Goal: Information Seeking & Learning: Learn about a topic

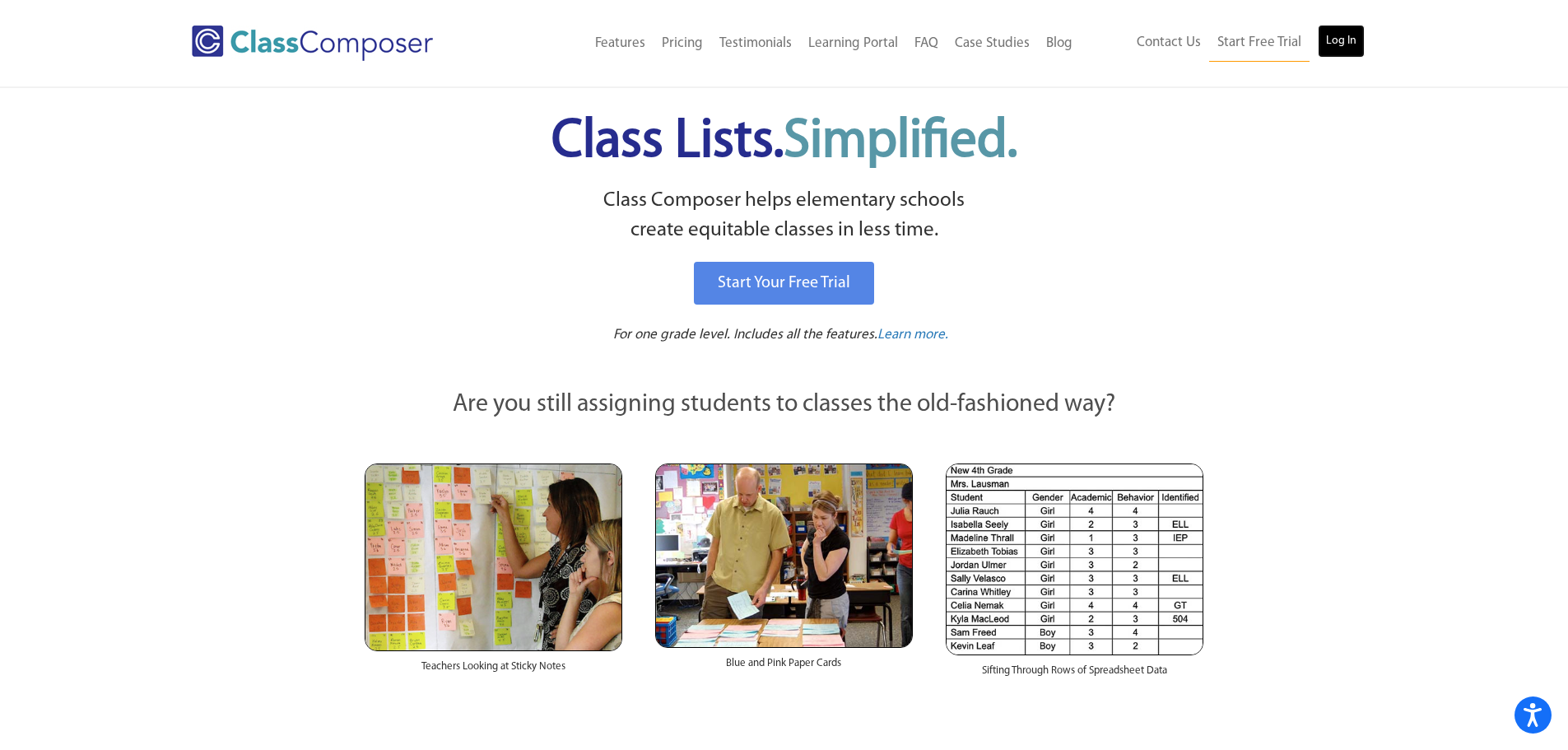
click at [1347, 45] on link "Log In" at bounding box center [1341, 41] width 47 height 33
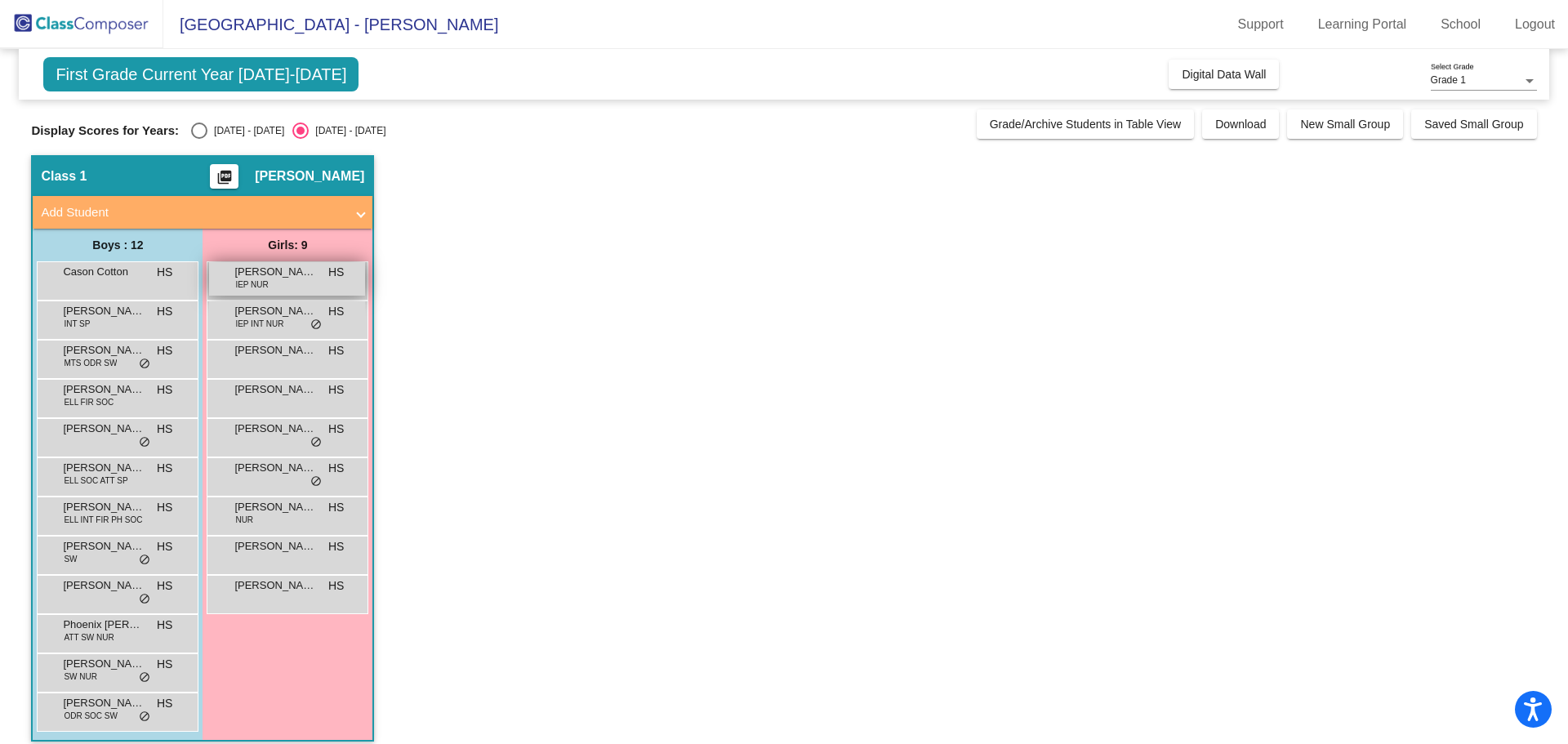
click at [262, 287] on span "IEP NUR" at bounding box center [251, 285] width 32 height 12
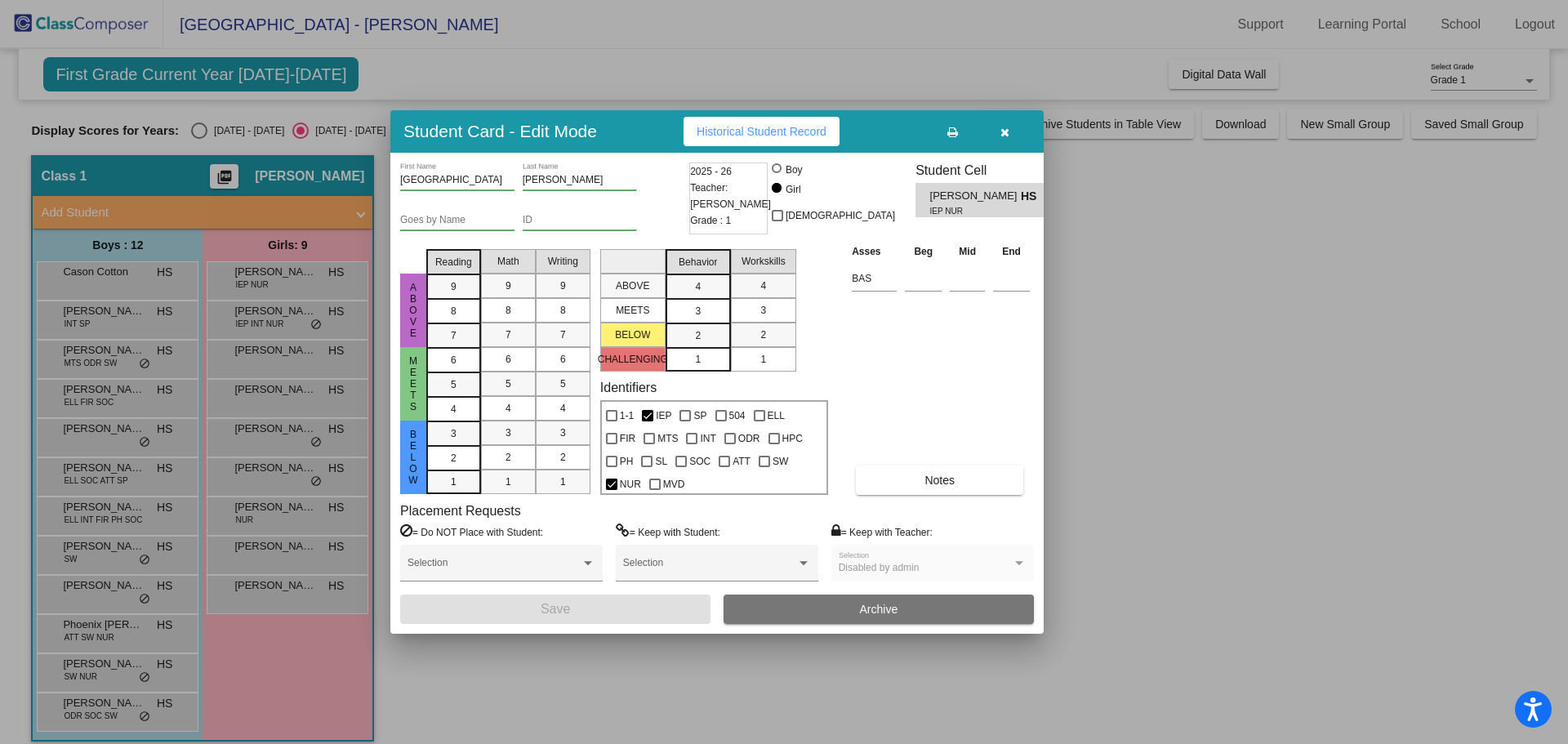
click at [295, 321] on div at bounding box center [784, 372] width 1568 height 744
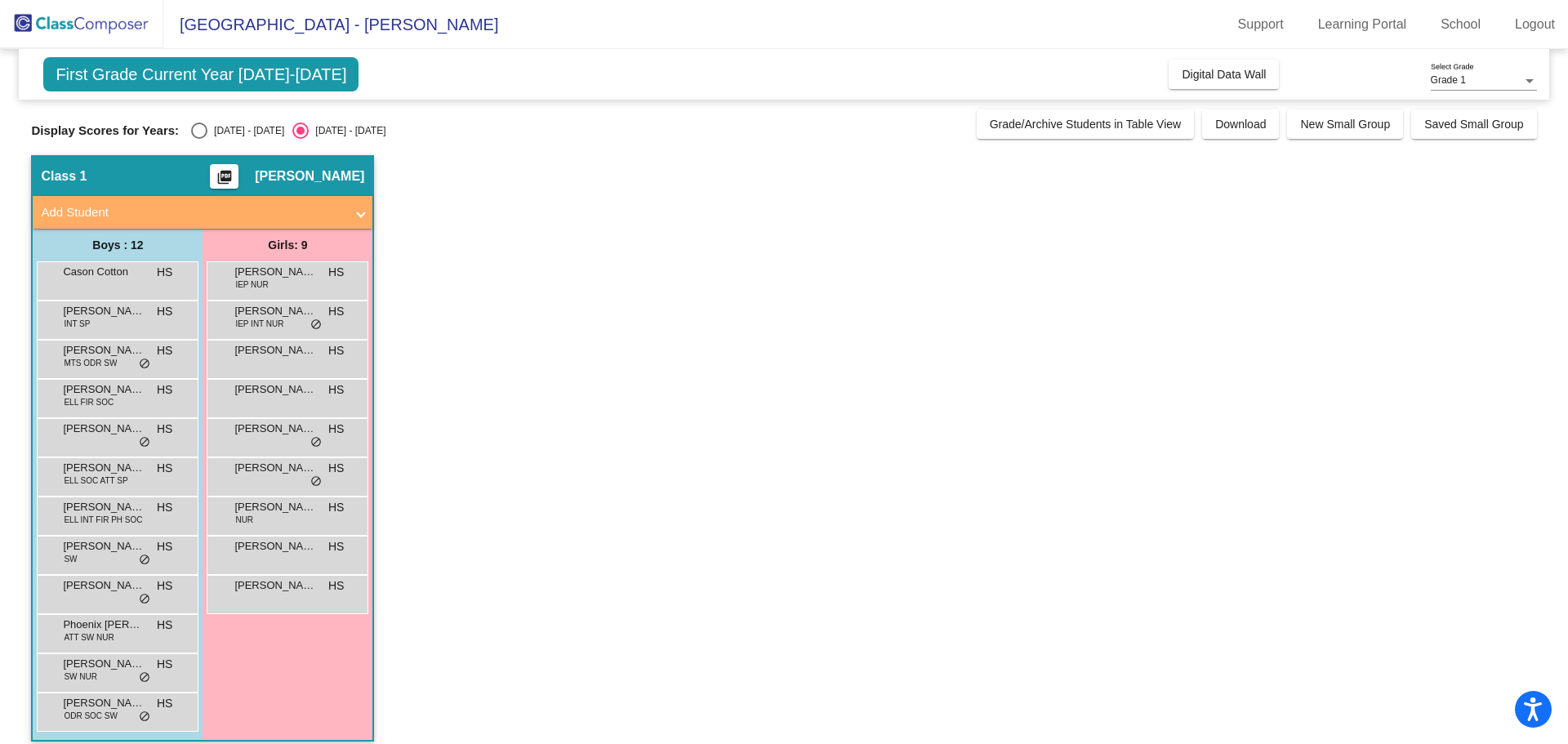
click at [295, 321] on div "[PERSON_NAME] IEP INT NUR HS lock do_not_disturb_alt" at bounding box center [287, 317] width 156 height 33
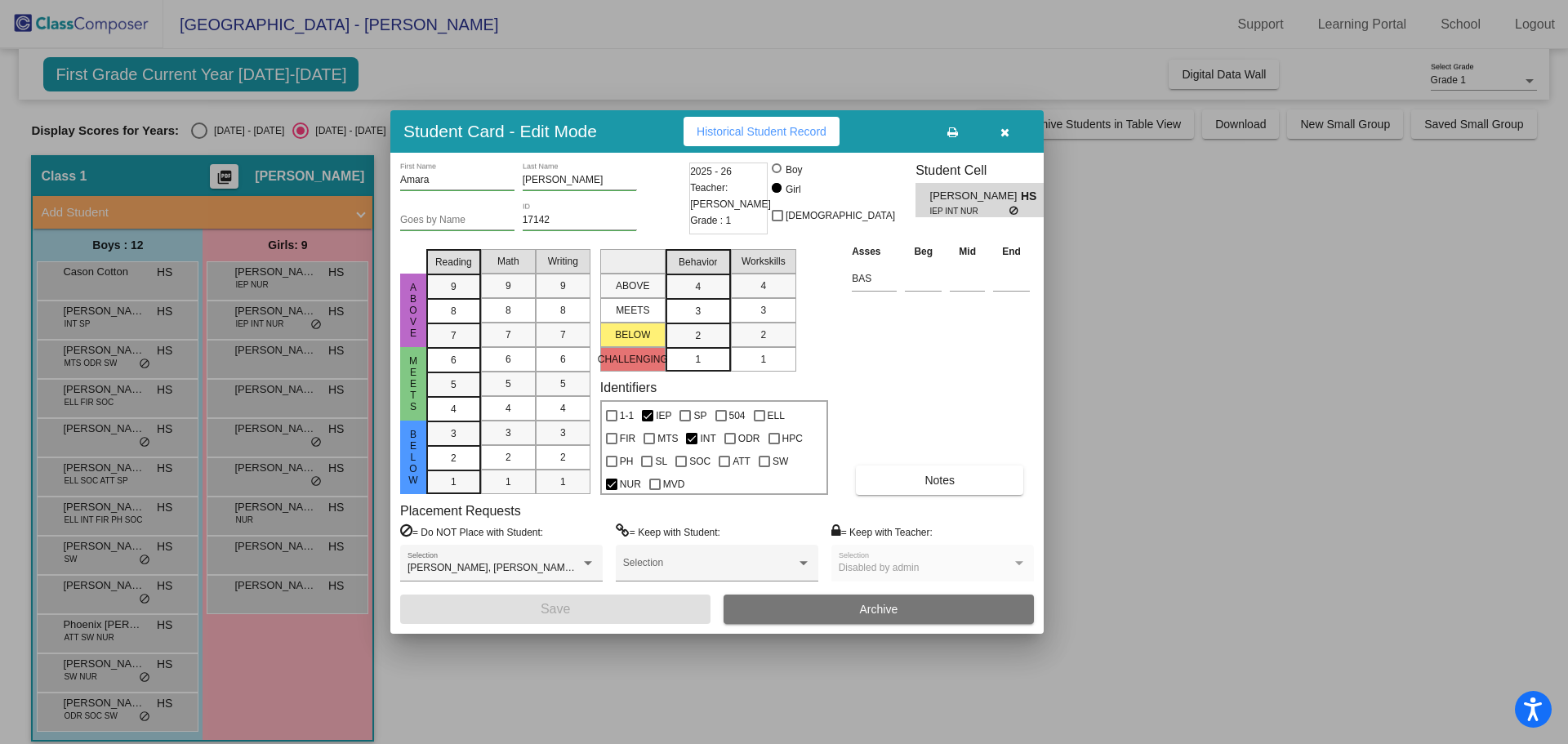
click at [279, 274] on div at bounding box center [784, 372] width 1568 height 744
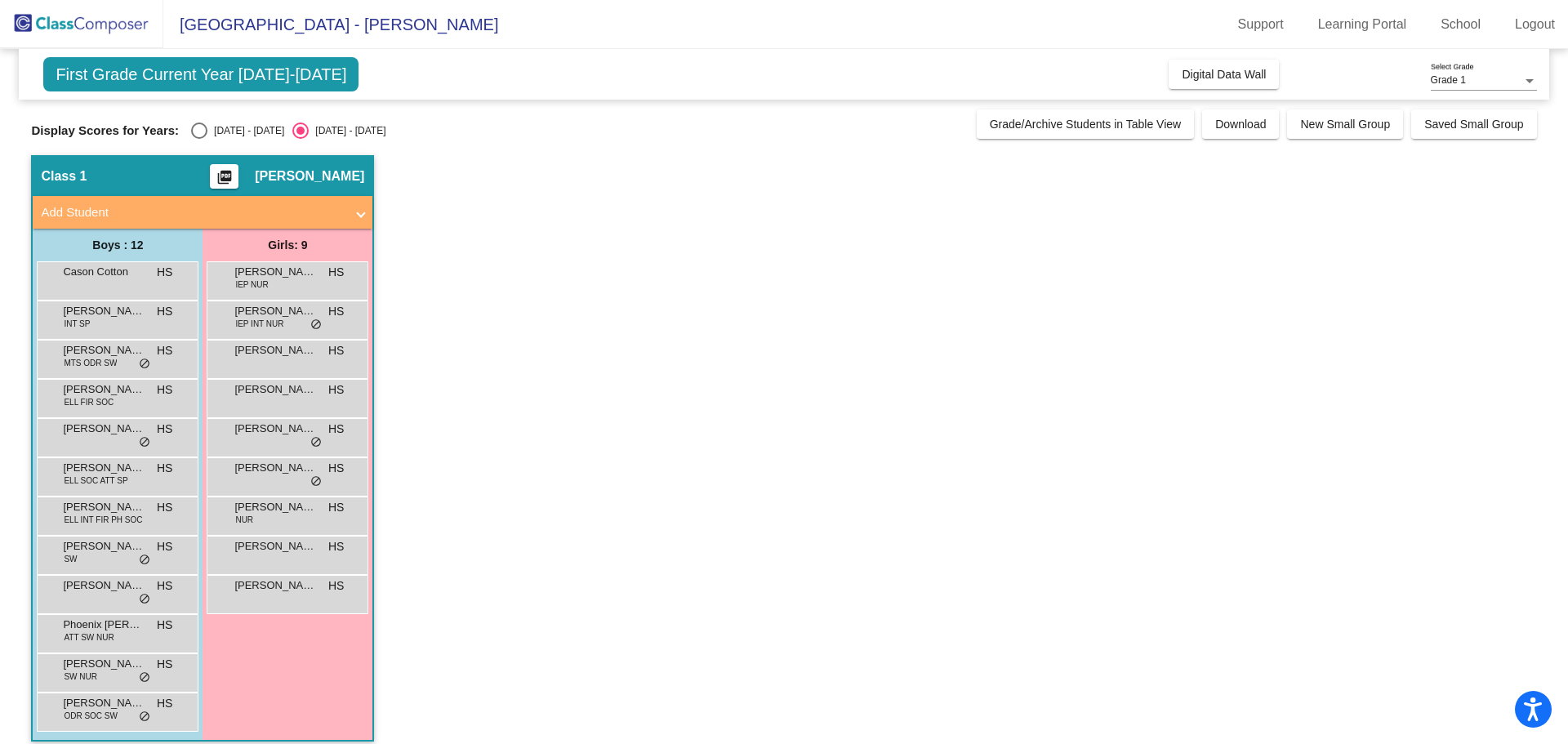
click at [279, 274] on span "[PERSON_NAME]" at bounding box center [274, 271] width 81 height 16
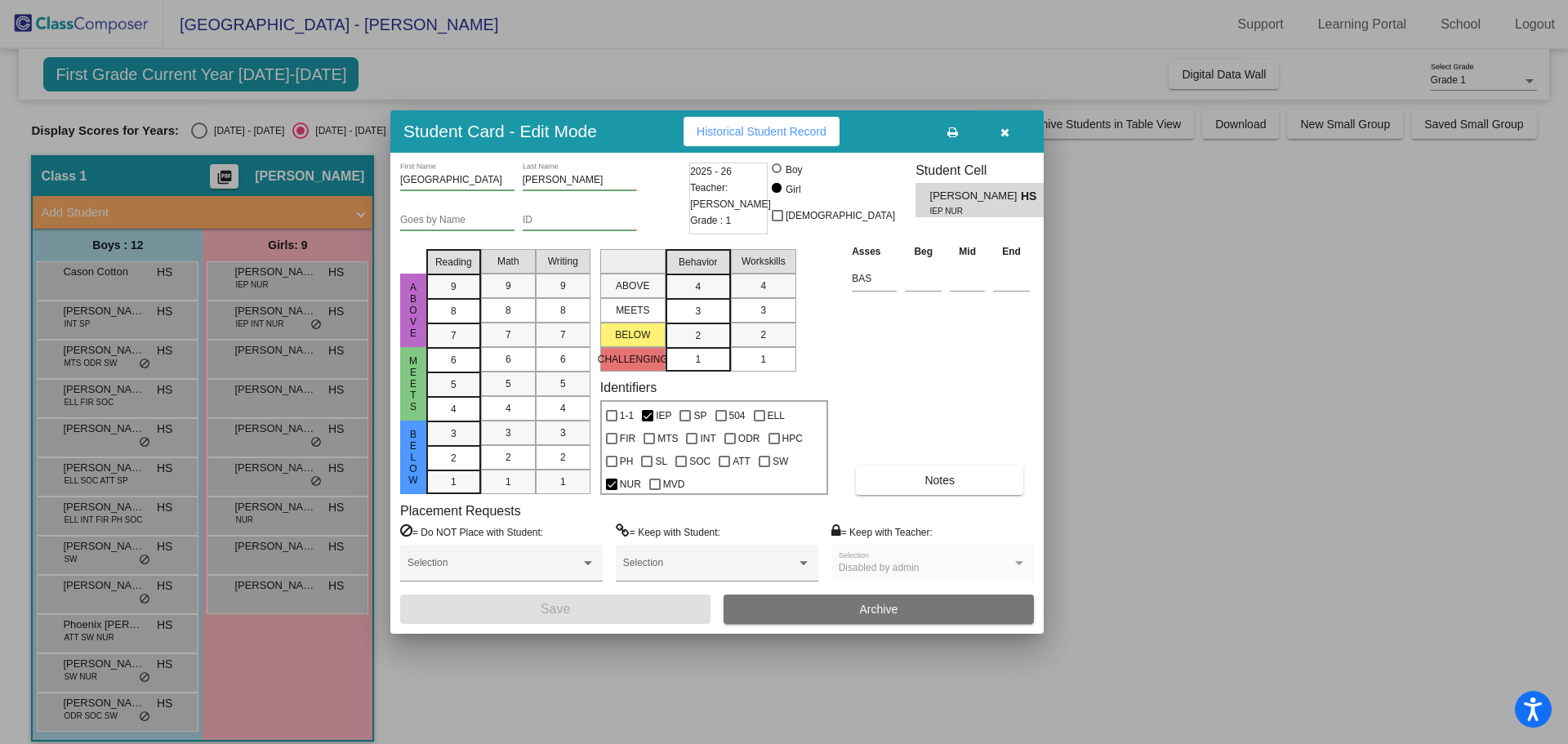
click at [274, 356] on div at bounding box center [784, 372] width 1568 height 744
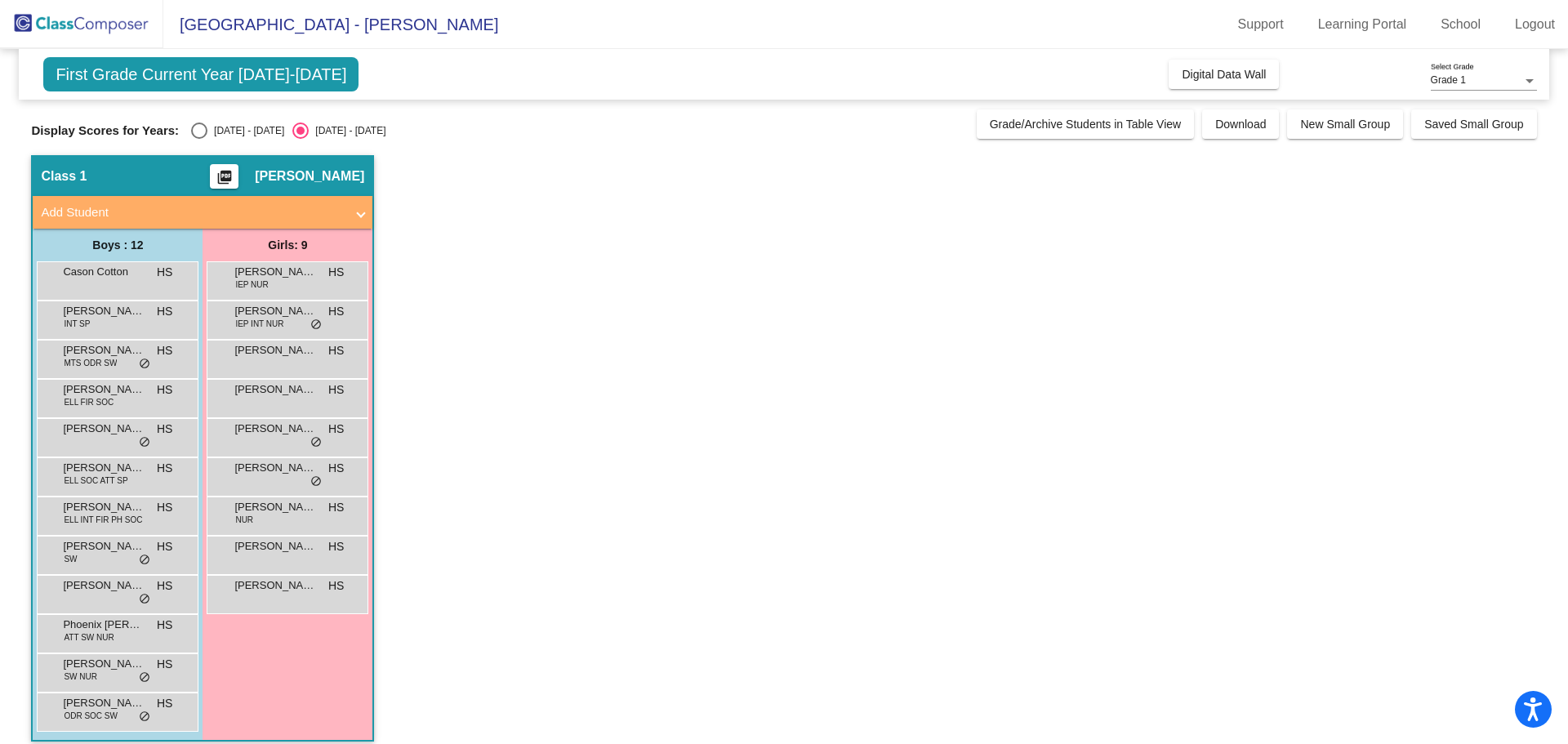
click at [274, 356] on span "[PERSON_NAME]" at bounding box center [274, 350] width 81 height 16
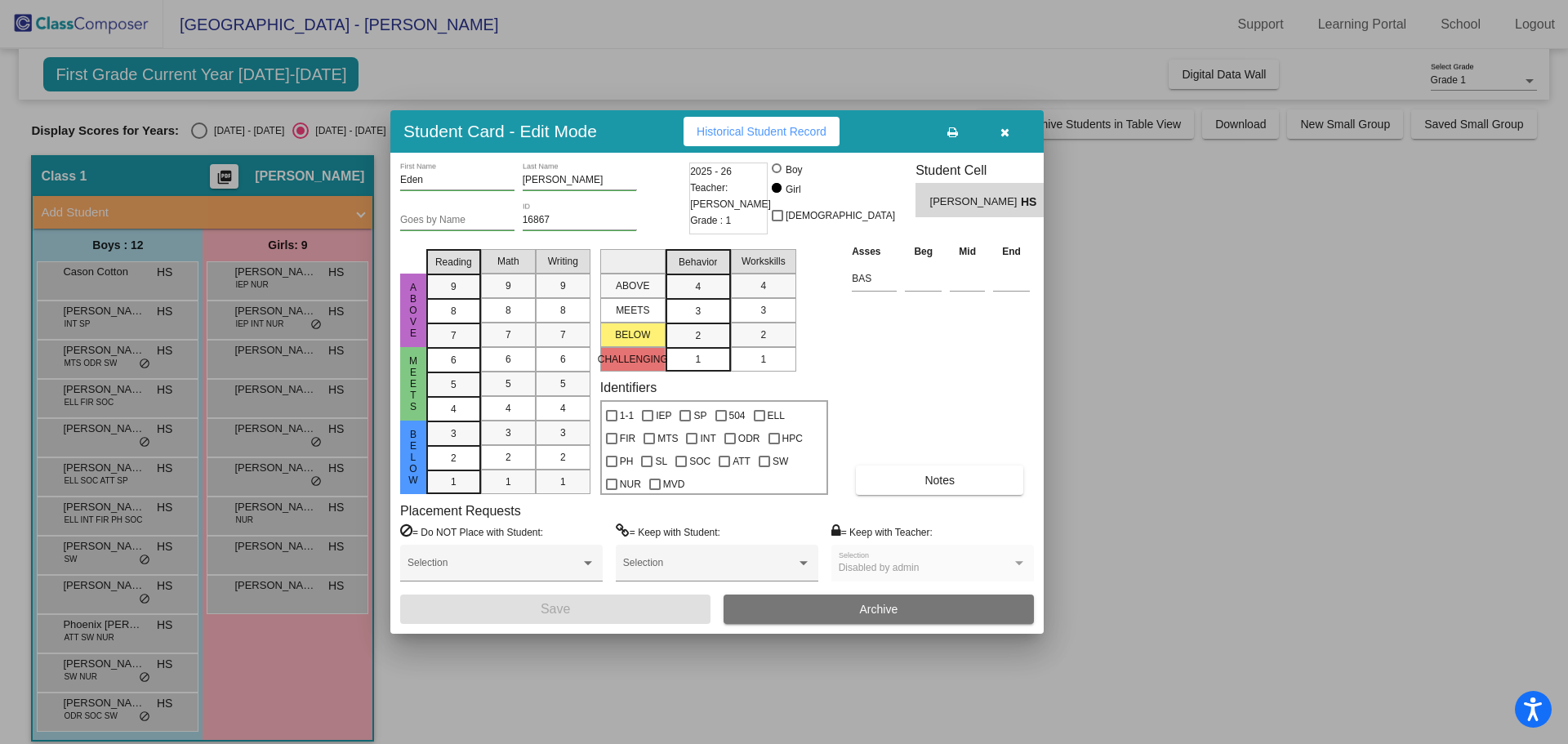
click at [288, 396] on div at bounding box center [784, 372] width 1568 height 744
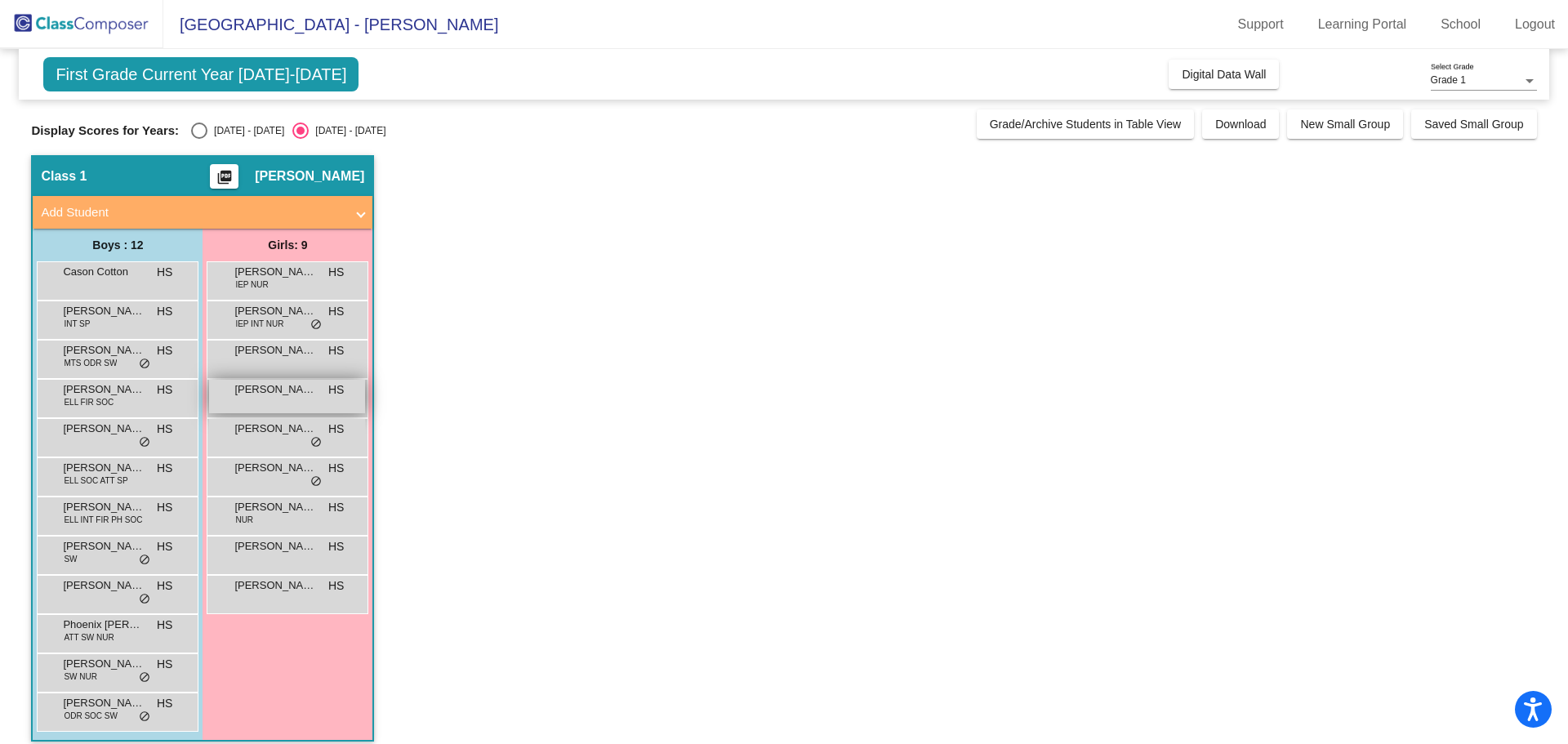
click at [290, 396] on span "[PERSON_NAME]" at bounding box center [274, 389] width 81 height 16
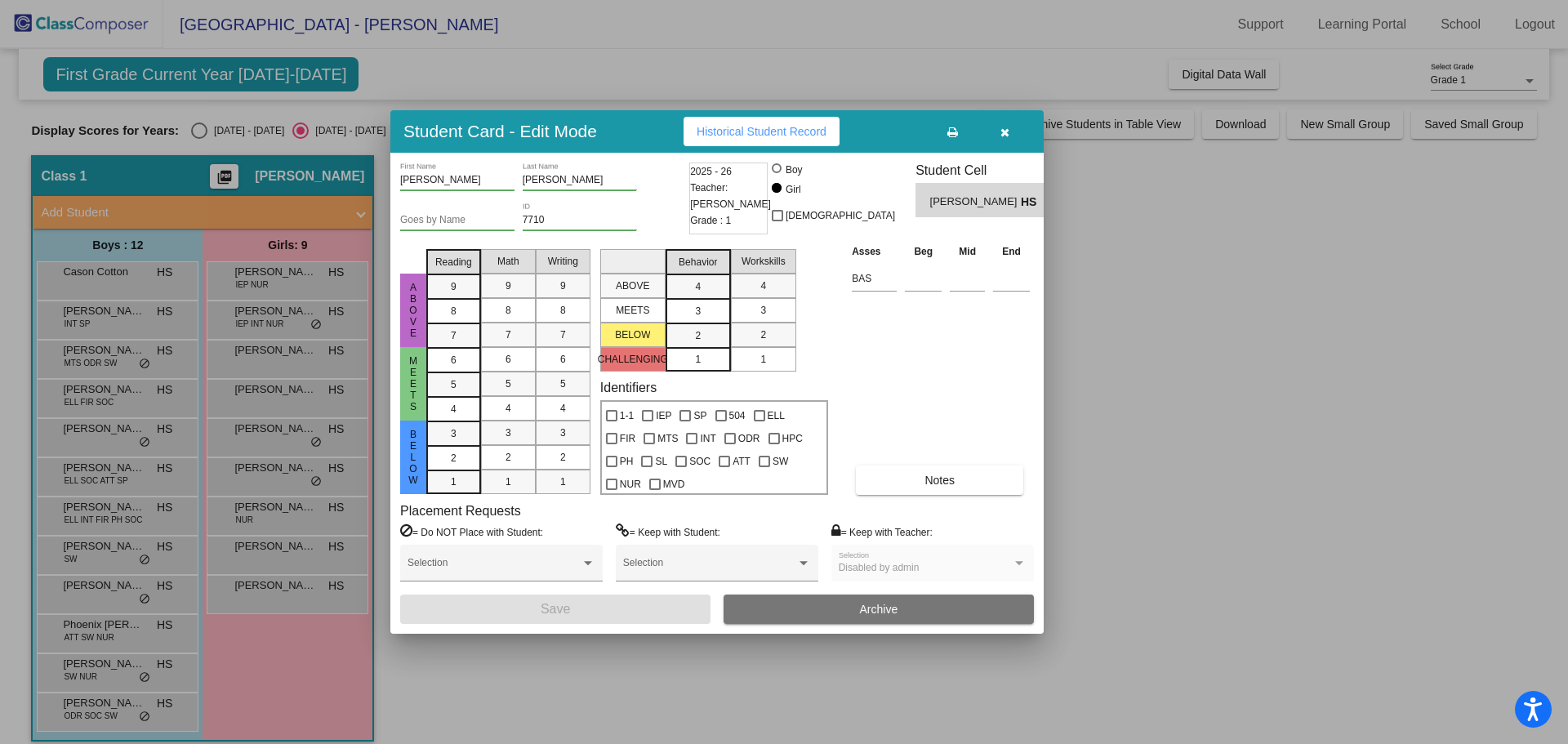
click at [289, 432] on div at bounding box center [784, 372] width 1568 height 744
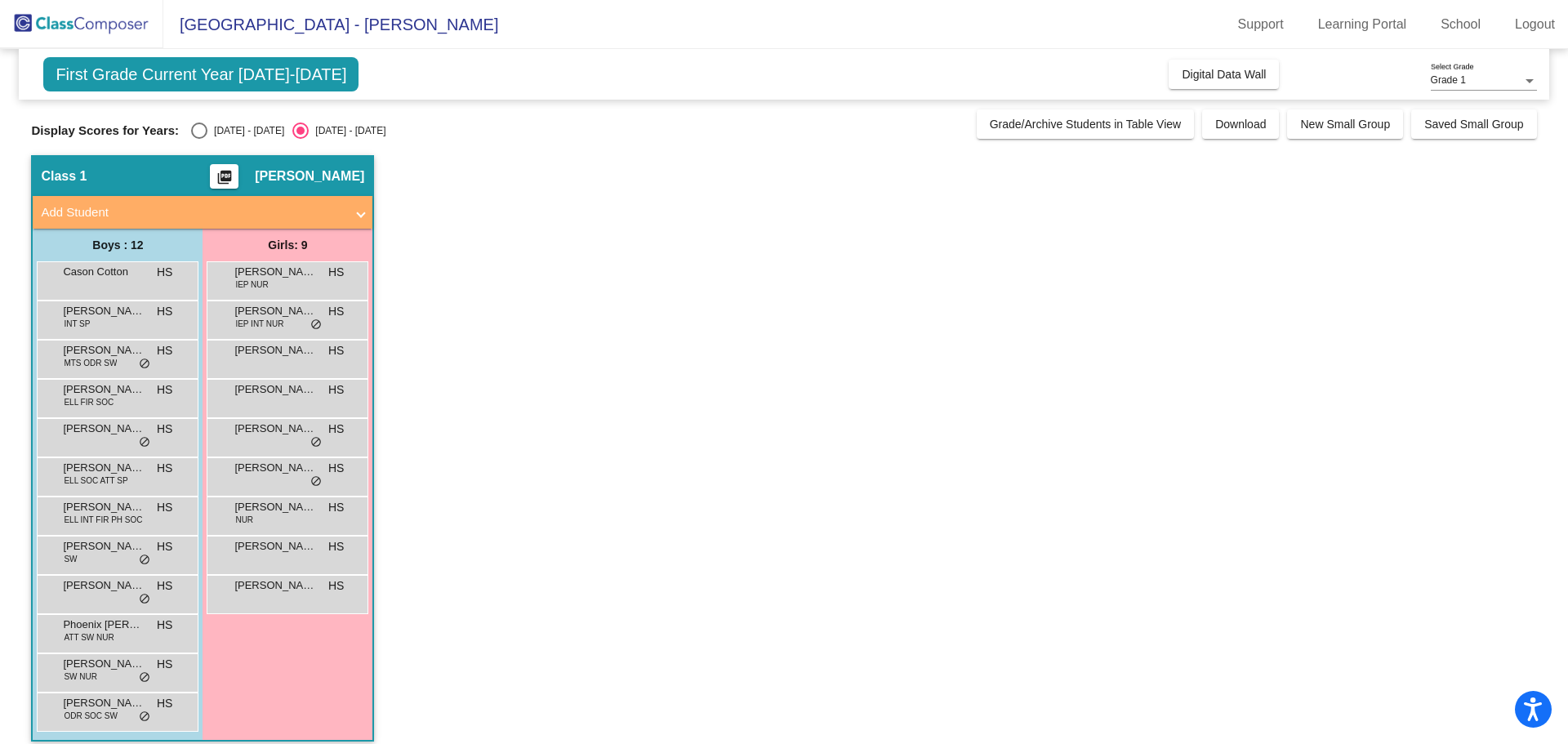
click at [289, 432] on span "[PERSON_NAME] [PERSON_NAME]" at bounding box center [274, 428] width 81 height 16
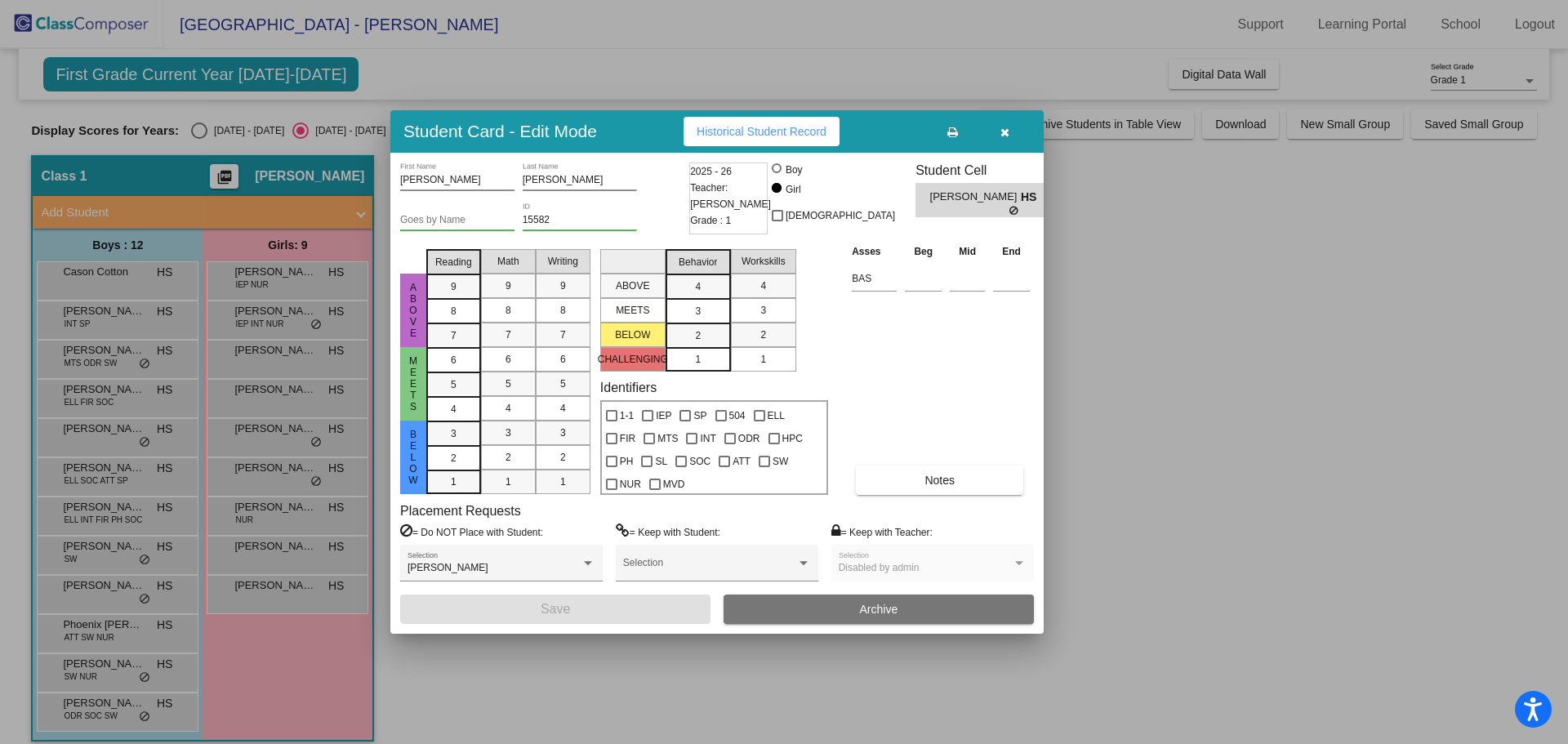
click at [278, 513] on div at bounding box center [784, 372] width 1568 height 744
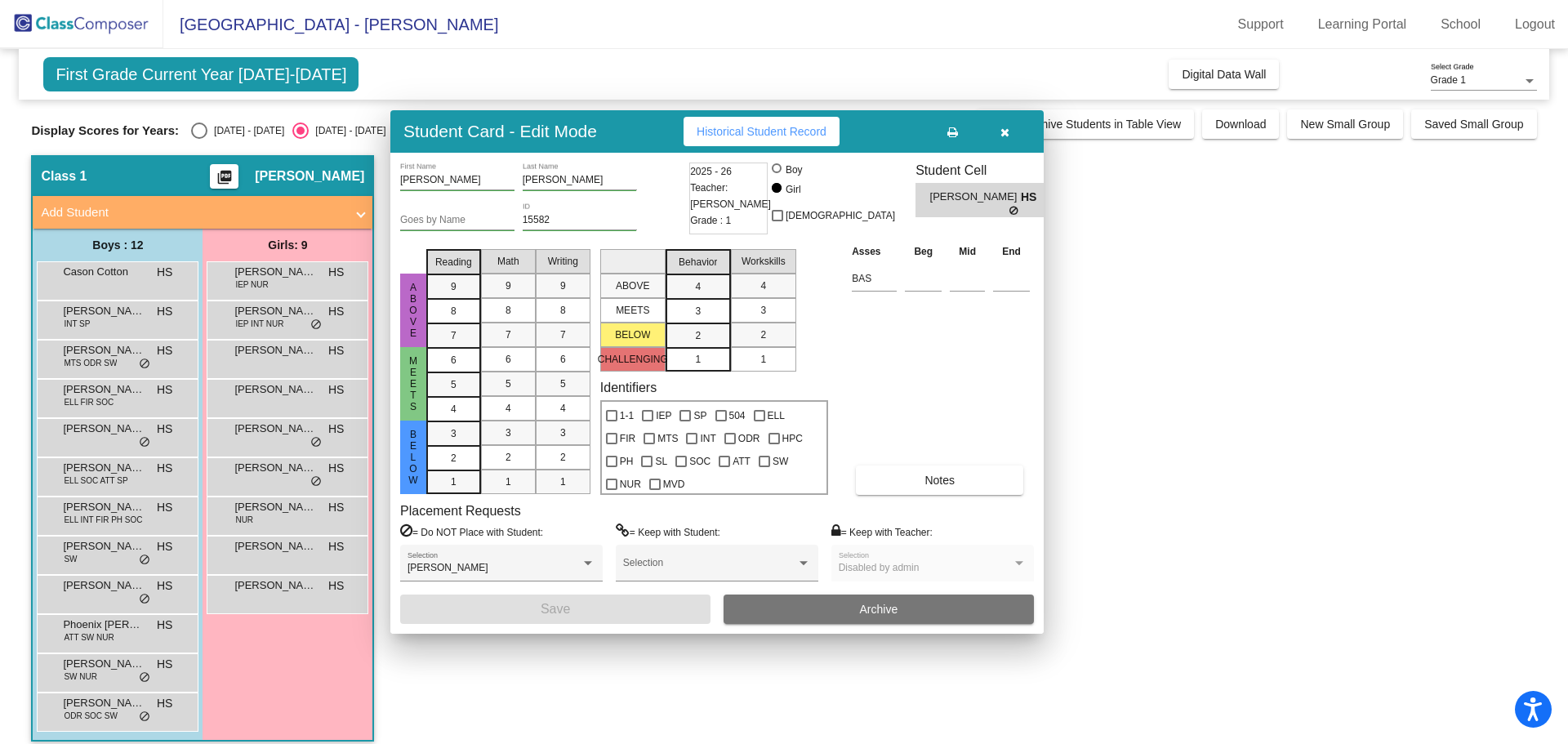
click at [278, 513] on span "[PERSON_NAME]" at bounding box center [274, 506] width 81 height 16
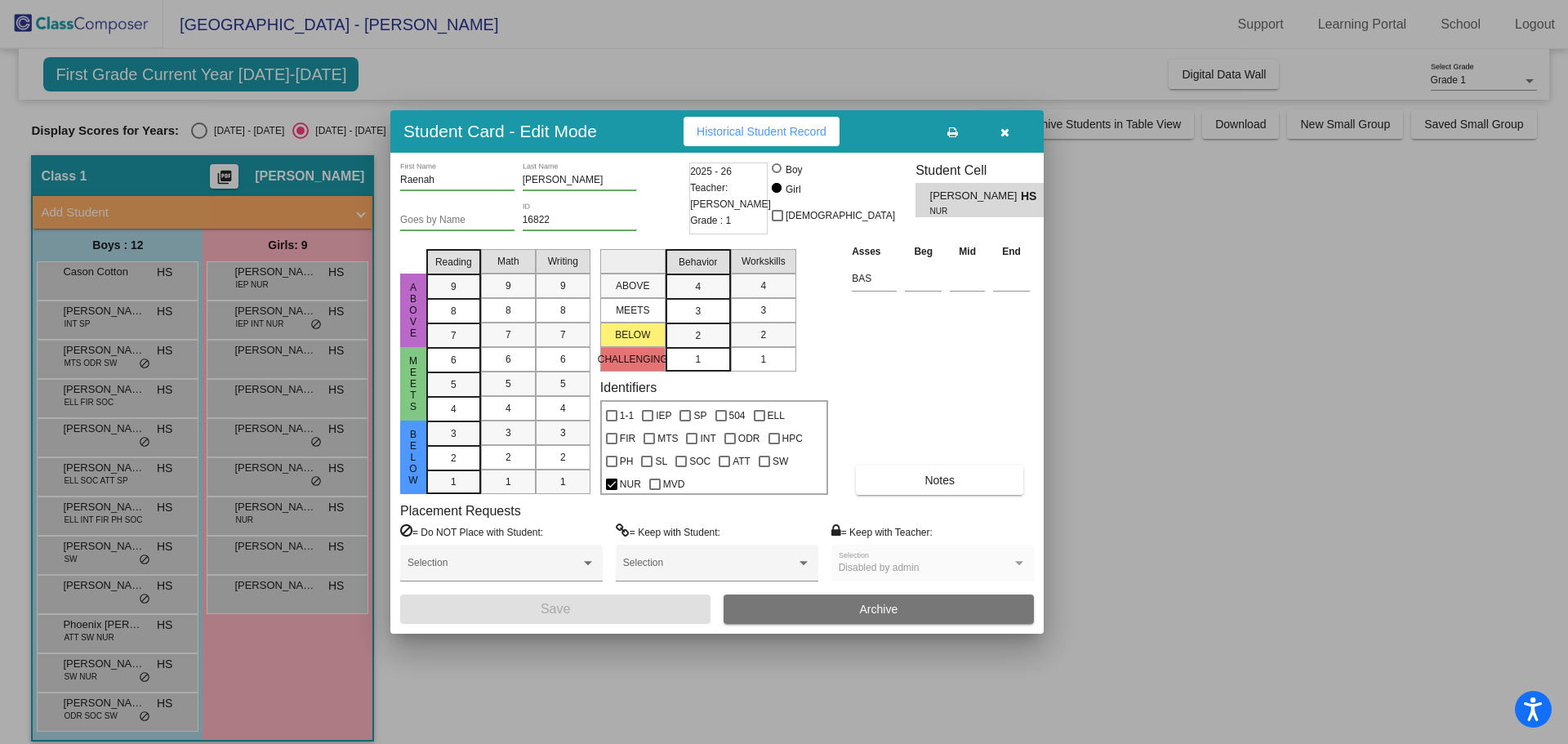
click at [267, 546] on div at bounding box center [784, 372] width 1568 height 744
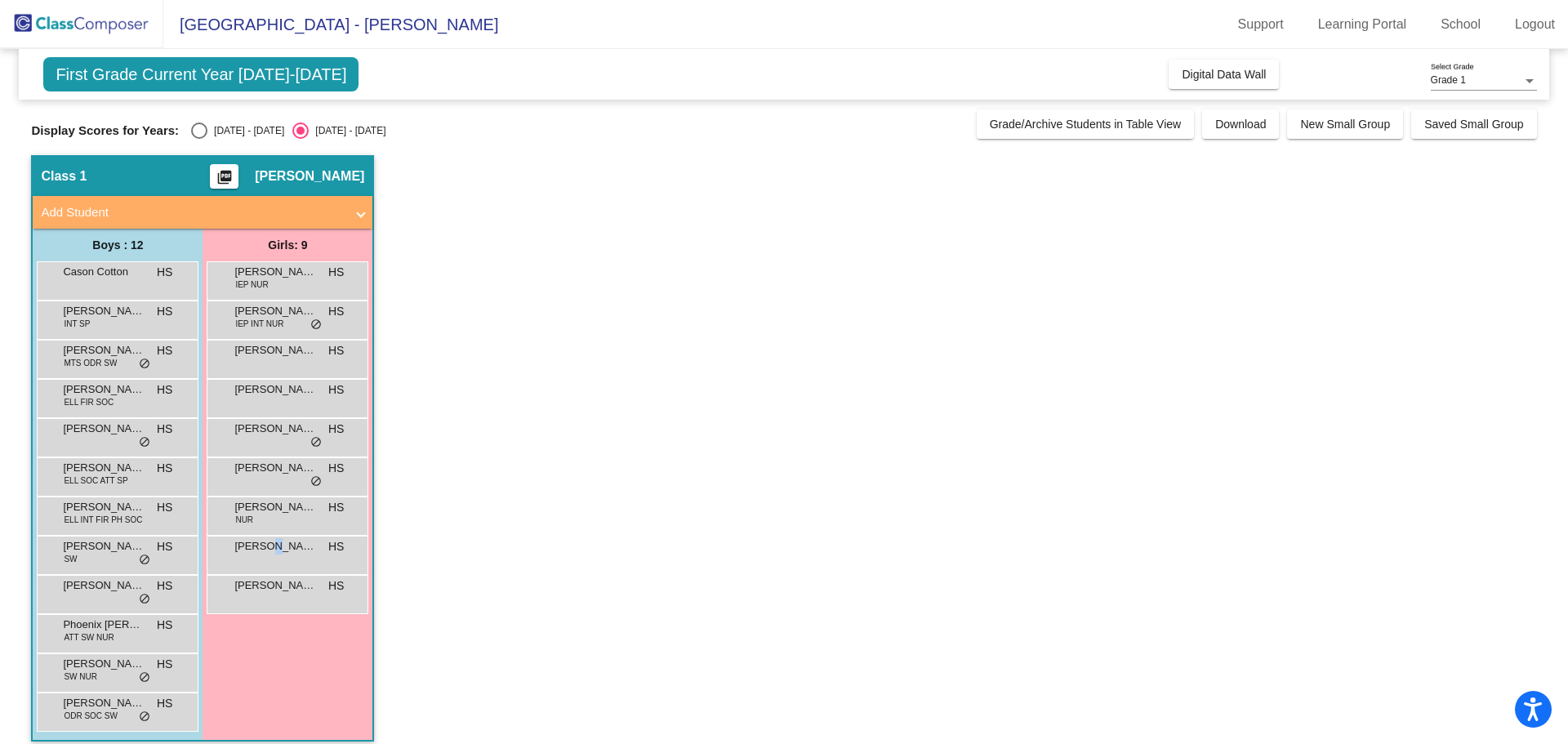
click at [267, 546] on span "[PERSON_NAME]" at bounding box center [274, 545] width 81 height 16
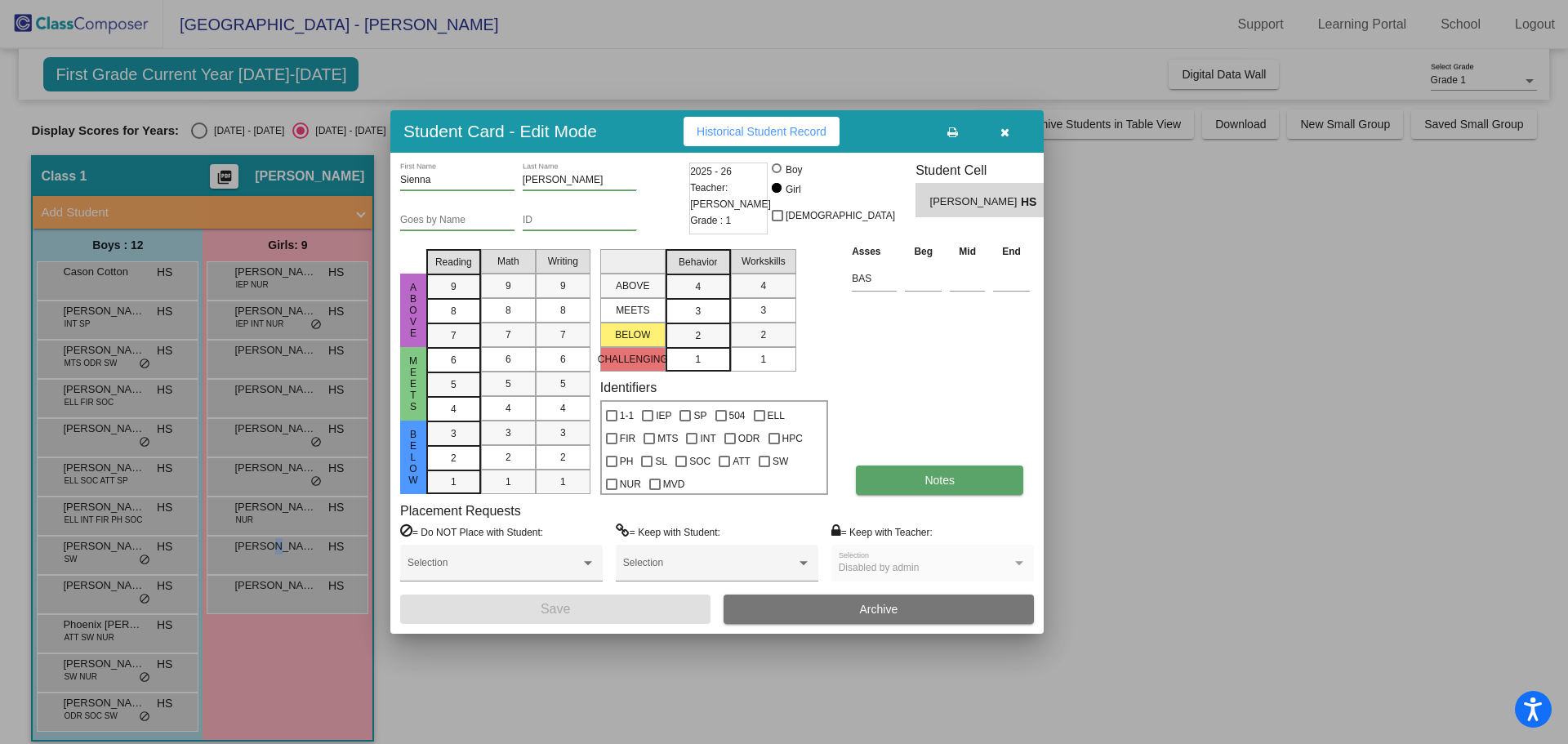
click at [952, 476] on span "Notes" at bounding box center [940, 480] width 31 height 13
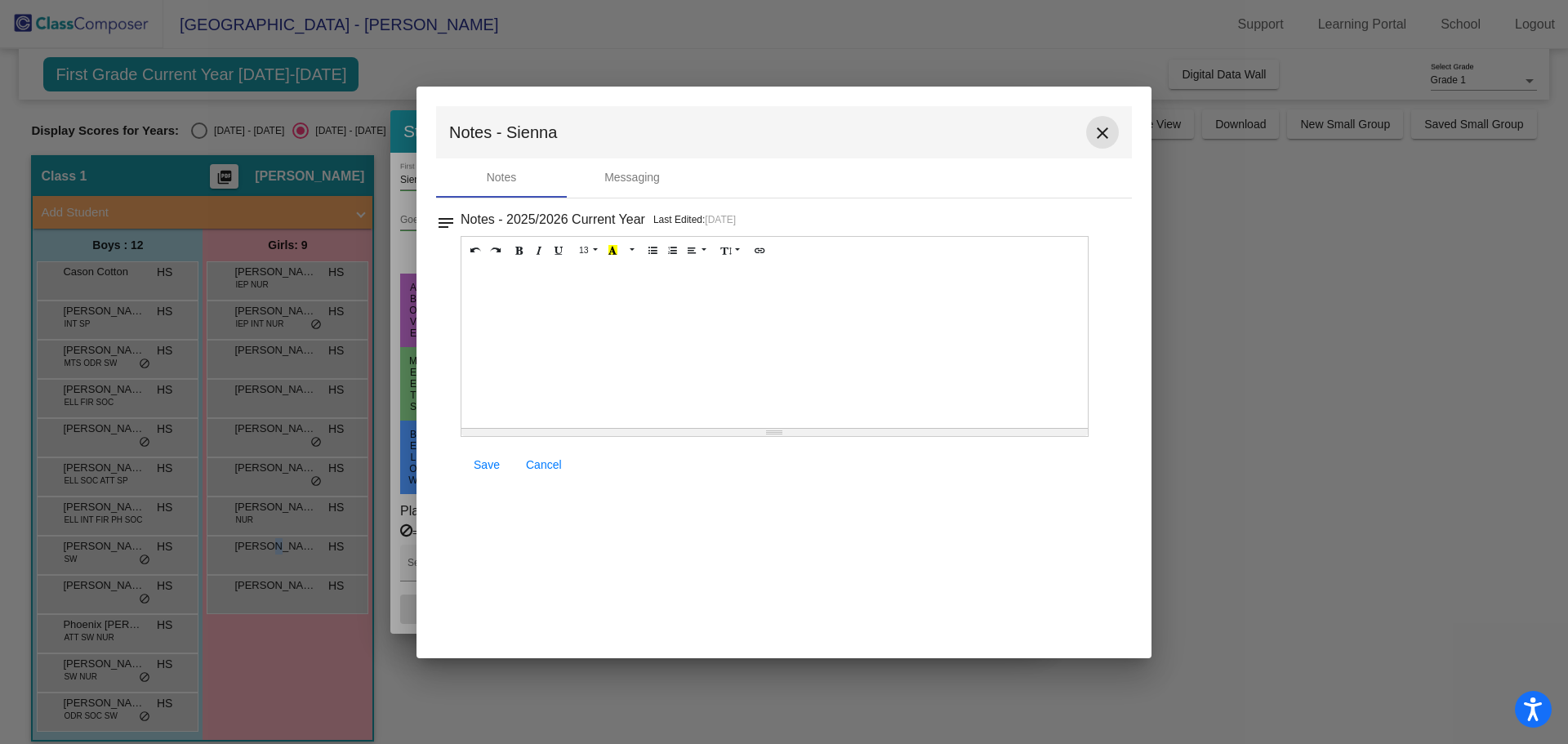
click at [1104, 143] on button "close" at bounding box center [1103, 132] width 32 height 32
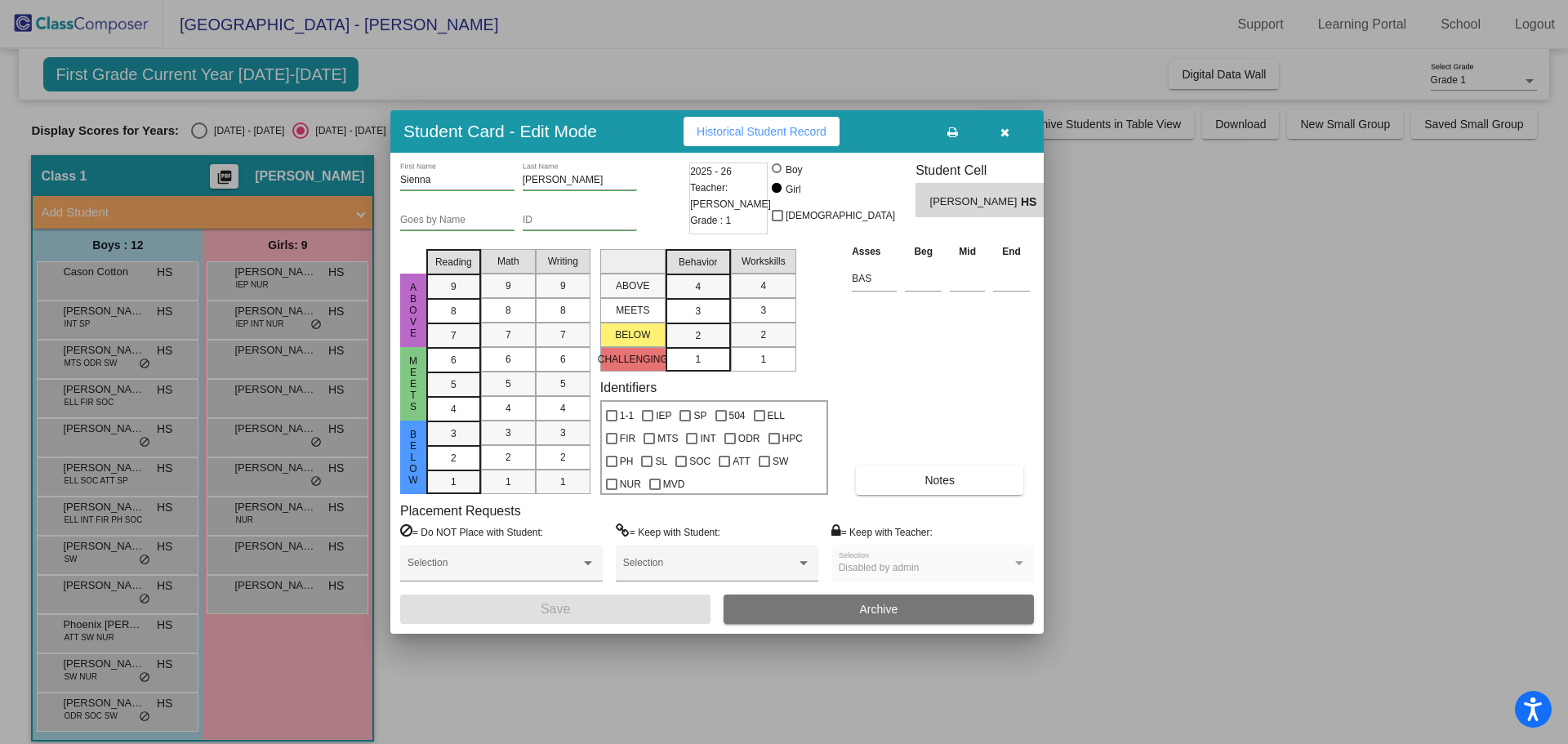
click at [256, 279] on div at bounding box center [784, 372] width 1568 height 744
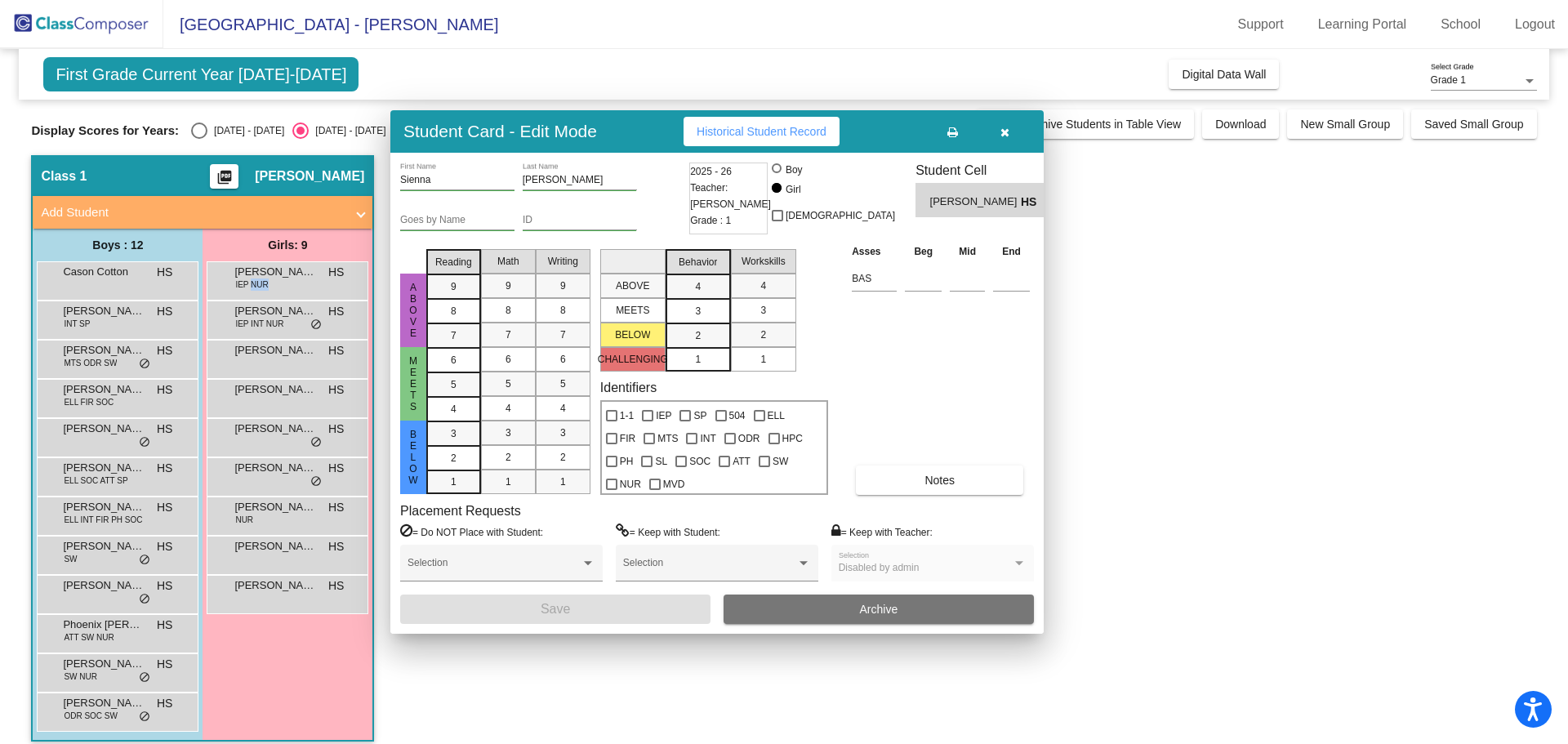
click at [256, 279] on span "IEP NUR" at bounding box center [251, 285] width 32 height 12
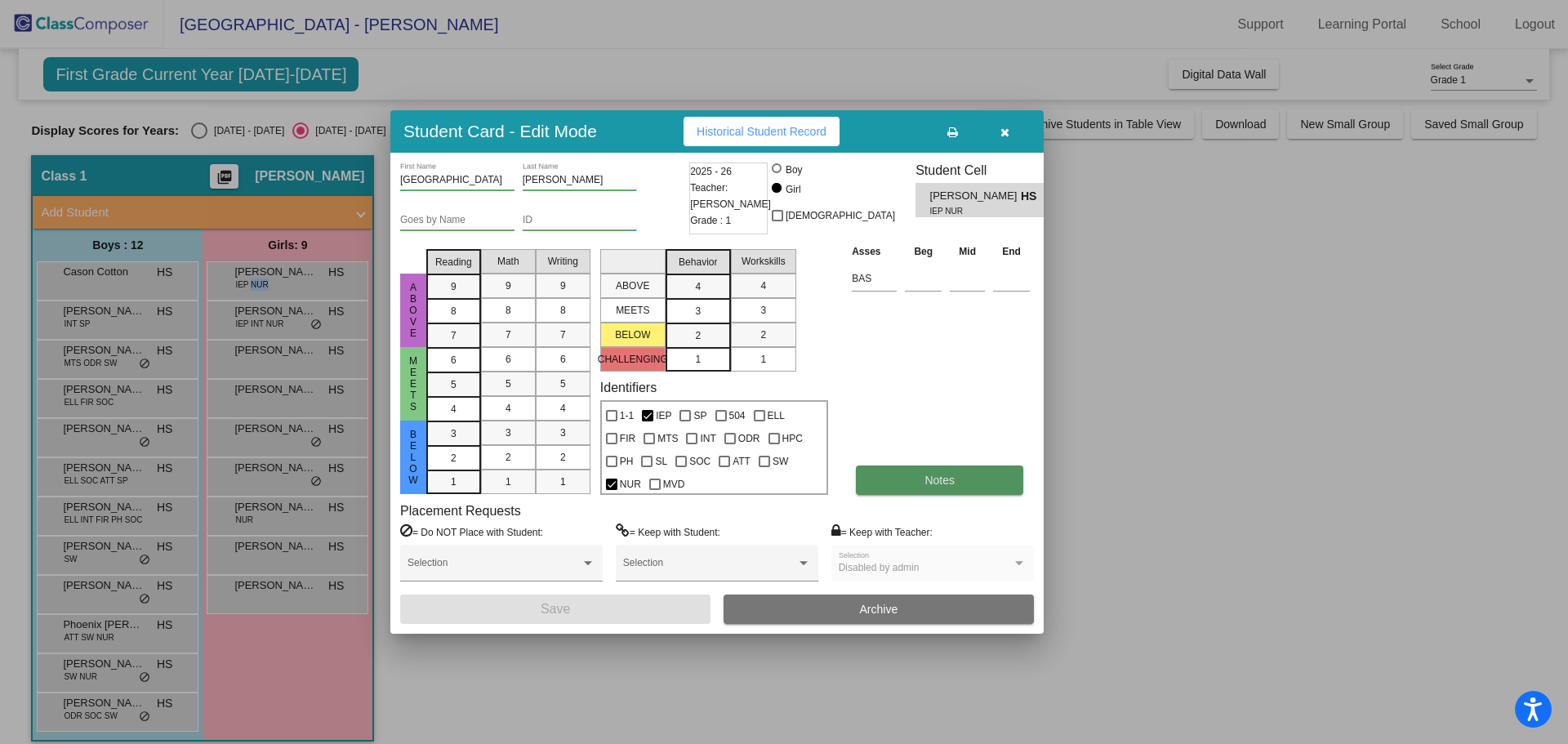
click at [927, 472] on button "Notes" at bounding box center [939, 479] width 167 height 30
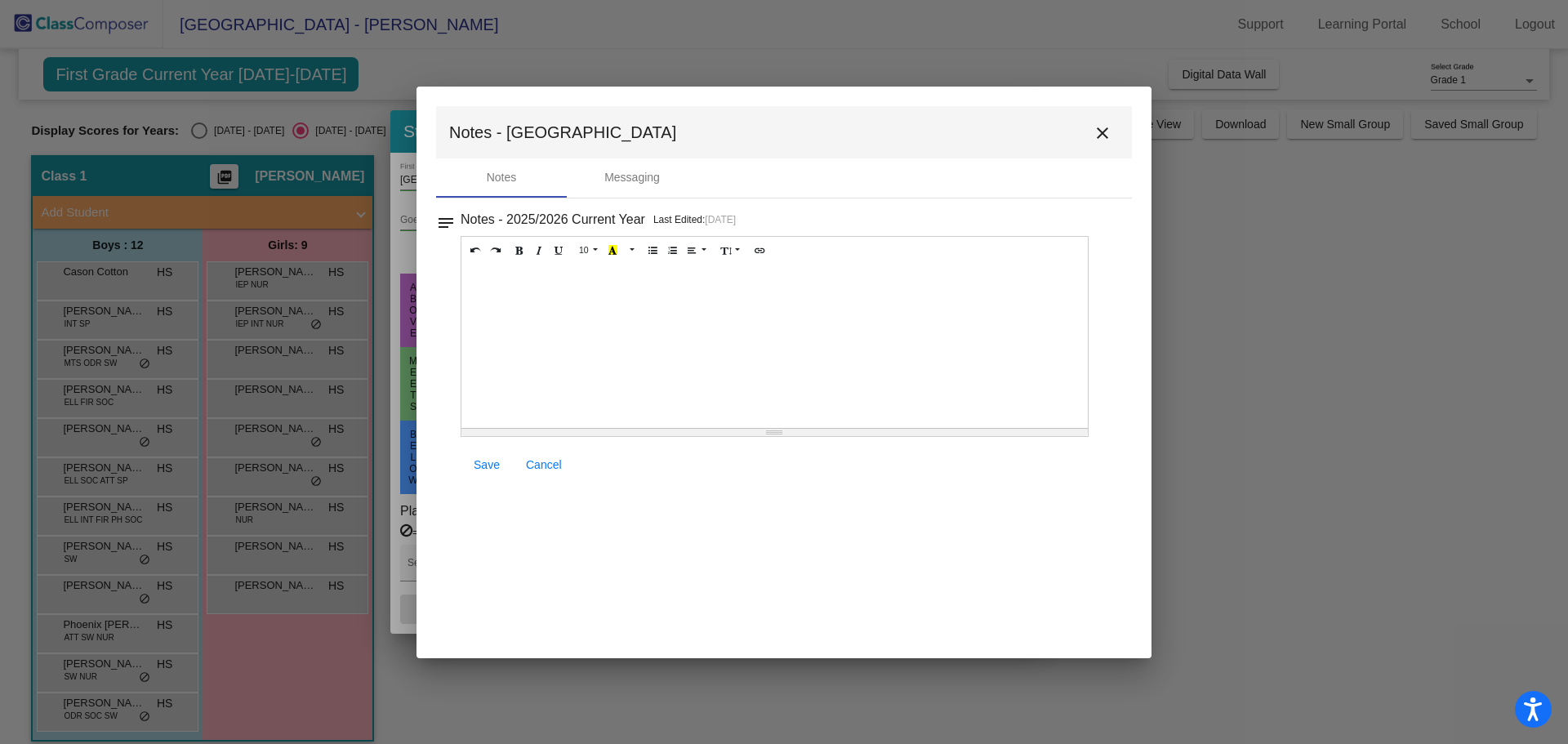
click at [570, 216] on h3 "Notes - 2025/2026 Current Year" at bounding box center [552, 220] width 184 height 23
click at [605, 175] on div "Messaging" at bounding box center [633, 178] width 55 height 17
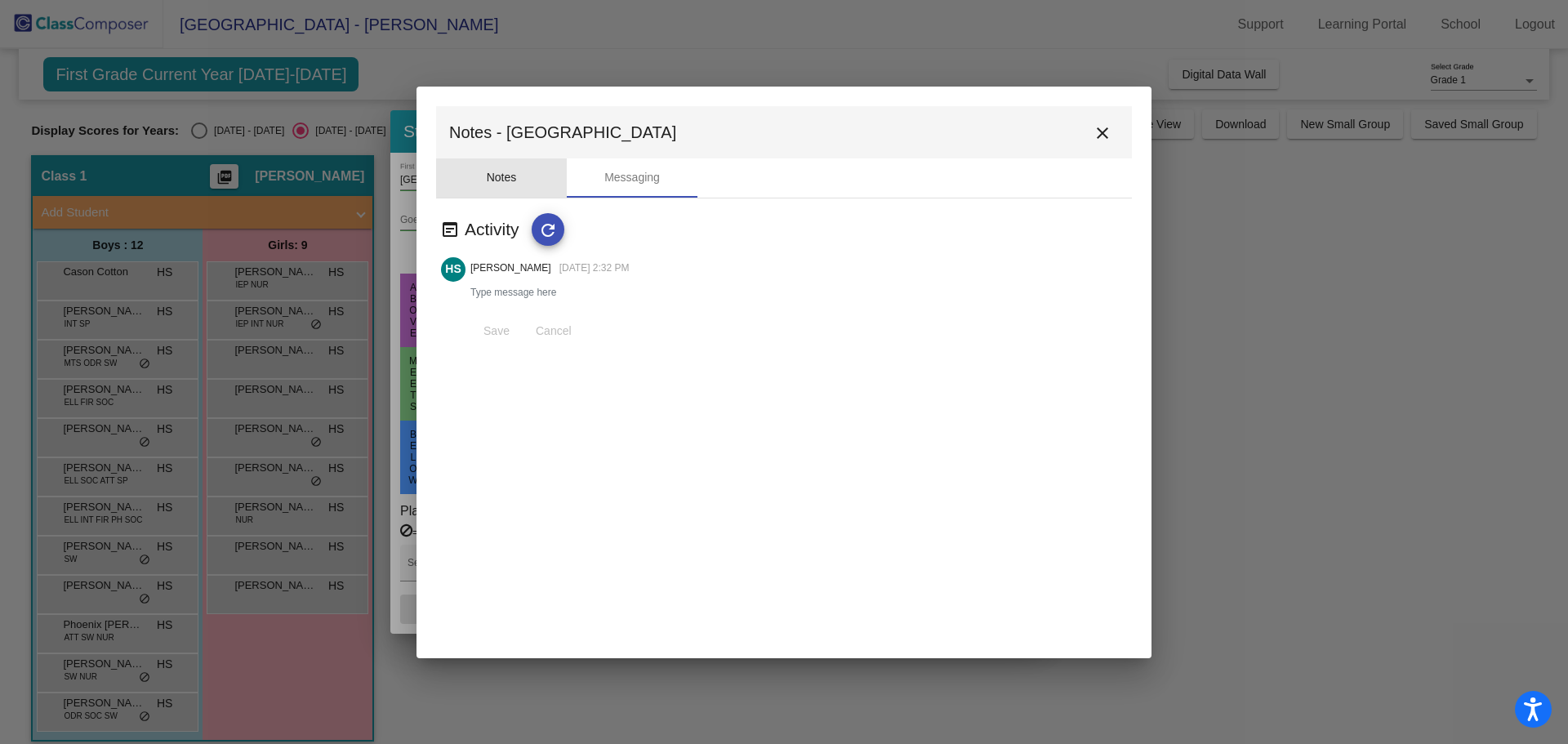
click at [513, 172] on div "Notes" at bounding box center [503, 178] width 31 height 17
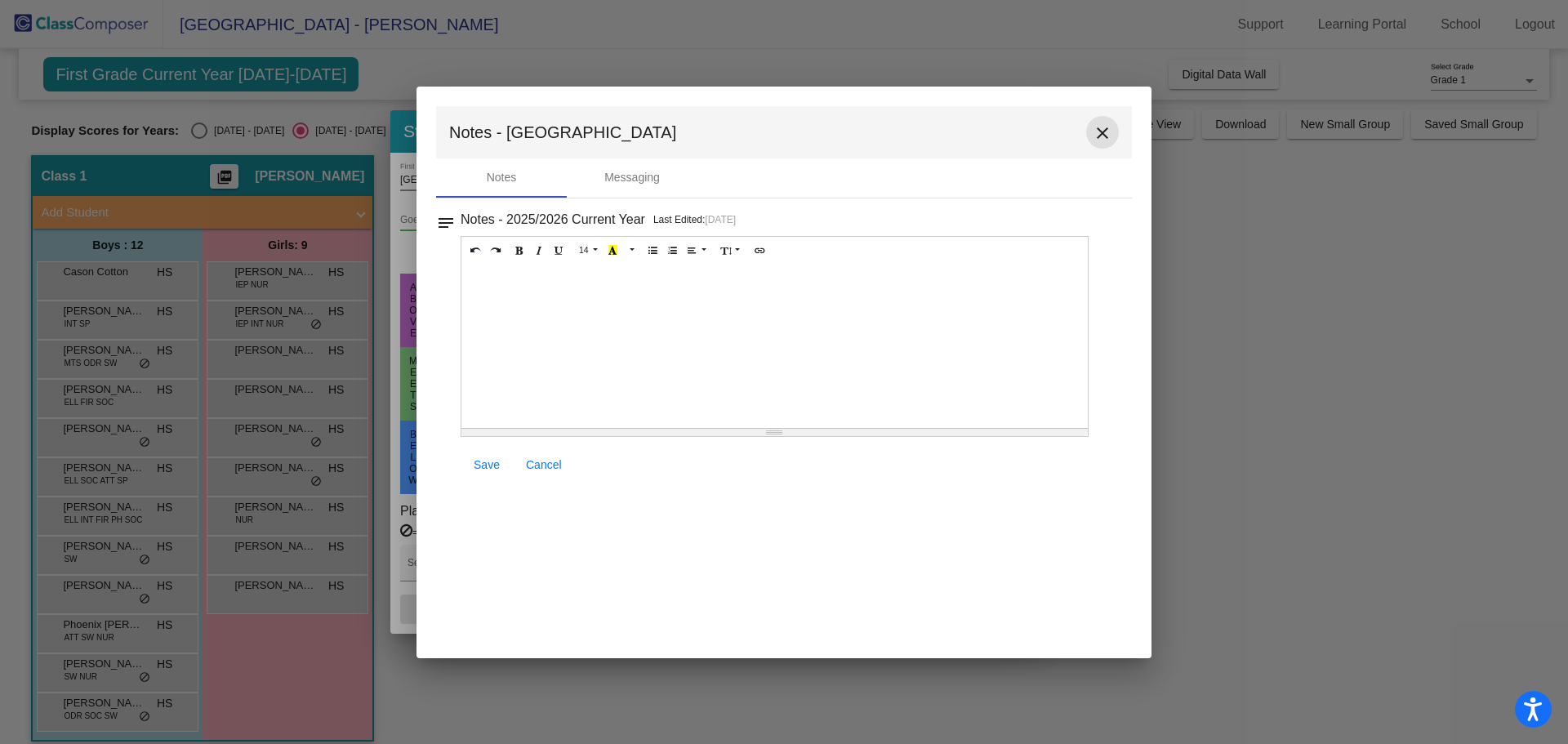
click at [1105, 134] on mat-icon "close" at bounding box center [1103, 133] width 20 height 20
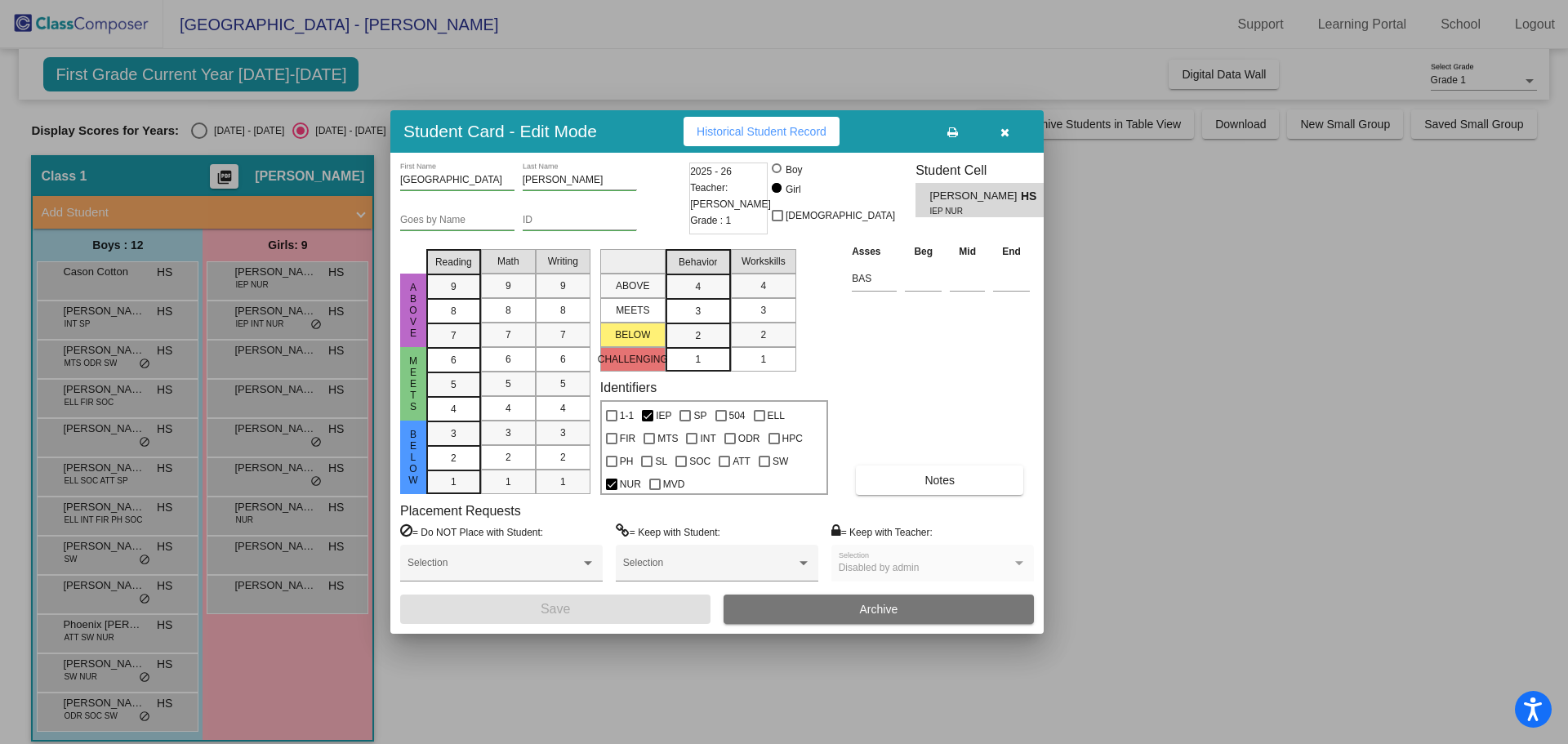
click at [261, 323] on div at bounding box center [784, 372] width 1568 height 744
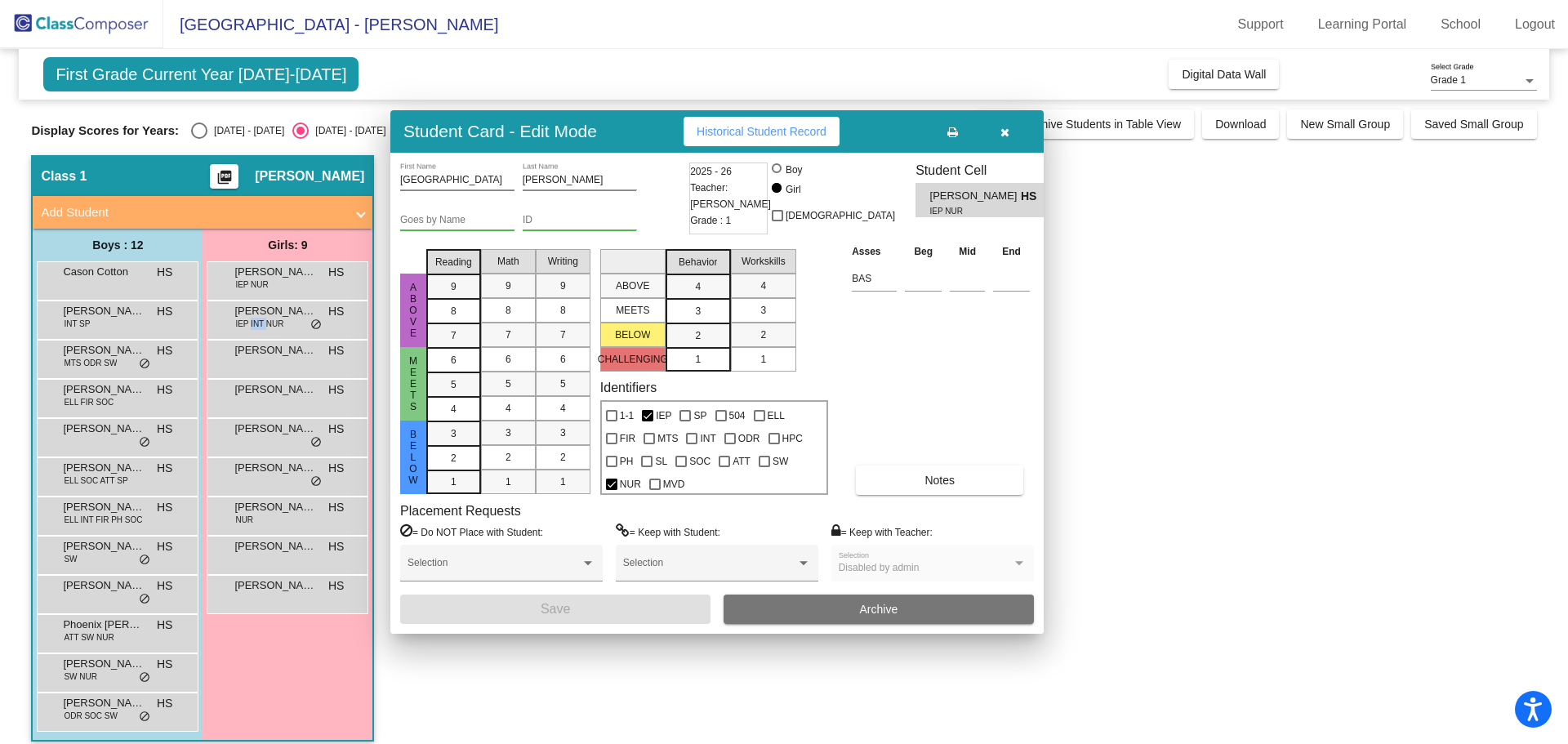
click at [261, 323] on span "IEP INT NUR" at bounding box center [259, 324] width 48 height 12
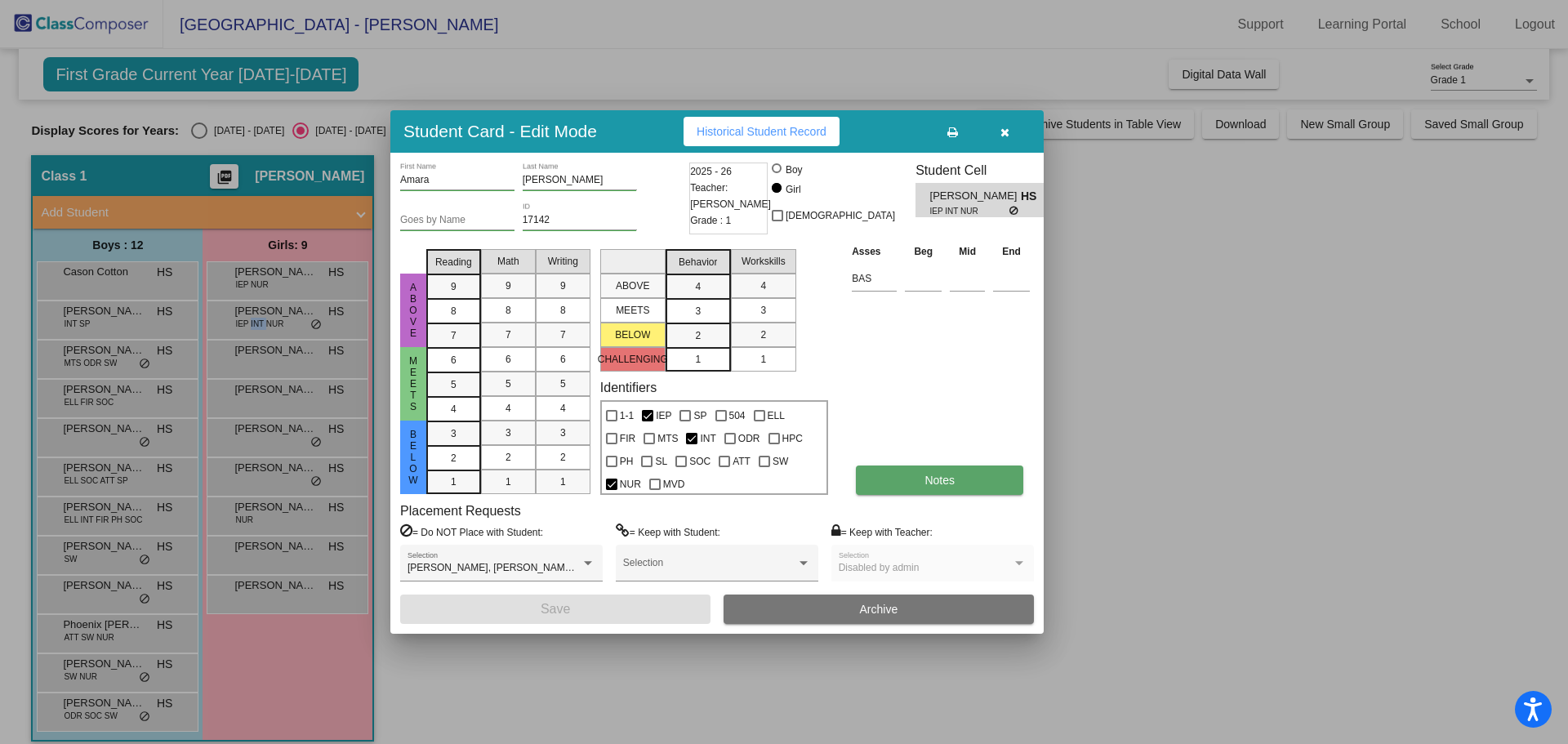
click at [930, 478] on span "Notes" at bounding box center [940, 480] width 31 height 13
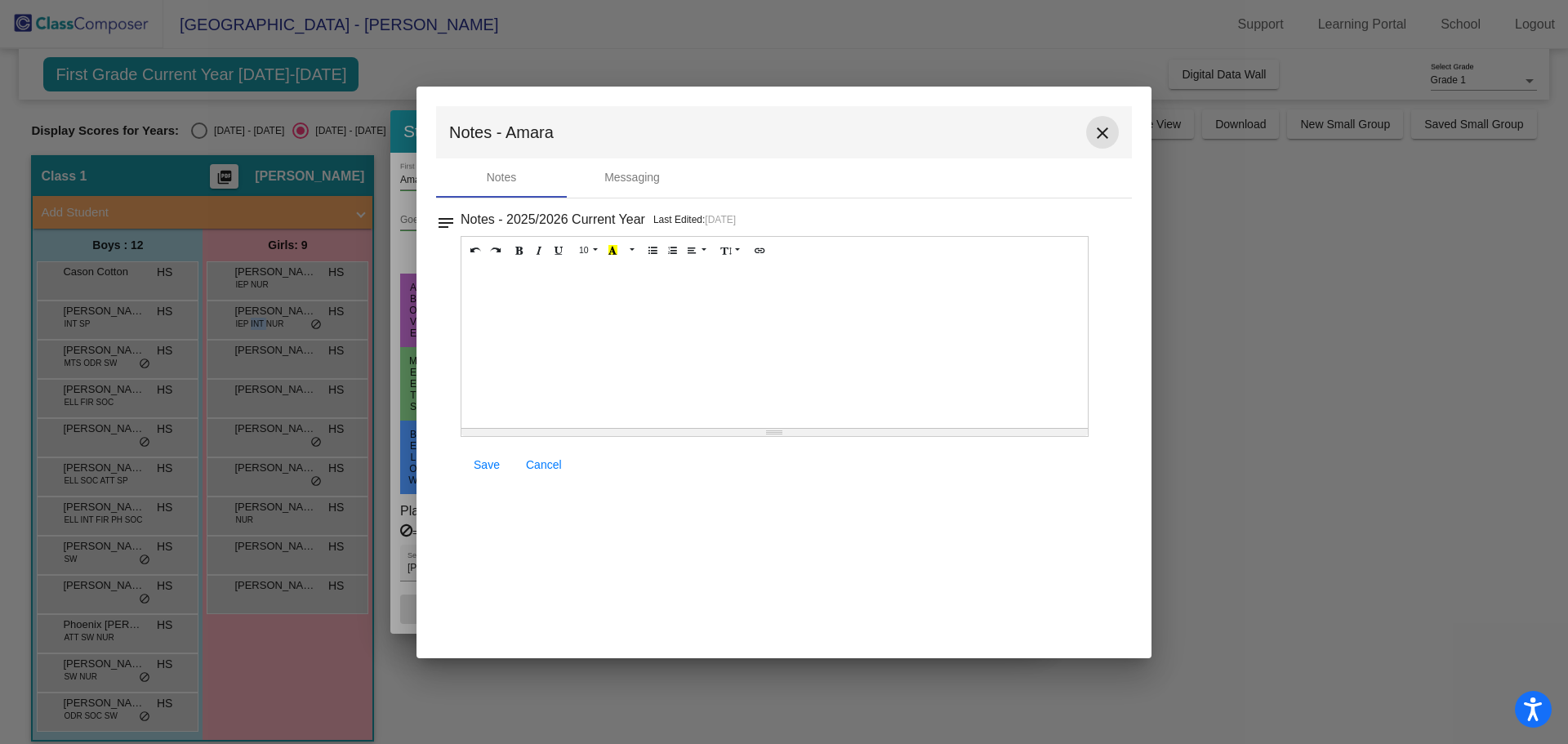
click at [1095, 133] on mat-icon "close" at bounding box center [1103, 133] width 20 height 20
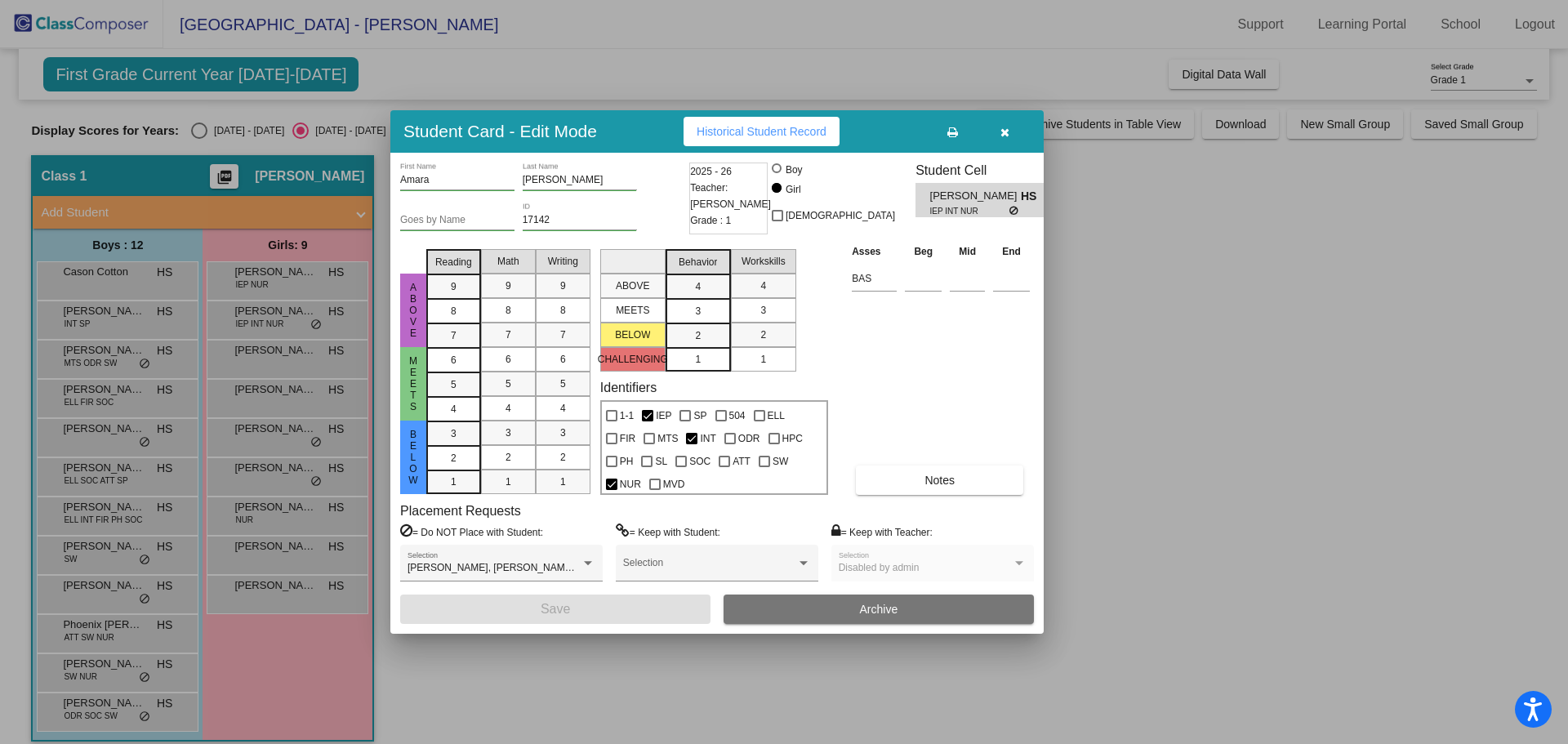
click at [265, 359] on div at bounding box center [784, 372] width 1568 height 744
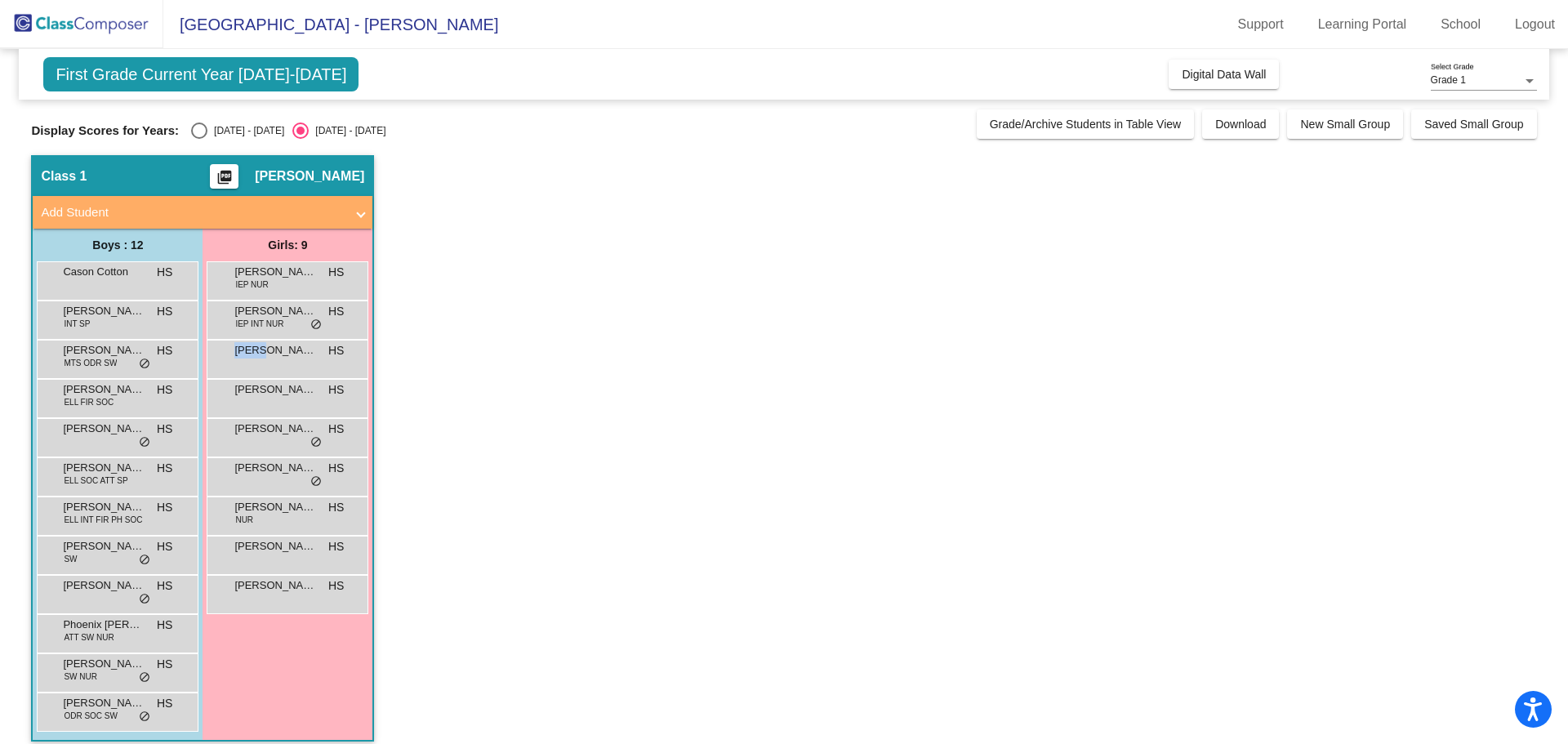
click at [265, 359] on div "[PERSON_NAME] HS lock do_not_disturb_alt" at bounding box center [287, 357] width 156 height 33
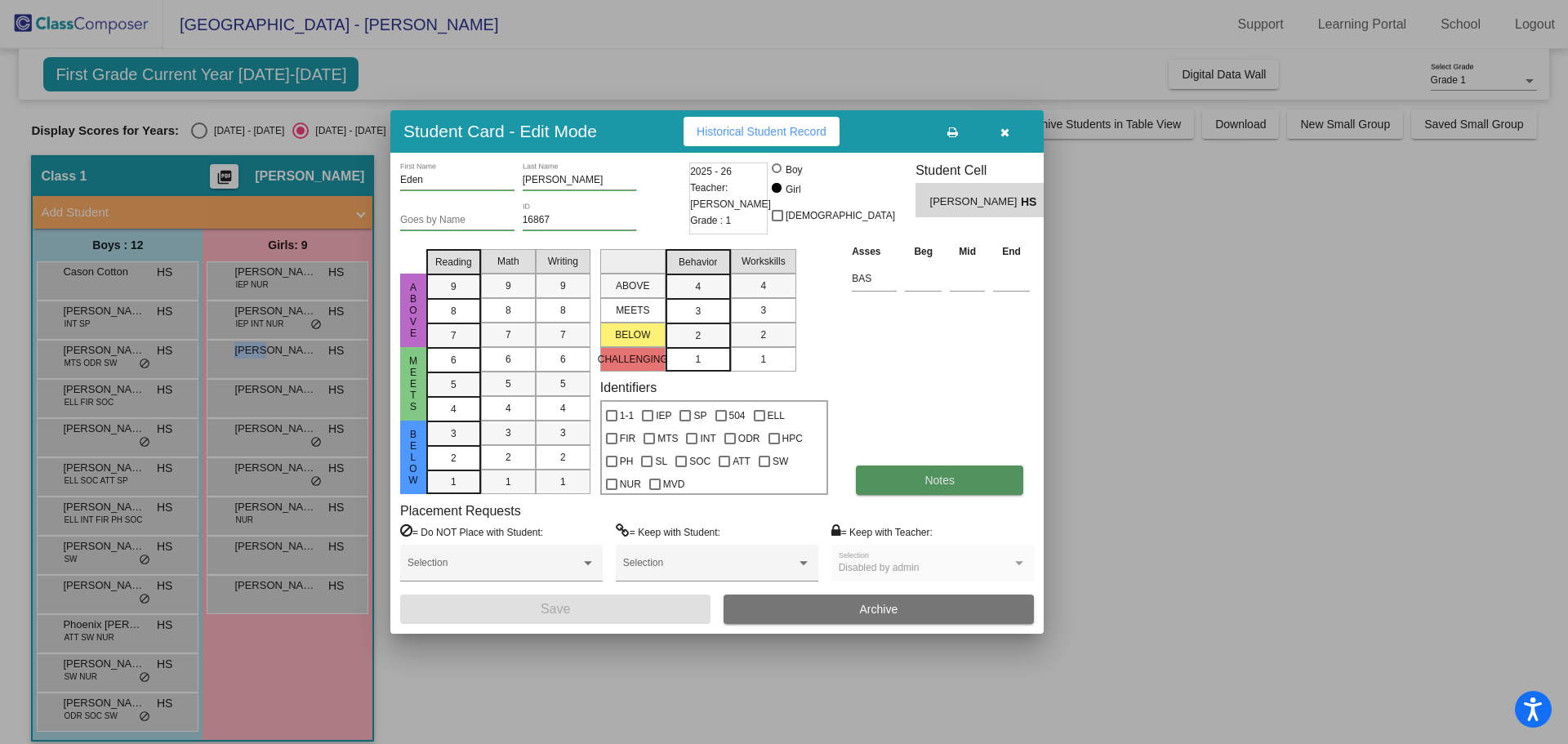
click at [932, 473] on button "Notes" at bounding box center [939, 479] width 167 height 30
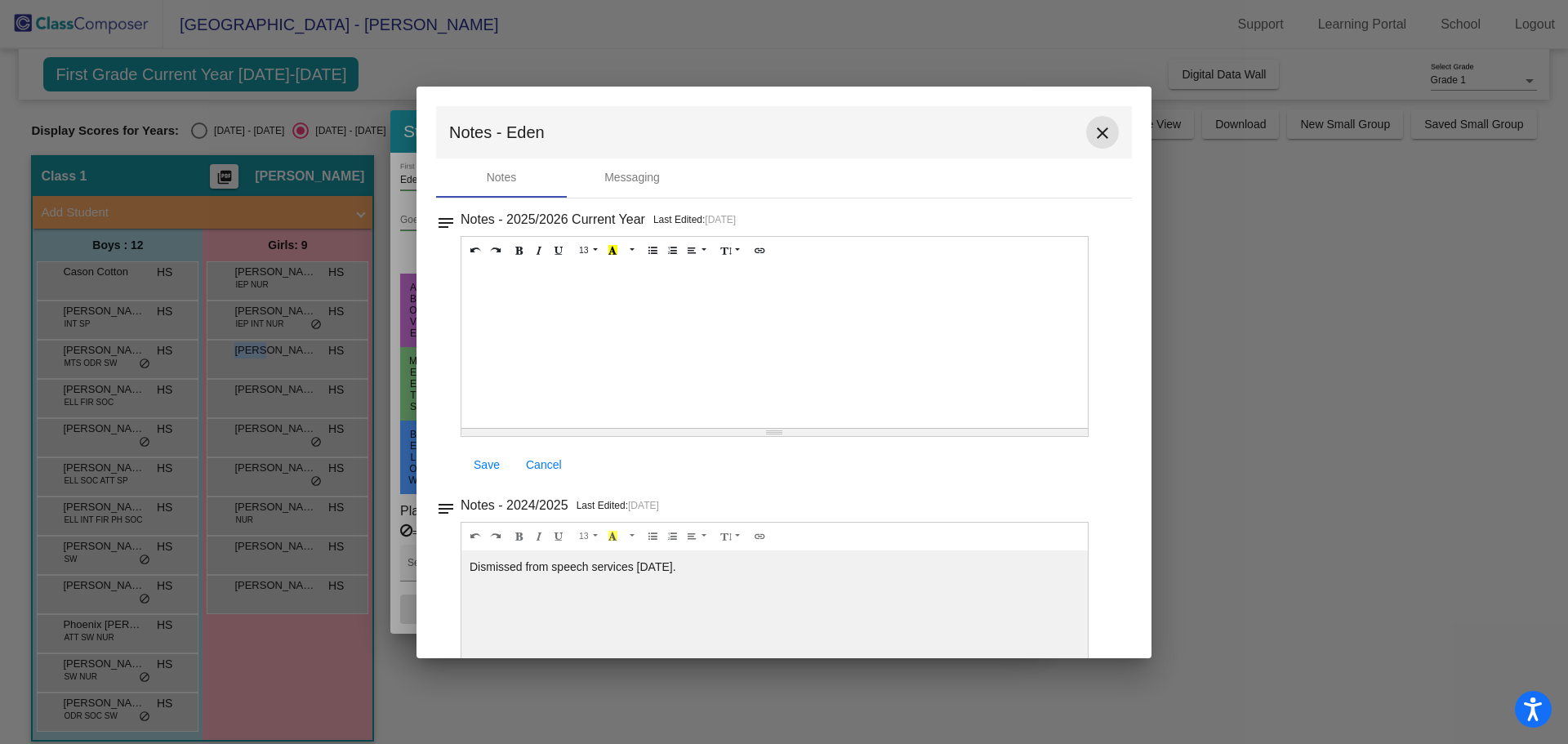
click at [1098, 138] on mat-icon "close" at bounding box center [1103, 133] width 20 height 20
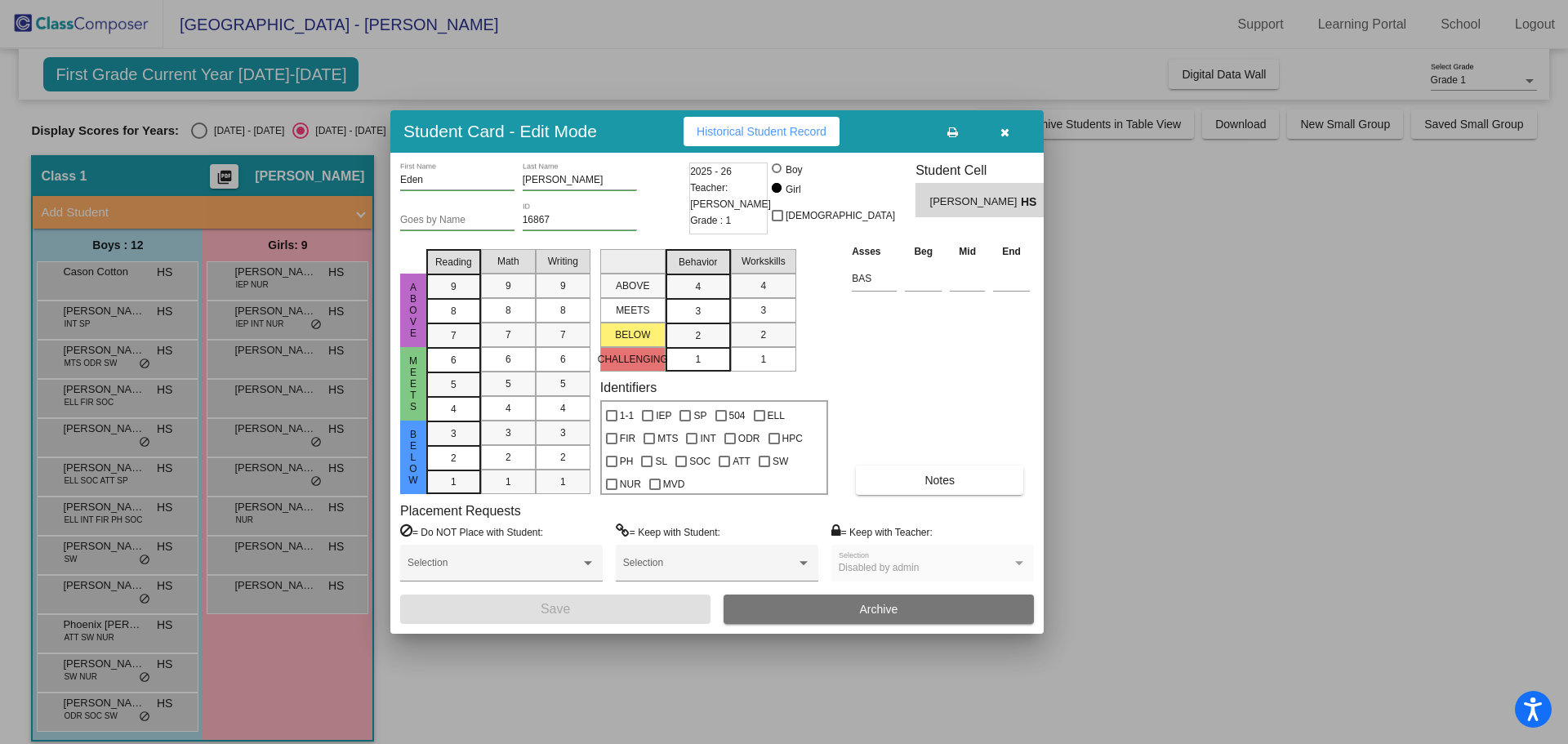
click at [274, 394] on div at bounding box center [784, 372] width 1568 height 744
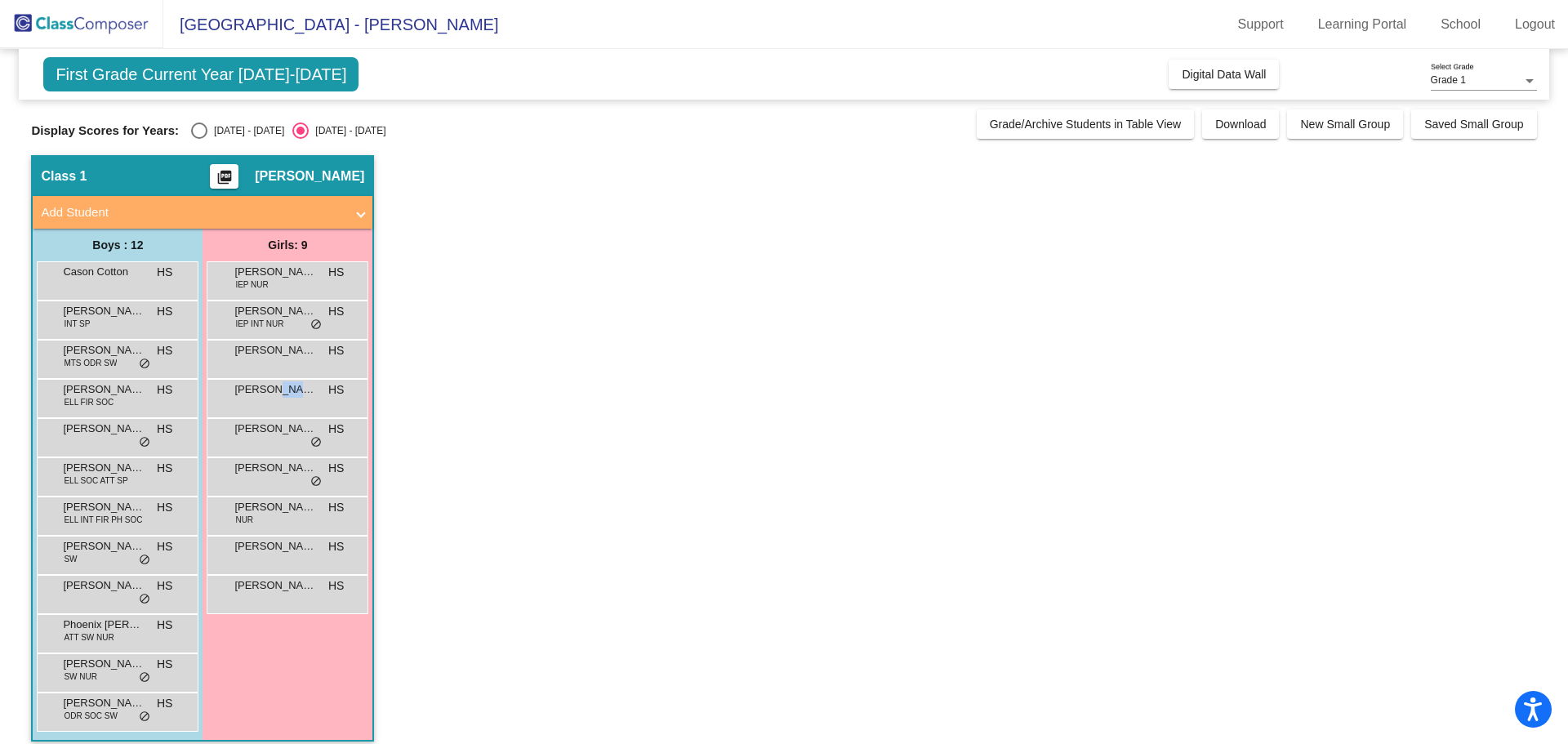
click at [274, 394] on span "[PERSON_NAME]" at bounding box center [274, 389] width 81 height 16
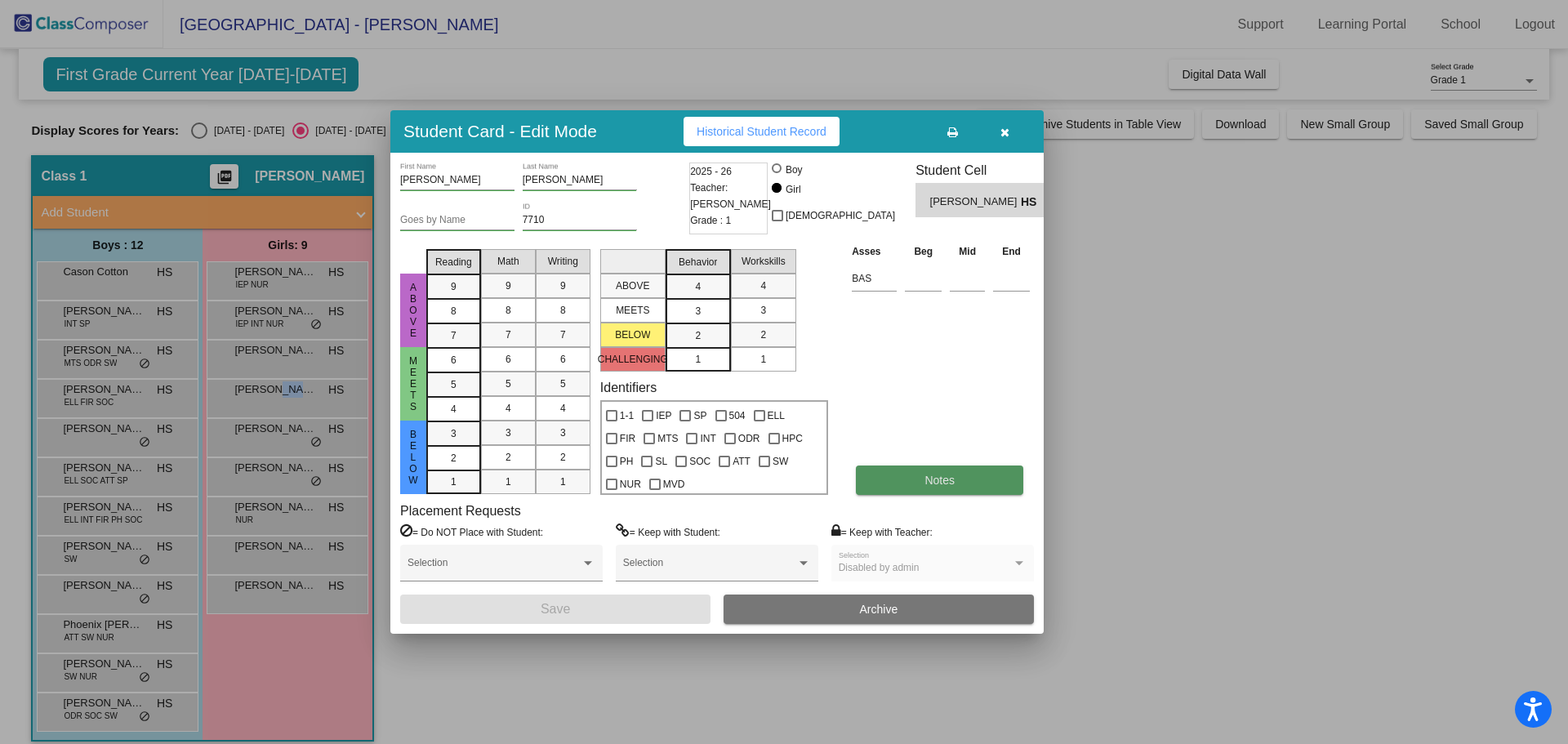
click at [915, 485] on button "Notes" at bounding box center [939, 479] width 167 height 30
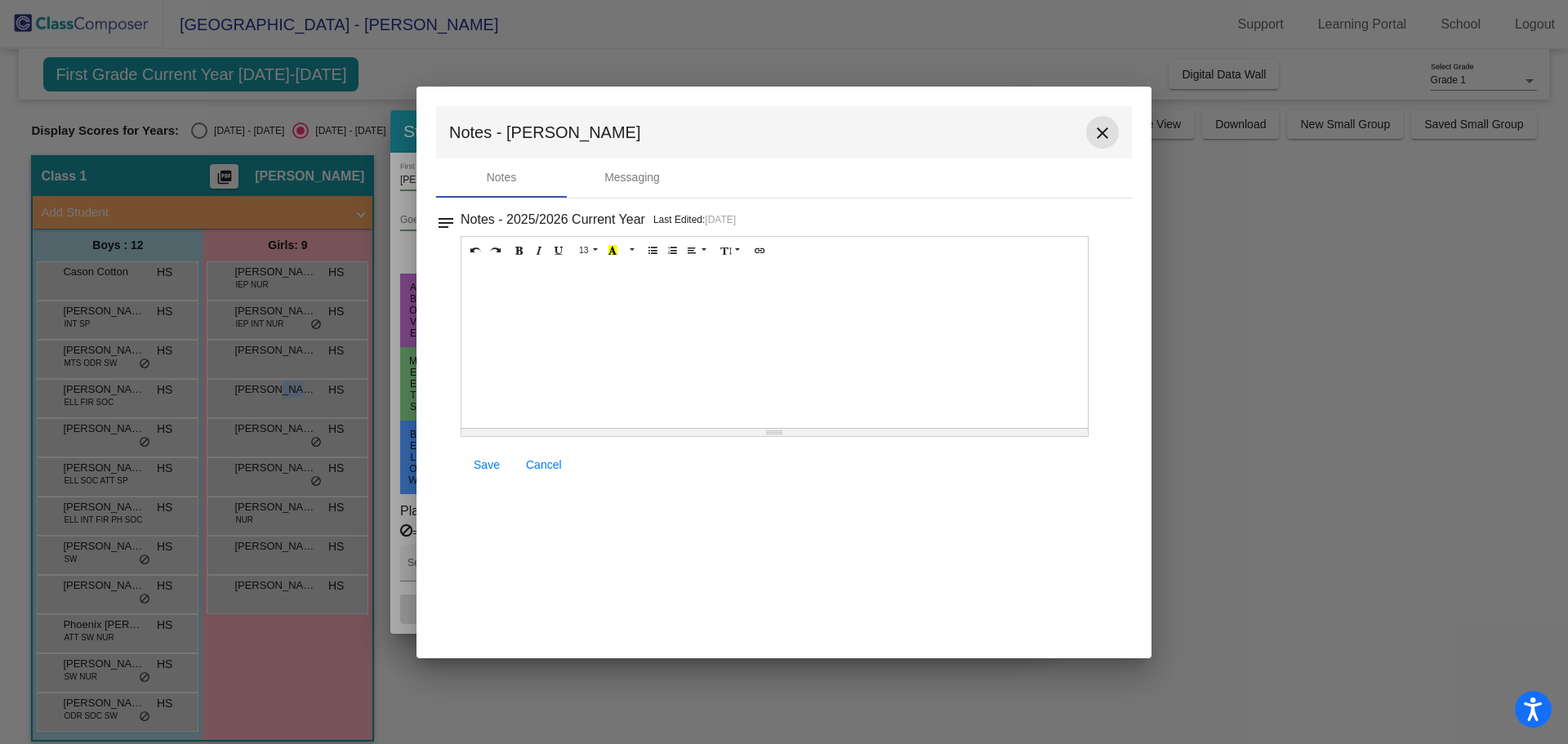
click at [1101, 132] on mat-icon "close" at bounding box center [1103, 133] width 20 height 20
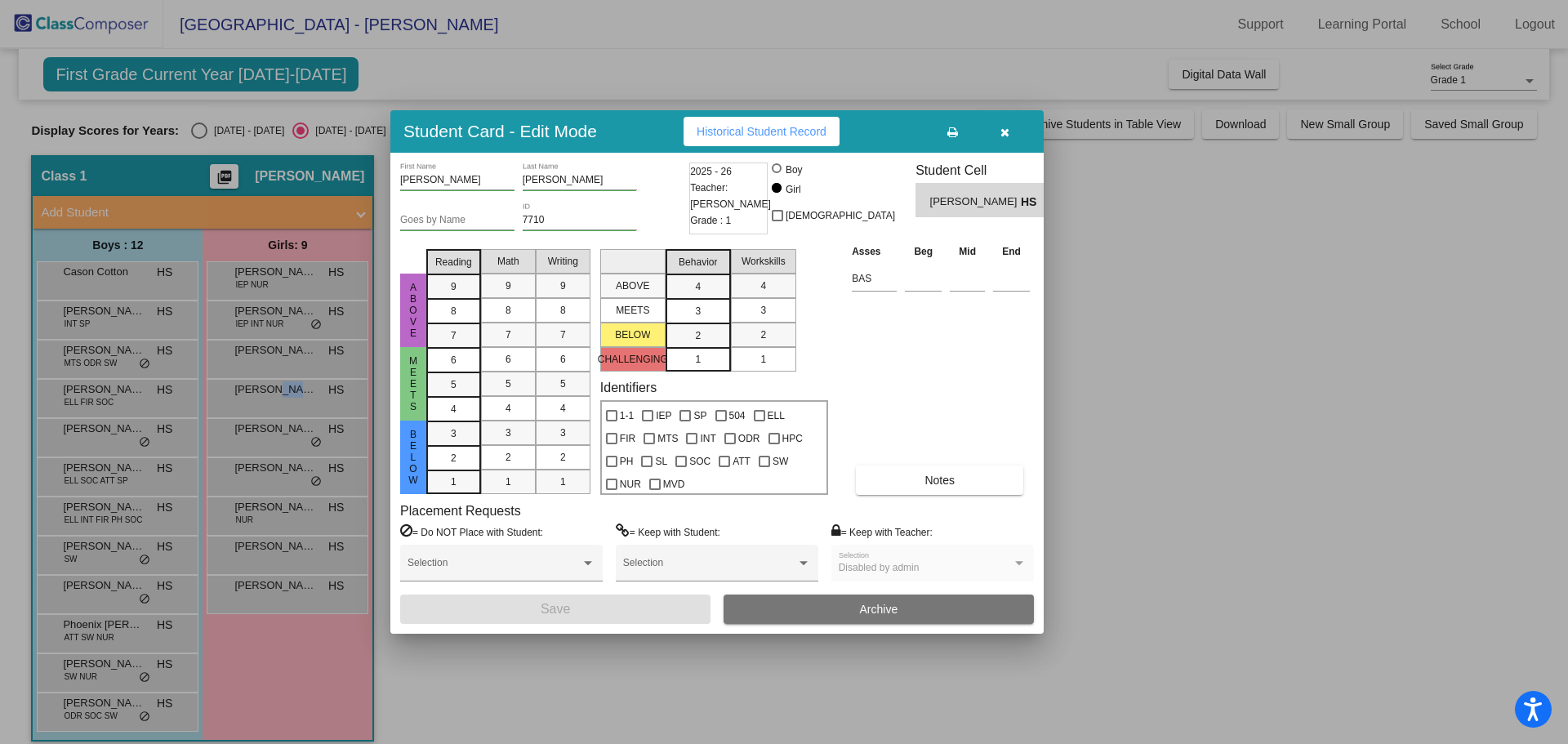
click at [242, 440] on div at bounding box center [784, 372] width 1568 height 744
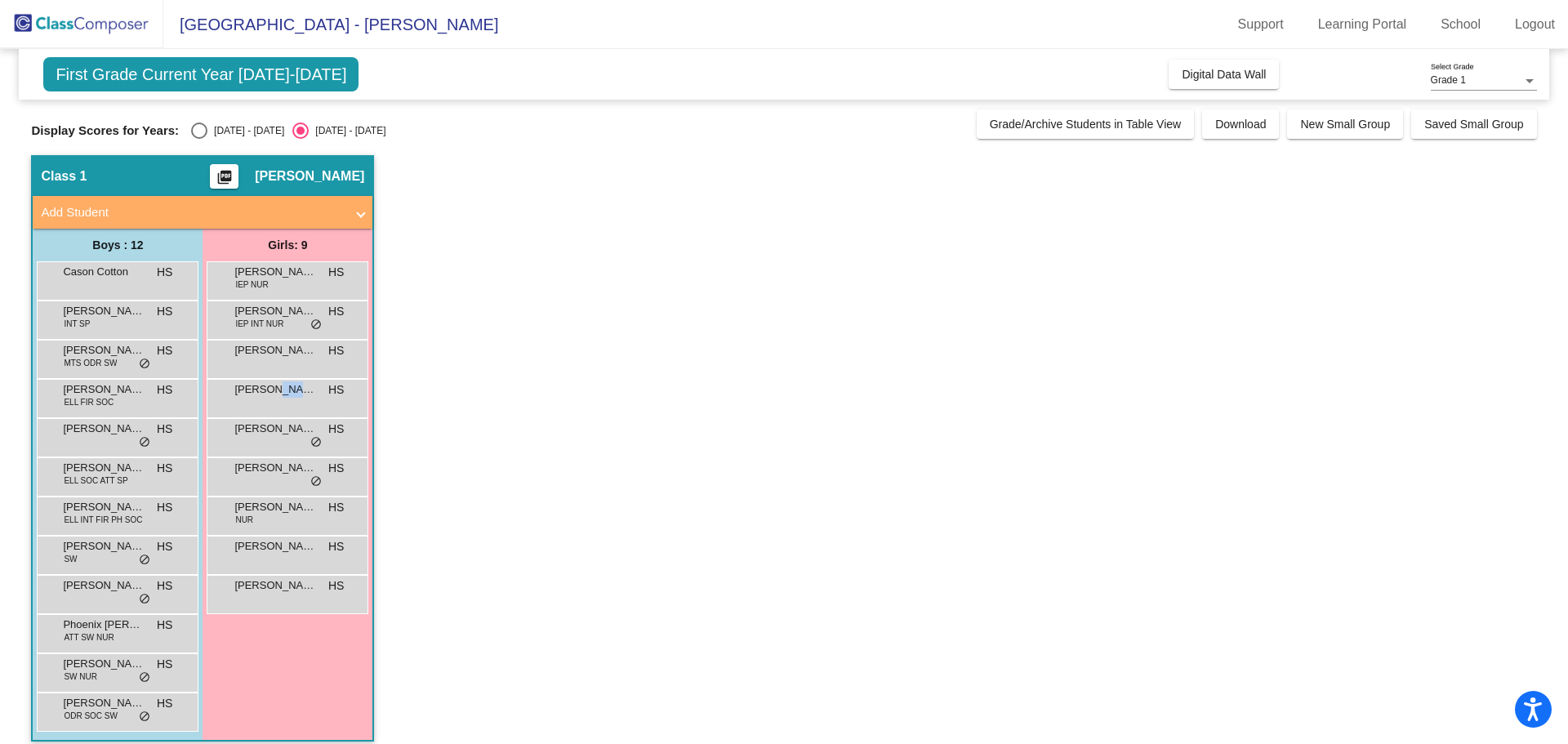
click at [242, 440] on div "[PERSON_NAME] [PERSON_NAME] lock do_not_disturb_alt" at bounding box center [287, 436] width 156 height 33
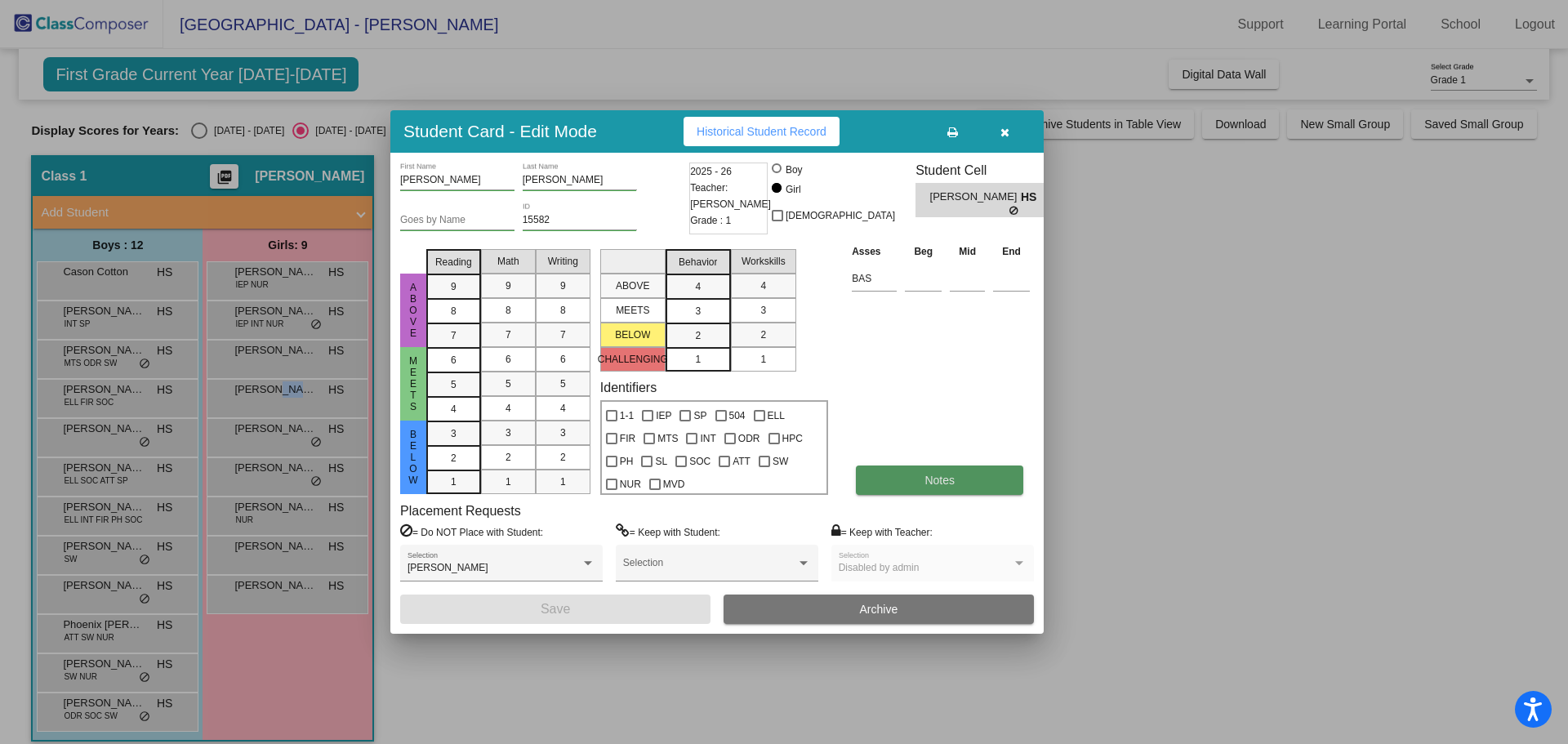
click at [914, 480] on button "Notes" at bounding box center [939, 479] width 167 height 30
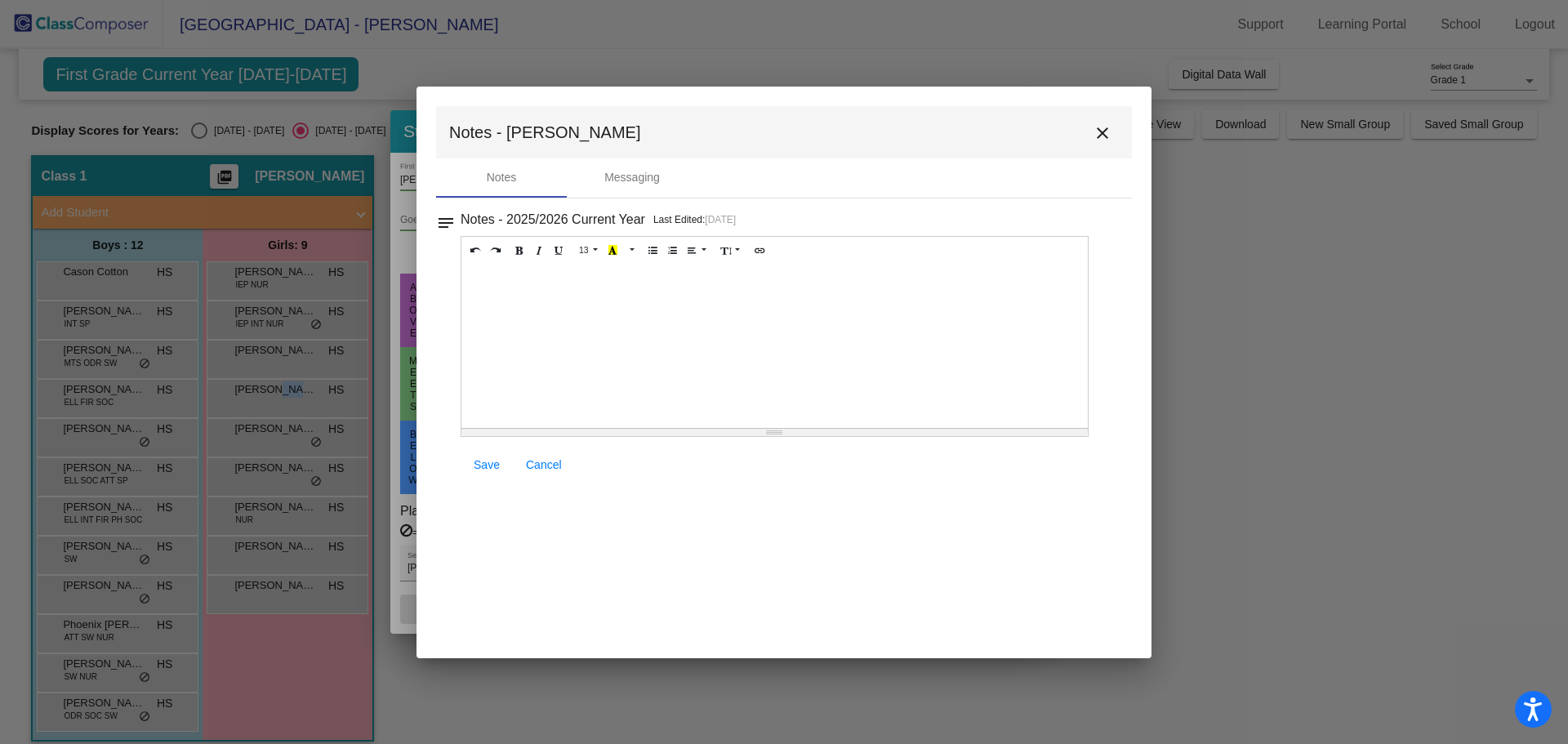
click at [1090, 127] on button "close" at bounding box center [1103, 132] width 32 height 32
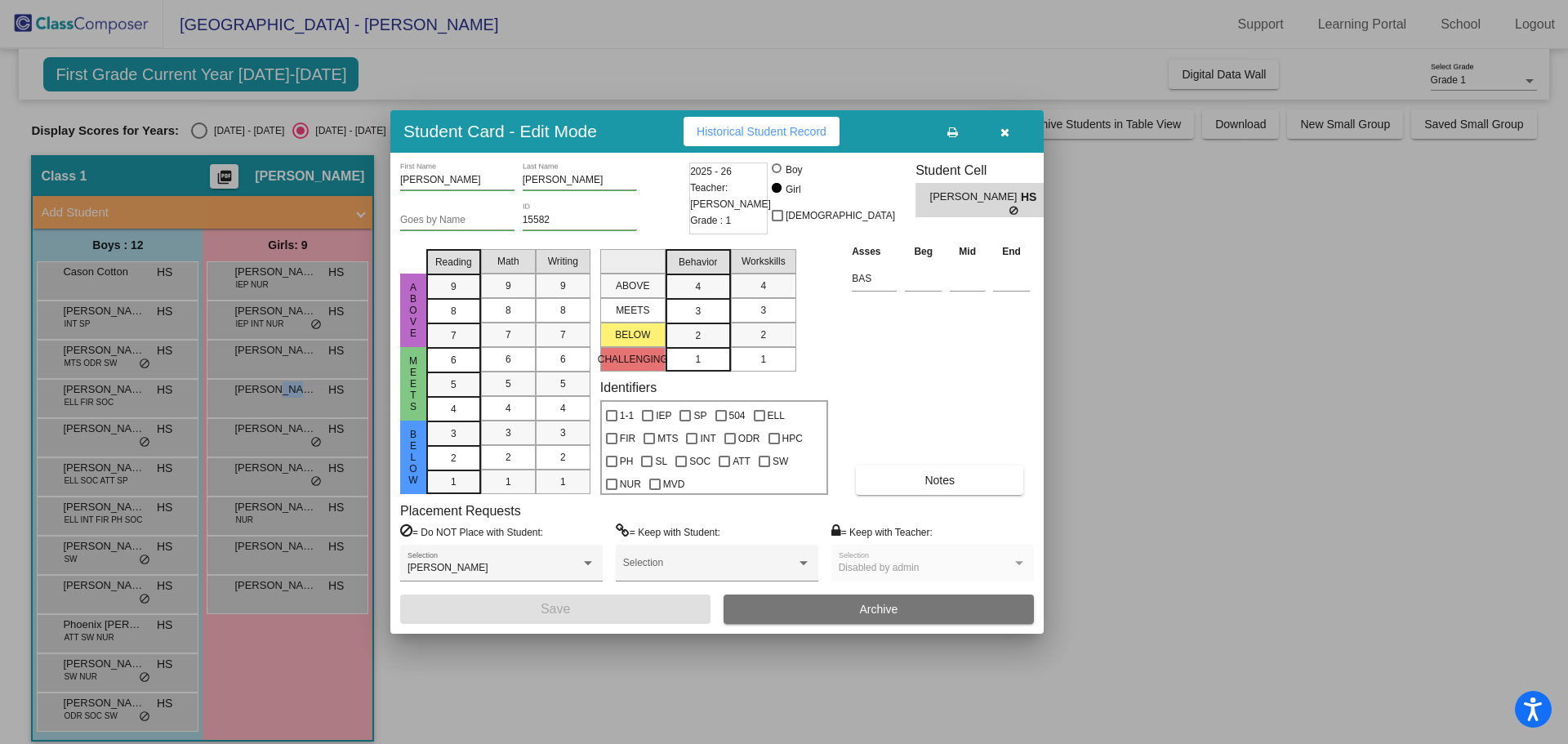
click at [281, 481] on div at bounding box center [784, 372] width 1568 height 744
click at [281, 481] on div "[PERSON_NAME] HS lock do_not_disturb_alt" at bounding box center [287, 475] width 156 height 33
click at [921, 474] on button "Notes" at bounding box center [939, 479] width 167 height 30
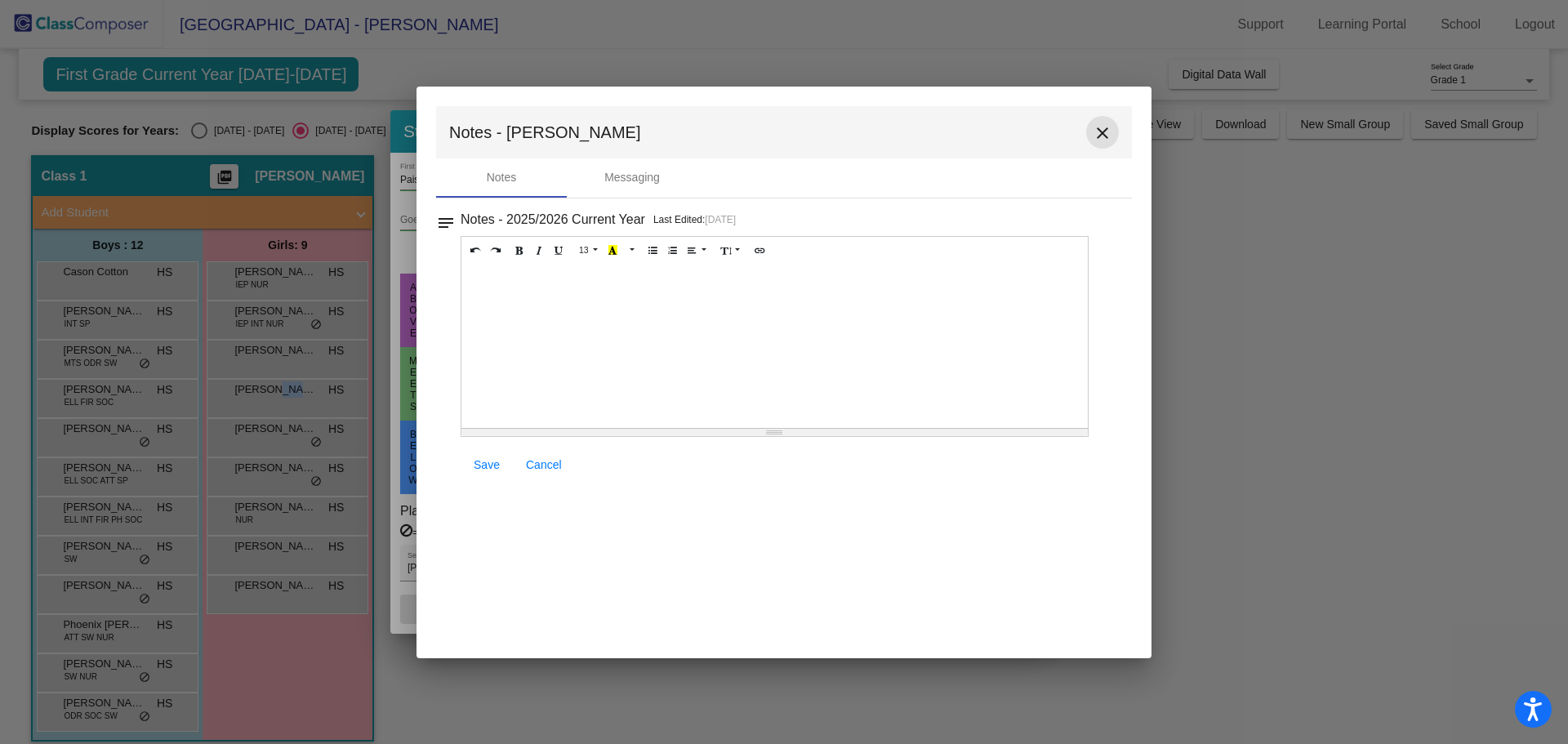
click at [1105, 128] on mat-icon "close" at bounding box center [1103, 133] width 20 height 20
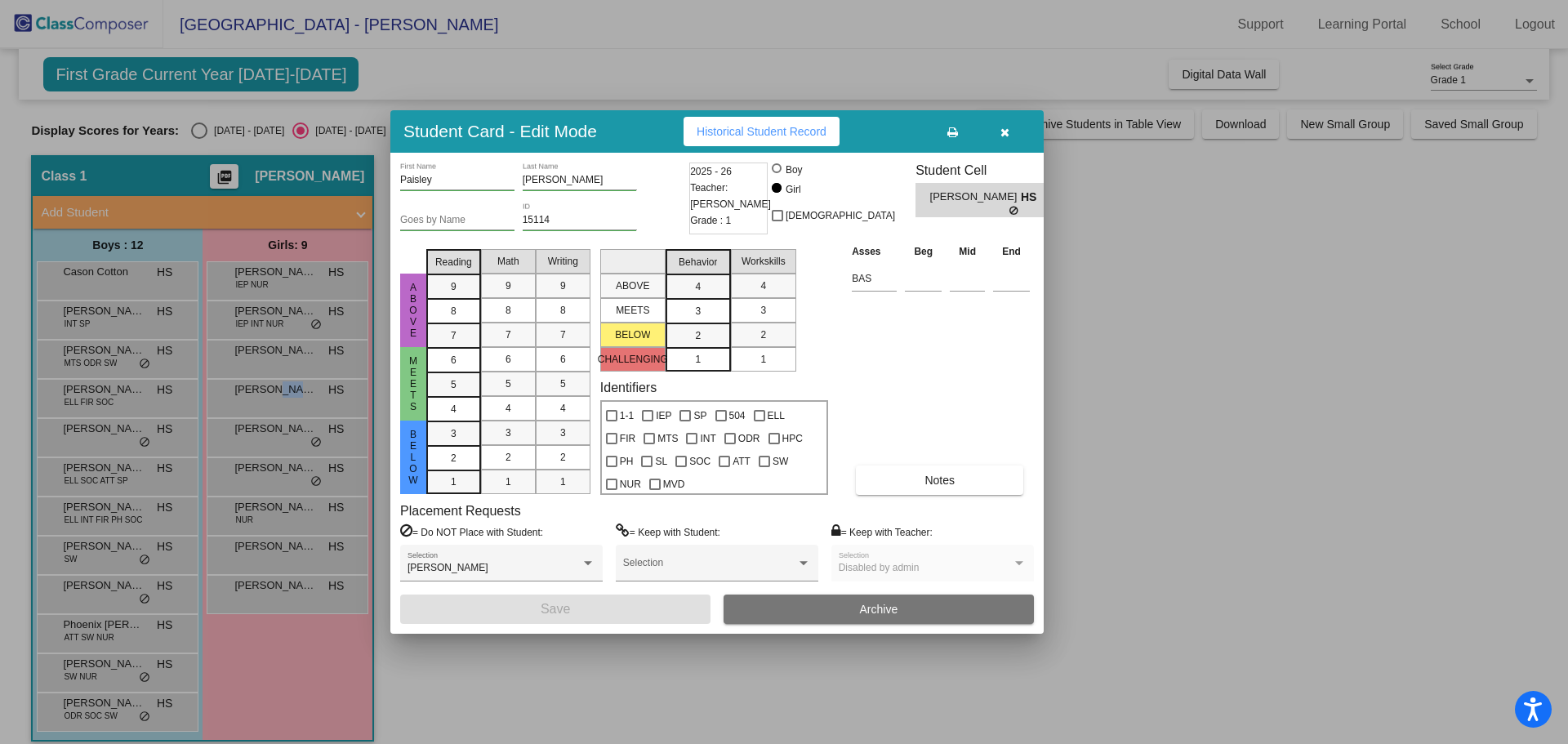
click at [253, 511] on div at bounding box center [784, 372] width 1568 height 744
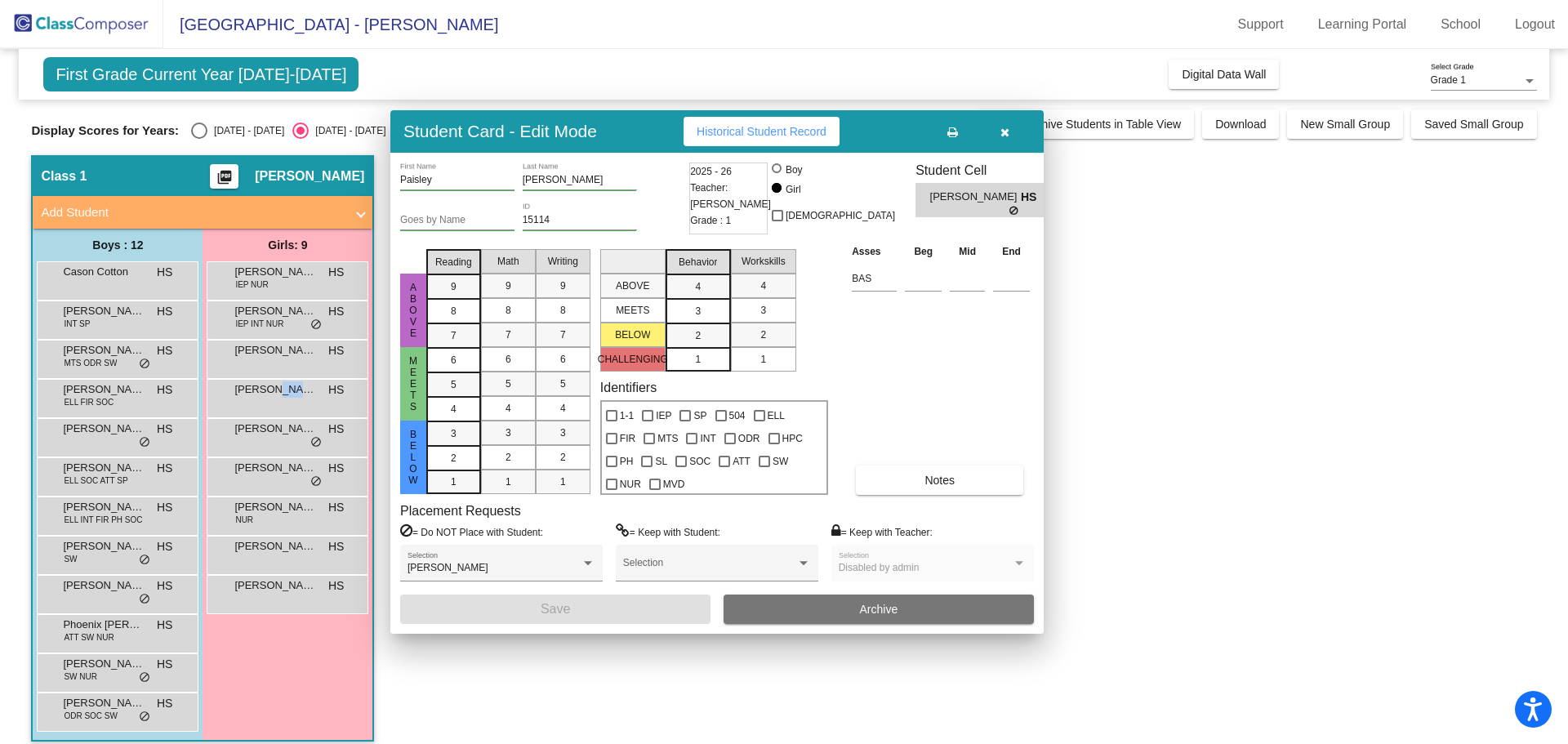
click at [253, 511] on span "[PERSON_NAME]" at bounding box center [274, 506] width 81 height 16
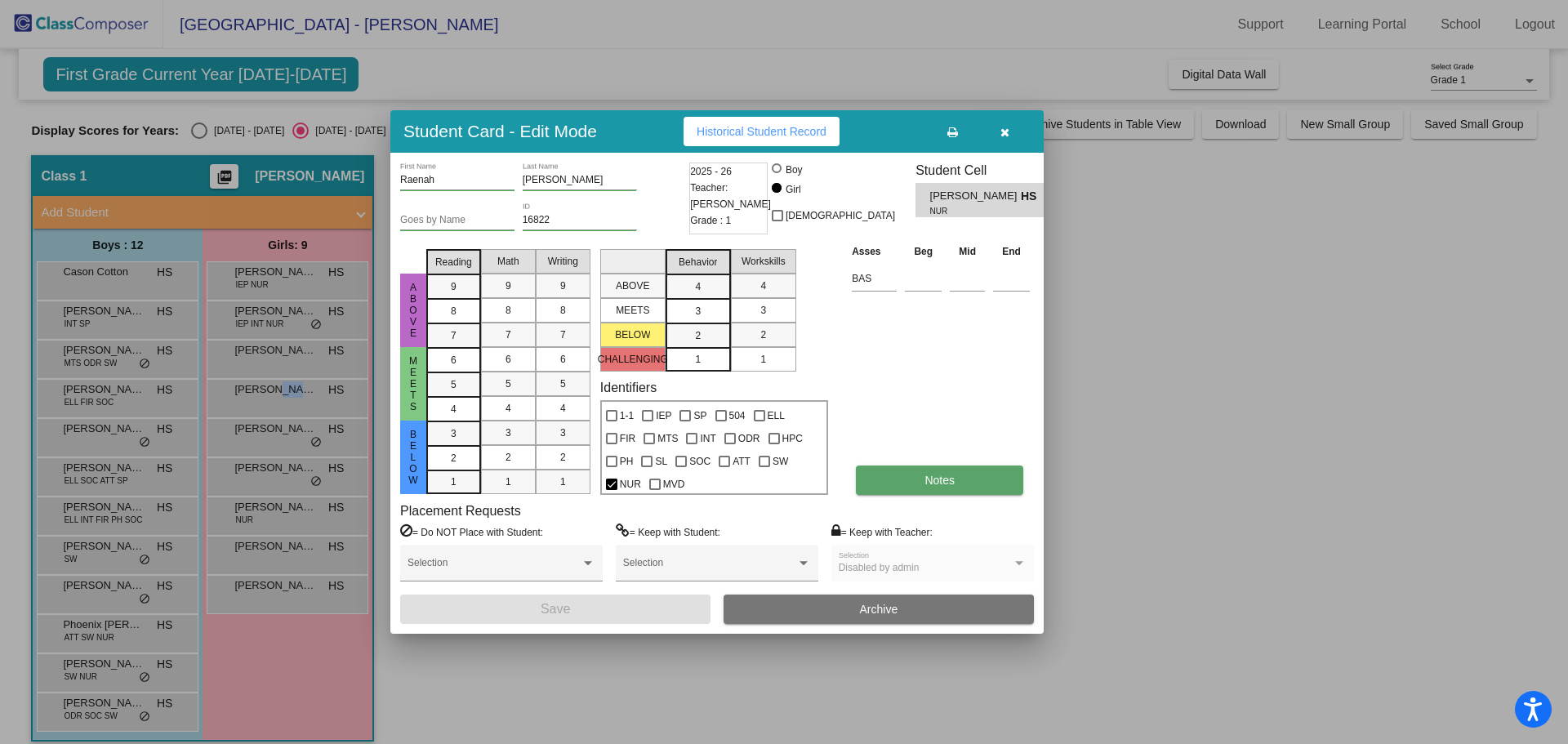
click at [904, 483] on button "Notes" at bounding box center [939, 479] width 167 height 30
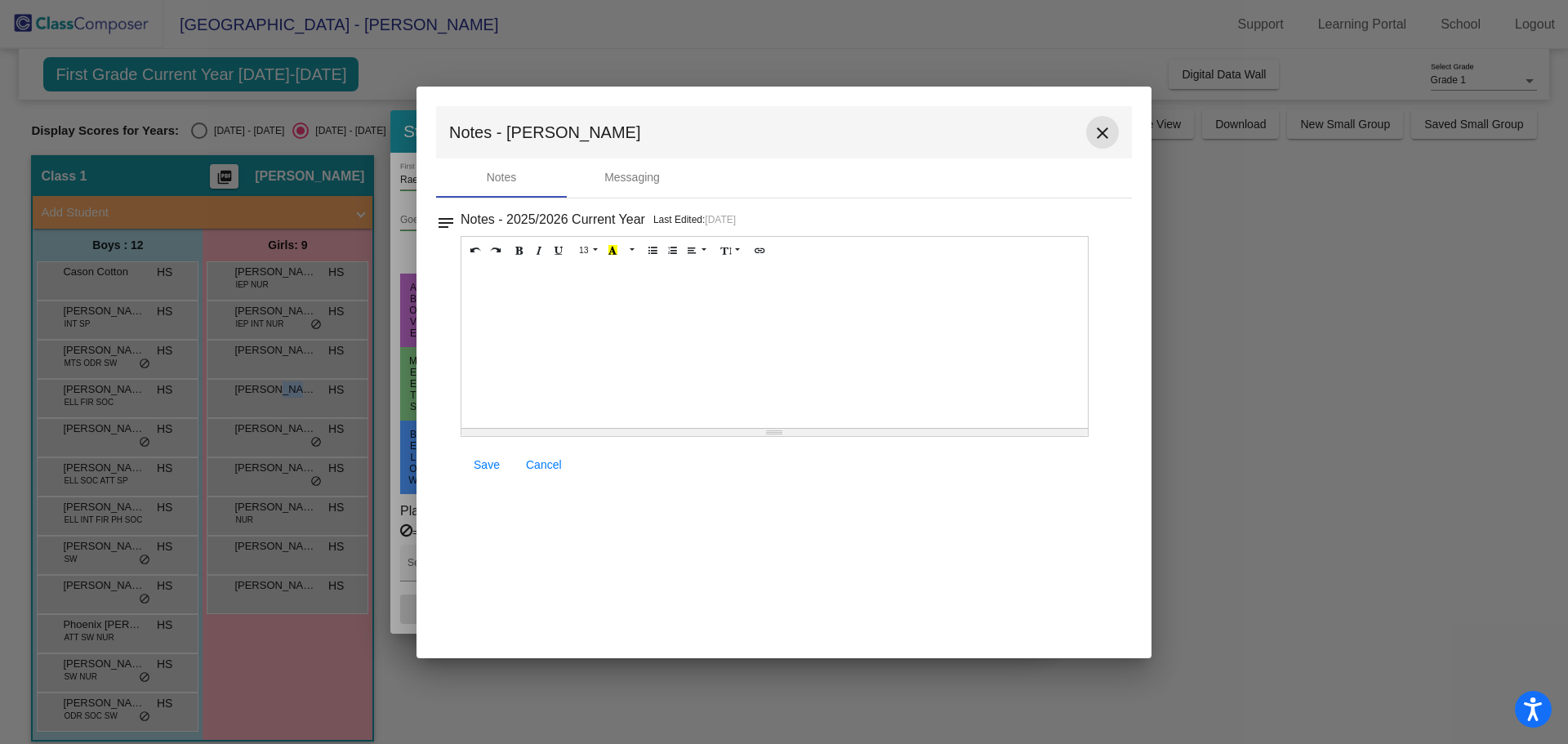
click at [1101, 138] on mat-icon "close" at bounding box center [1103, 133] width 20 height 20
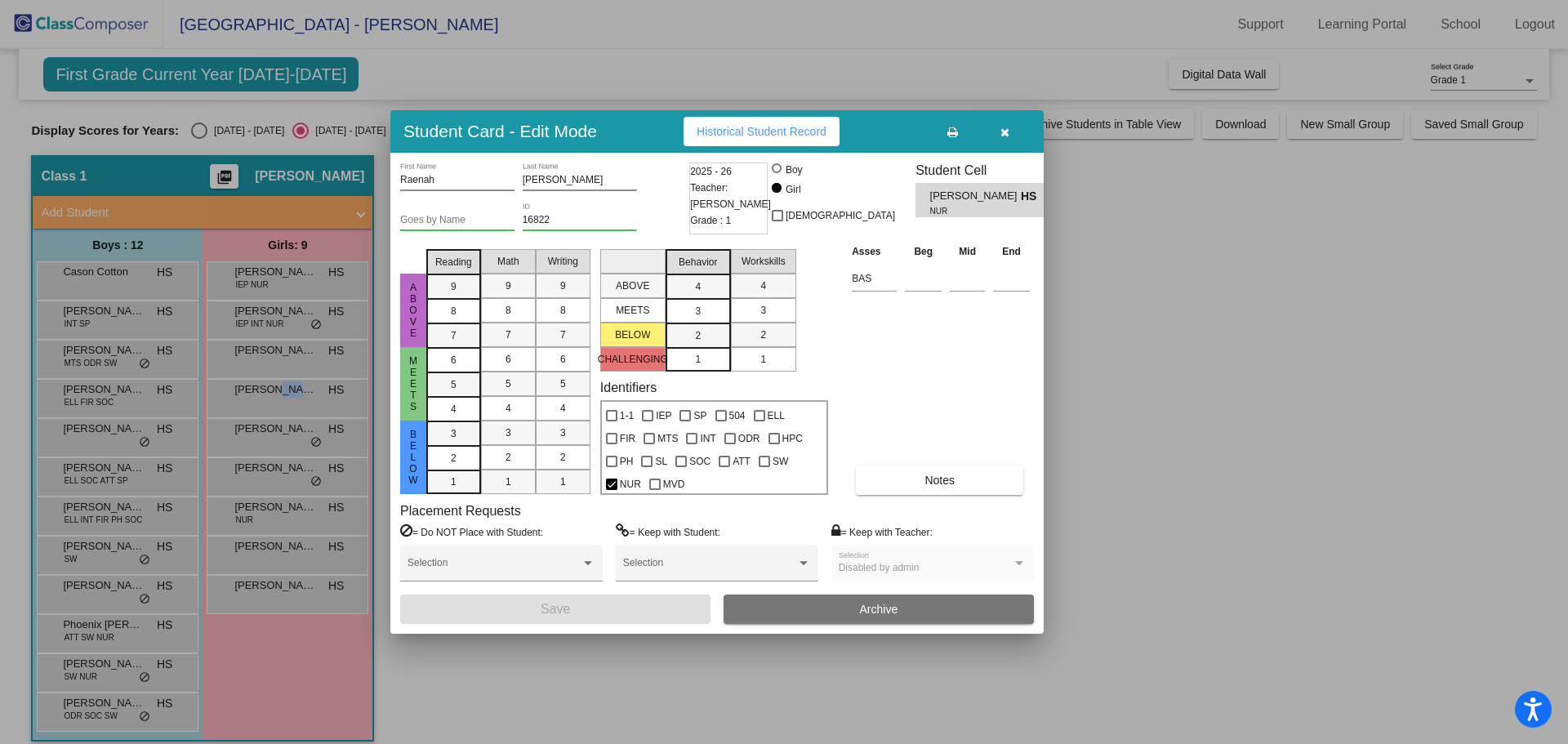
click at [240, 555] on div at bounding box center [784, 372] width 1568 height 744
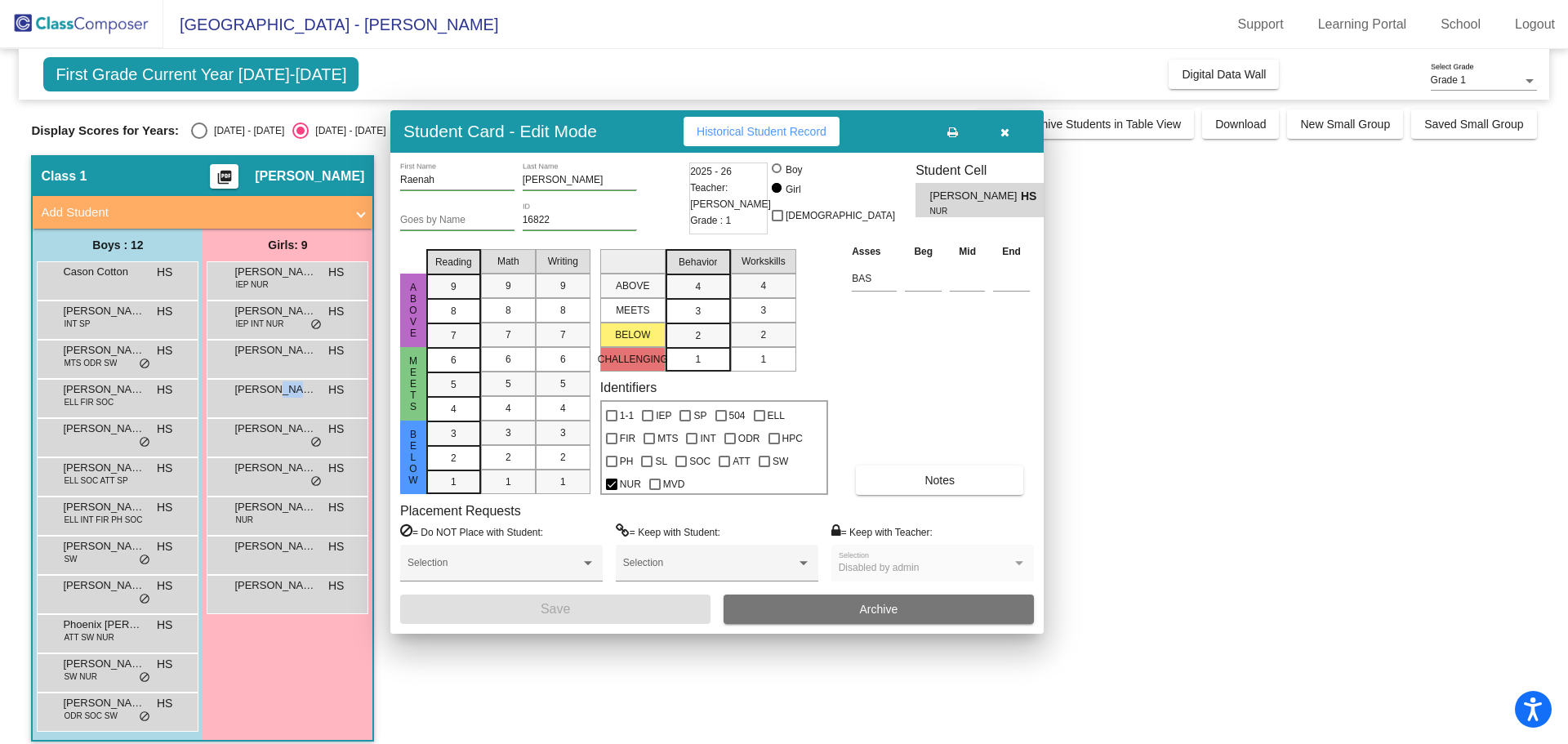
click at [240, 555] on div "[PERSON_NAME] lock do_not_disturb_alt" at bounding box center [287, 553] width 156 height 33
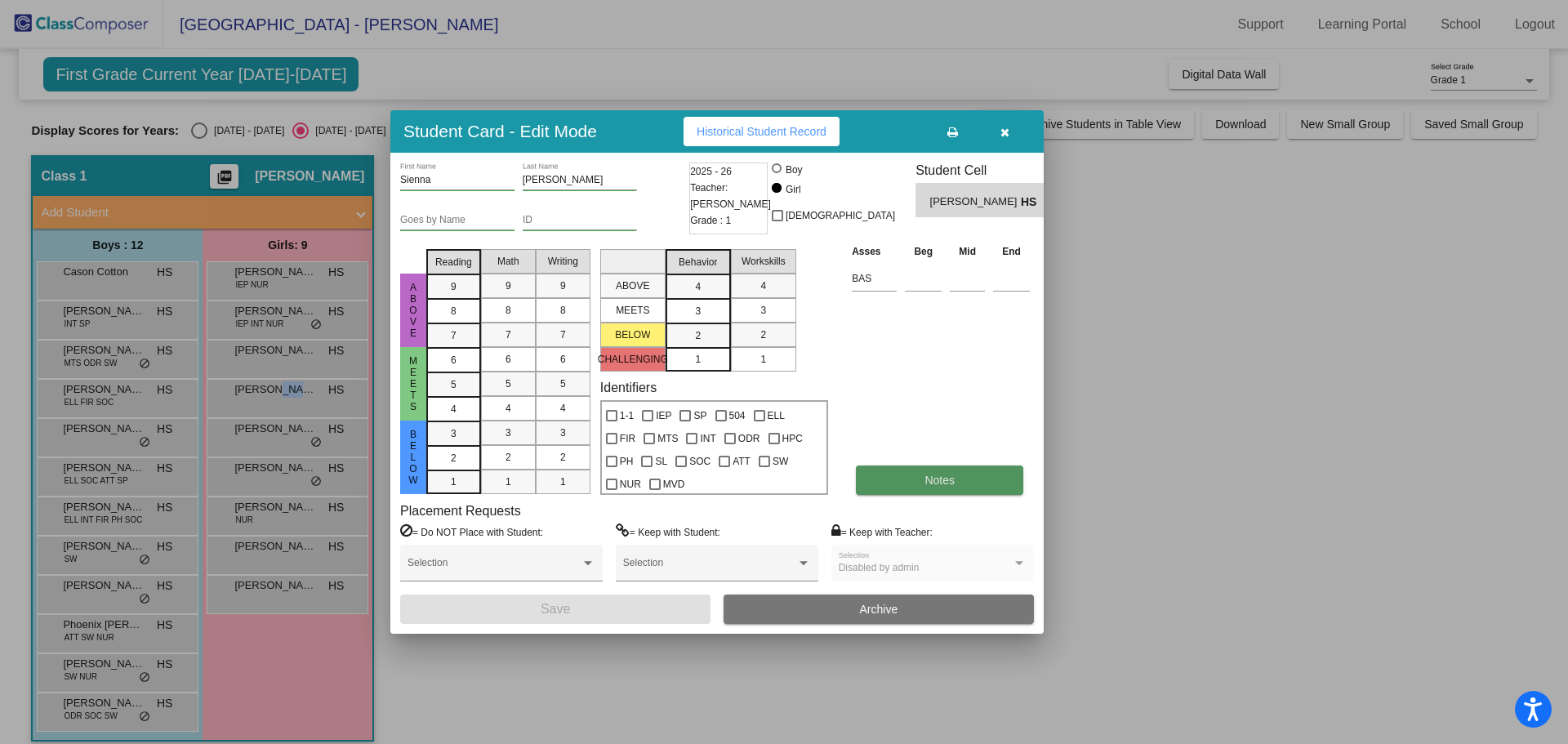
click at [880, 473] on button "Notes" at bounding box center [939, 479] width 167 height 30
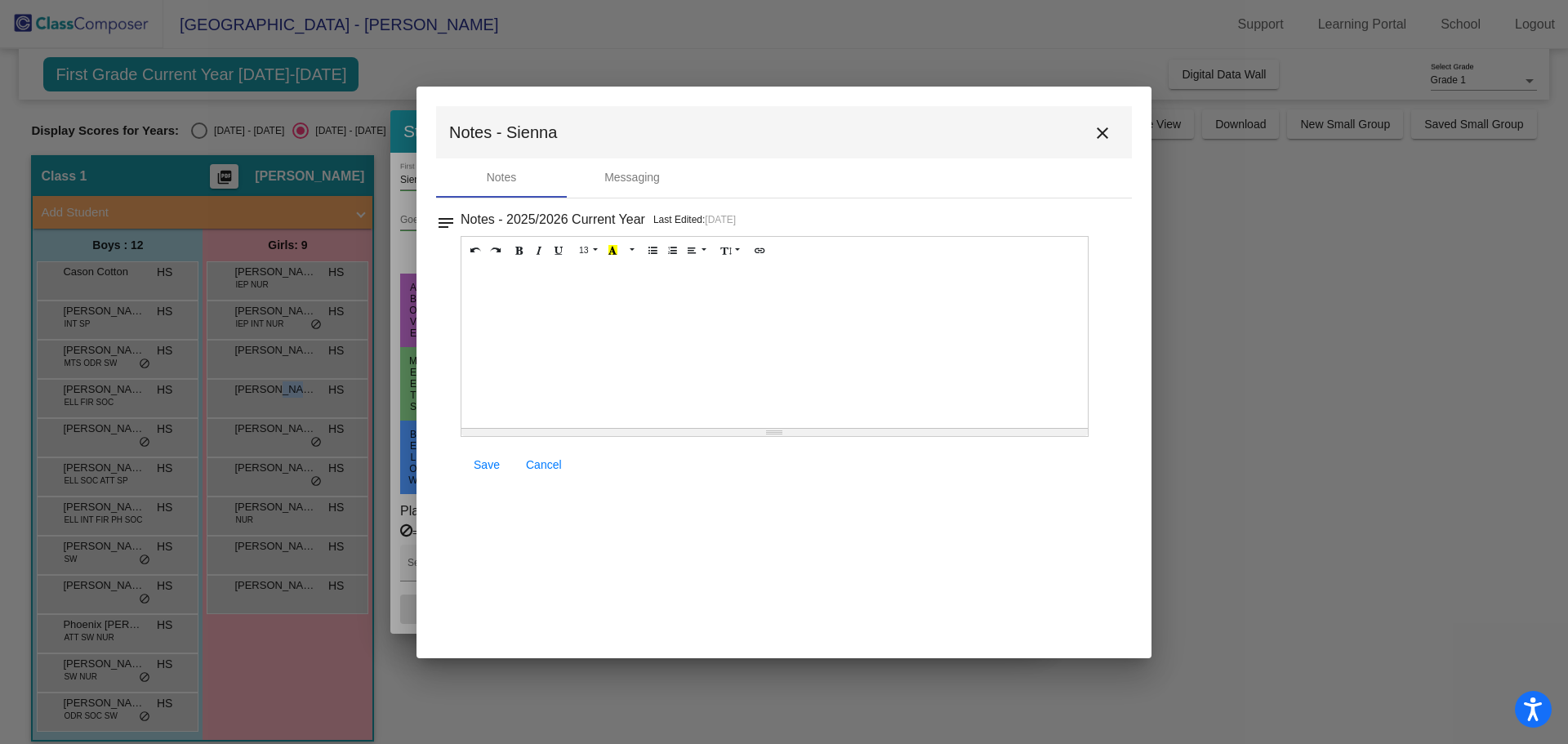
click at [1106, 138] on mat-icon "close" at bounding box center [1103, 133] width 20 height 20
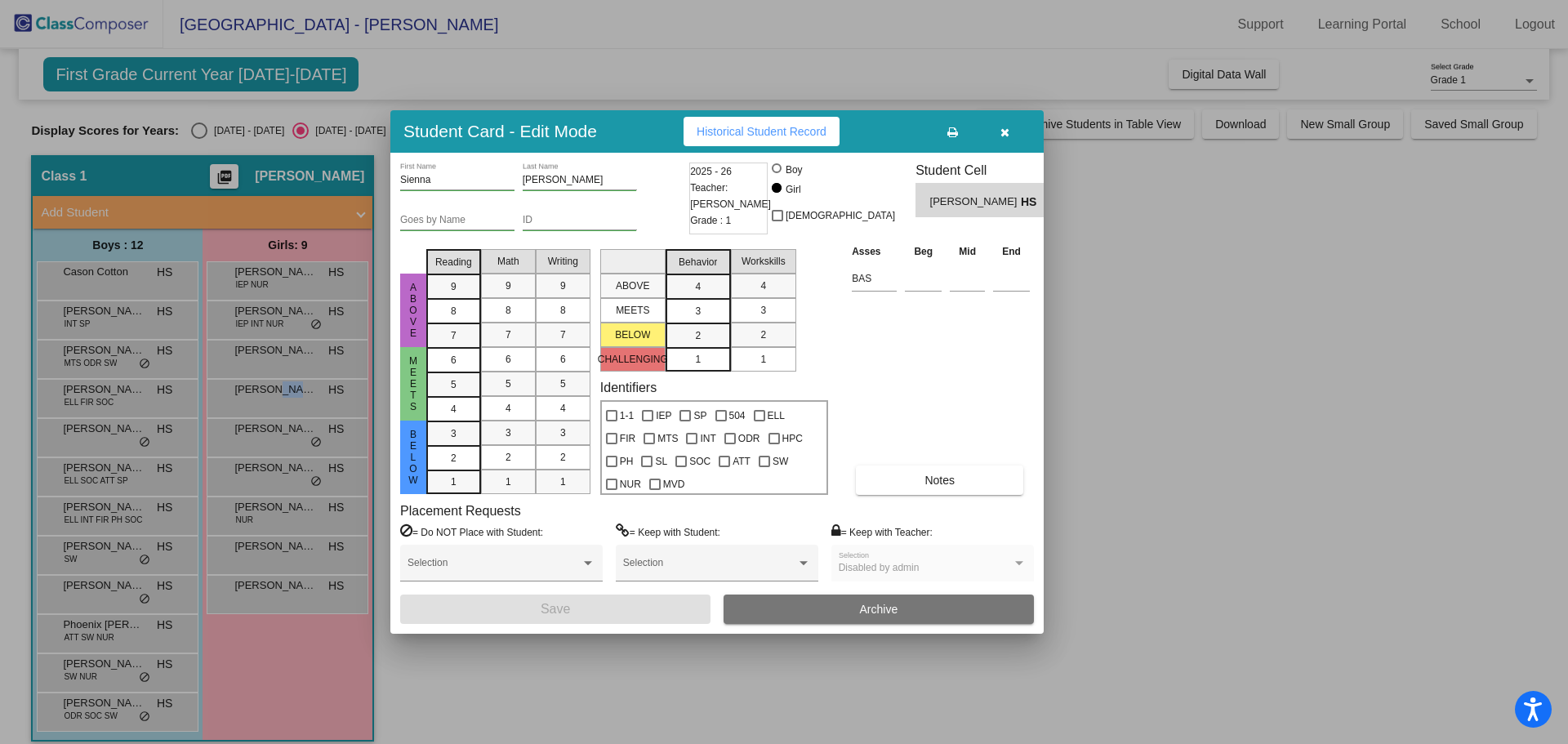
click at [256, 590] on div at bounding box center [784, 372] width 1568 height 744
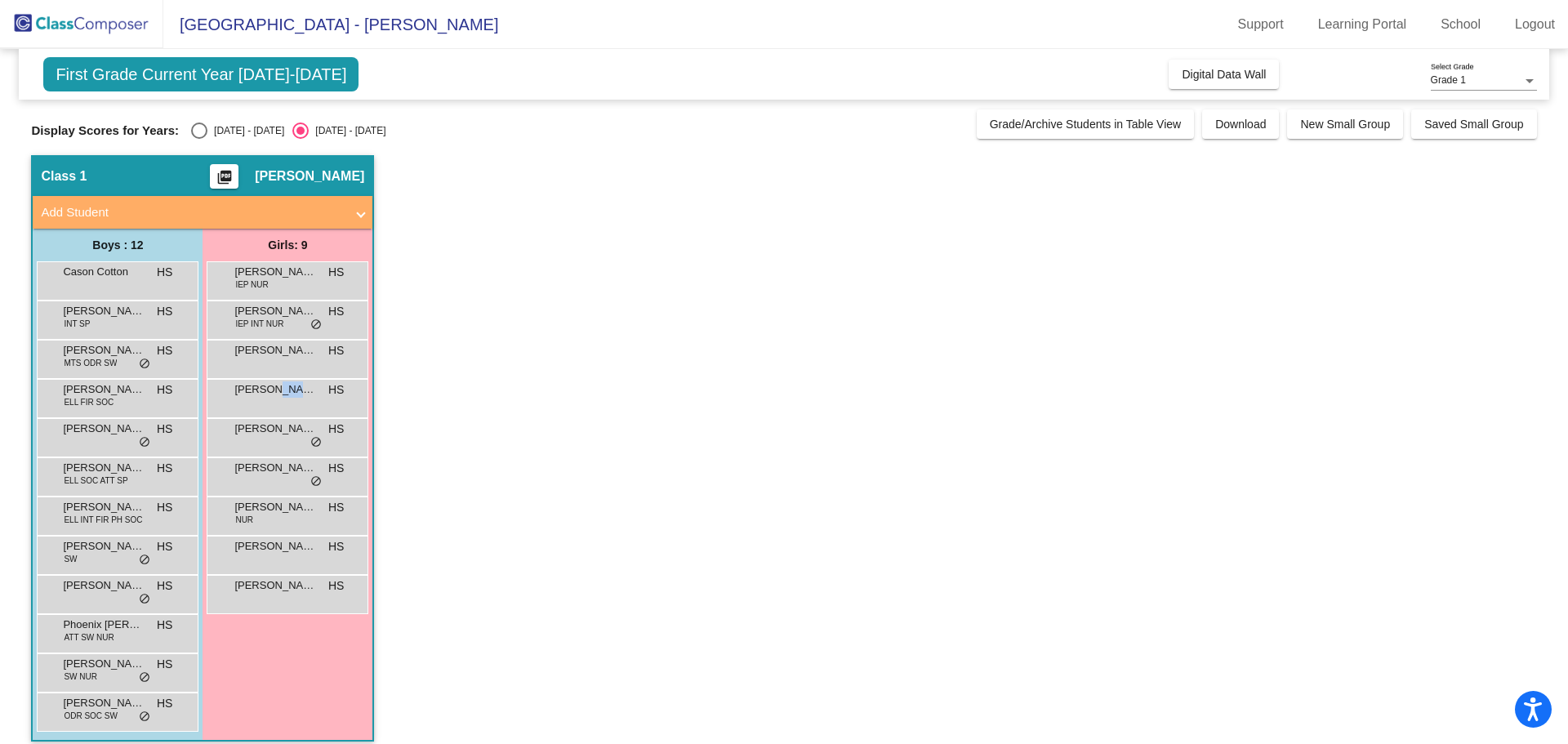
click at [256, 590] on span "[PERSON_NAME]" at bounding box center [274, 585] width 81 height 16
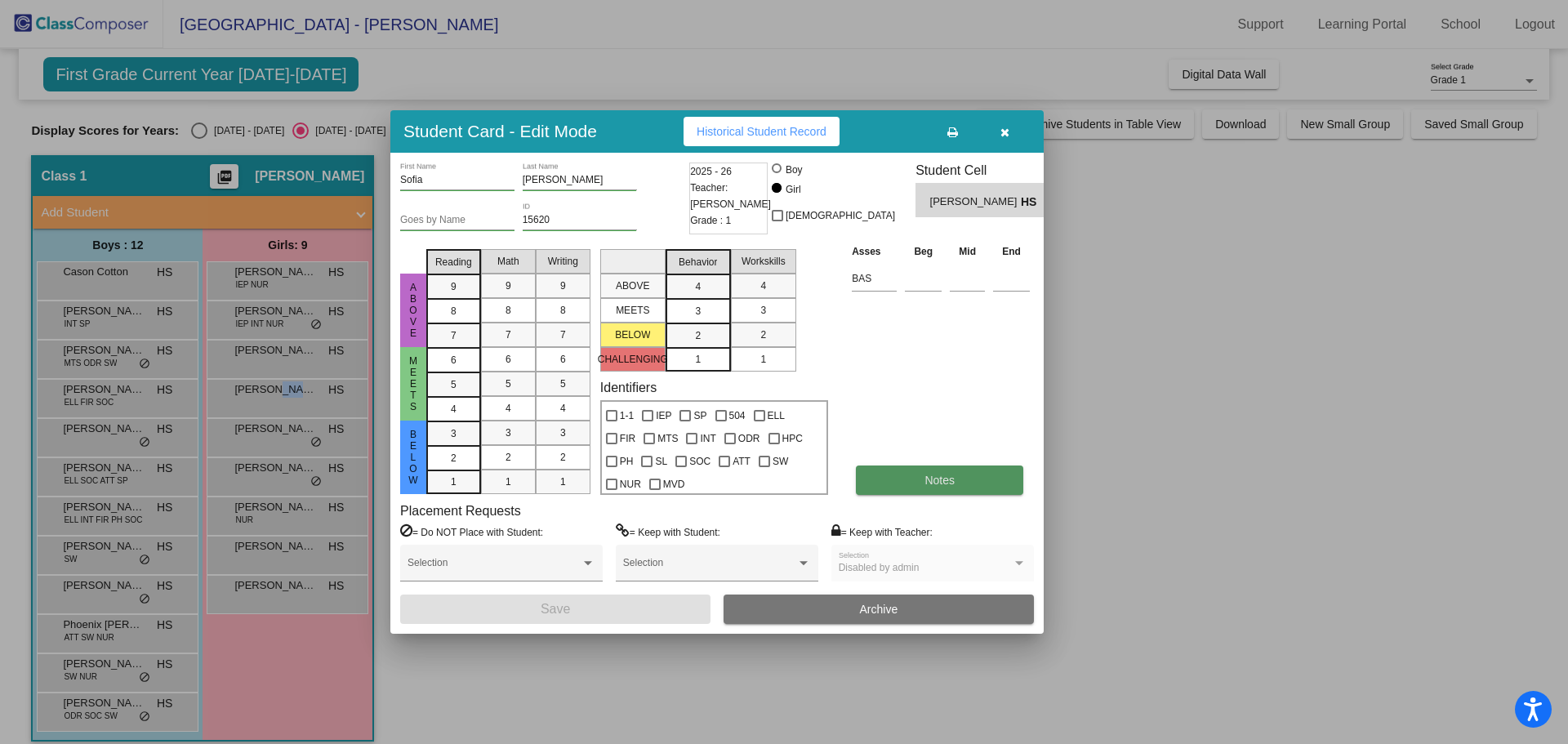
click at [894, 480] on button "Notes" at bounding box center [939, 479] width 167 height 30
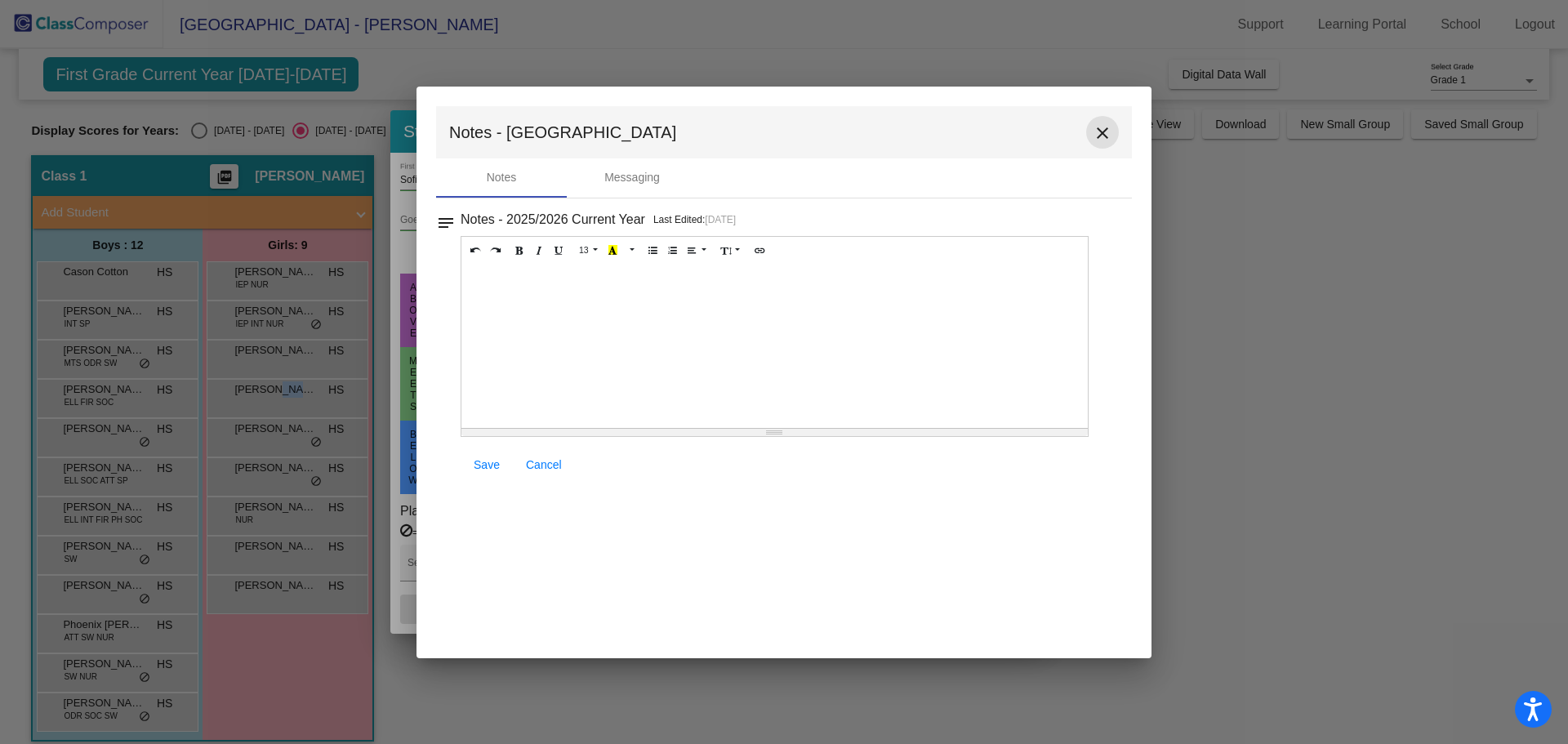
click at [1111, 144] on button "close" at bounding box center [1103, 132] width 32 height 32
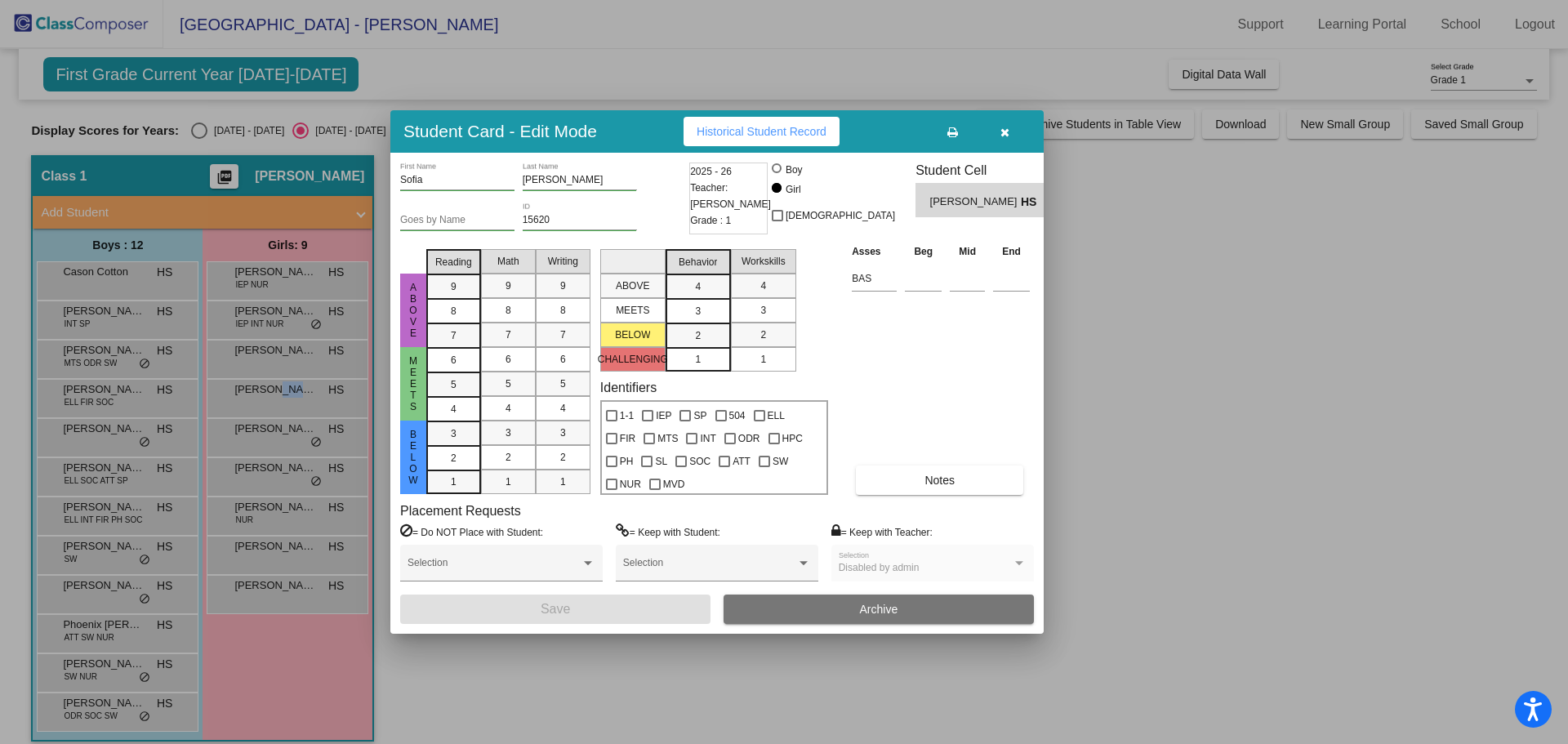
click at [106, 263] on div at bounding box center [784, 372] width 1568 height 744
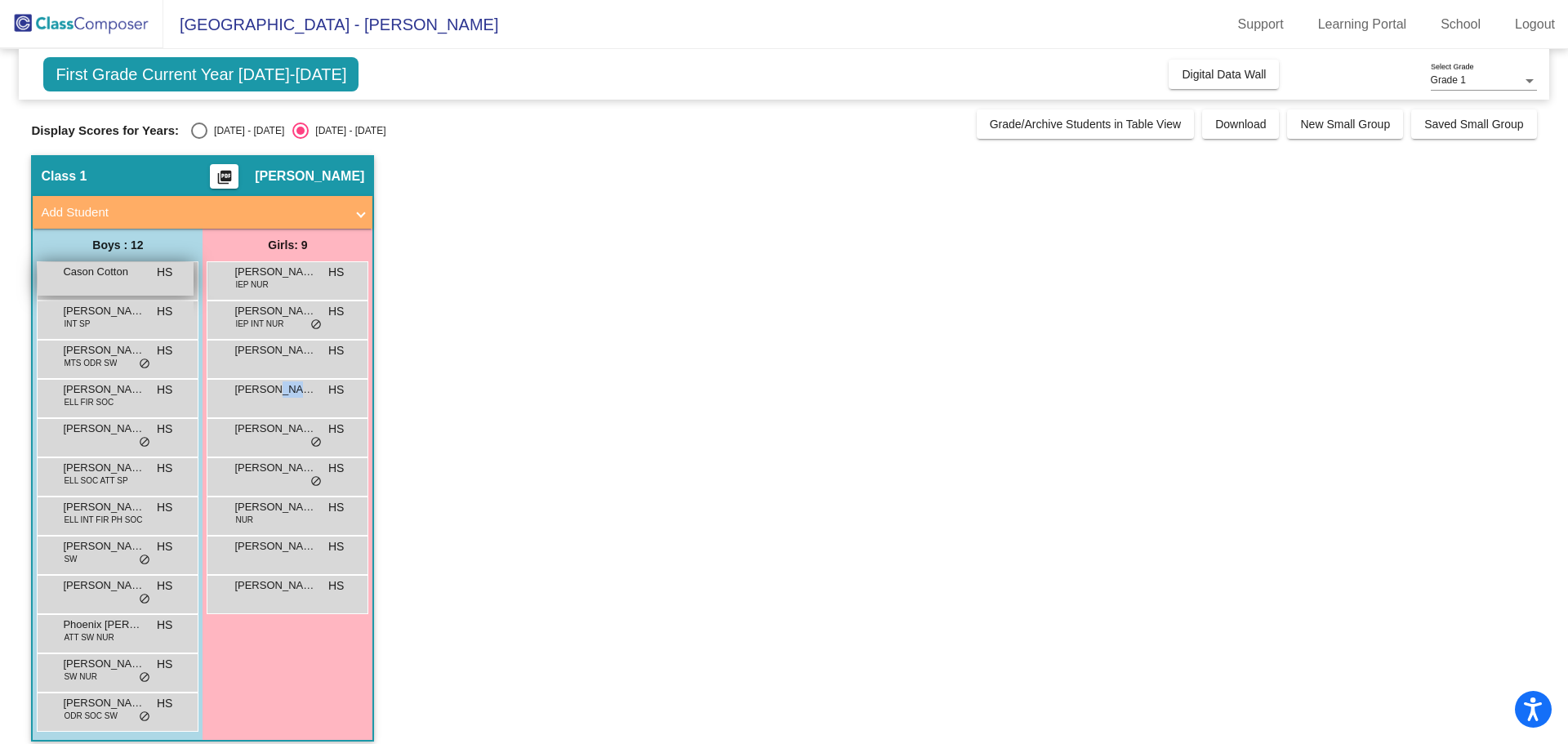
click at [113, 283] on div "Cason Cotton HS lock do_not_disturb_alt" at bounding box center [115, 278] width 156 height 33
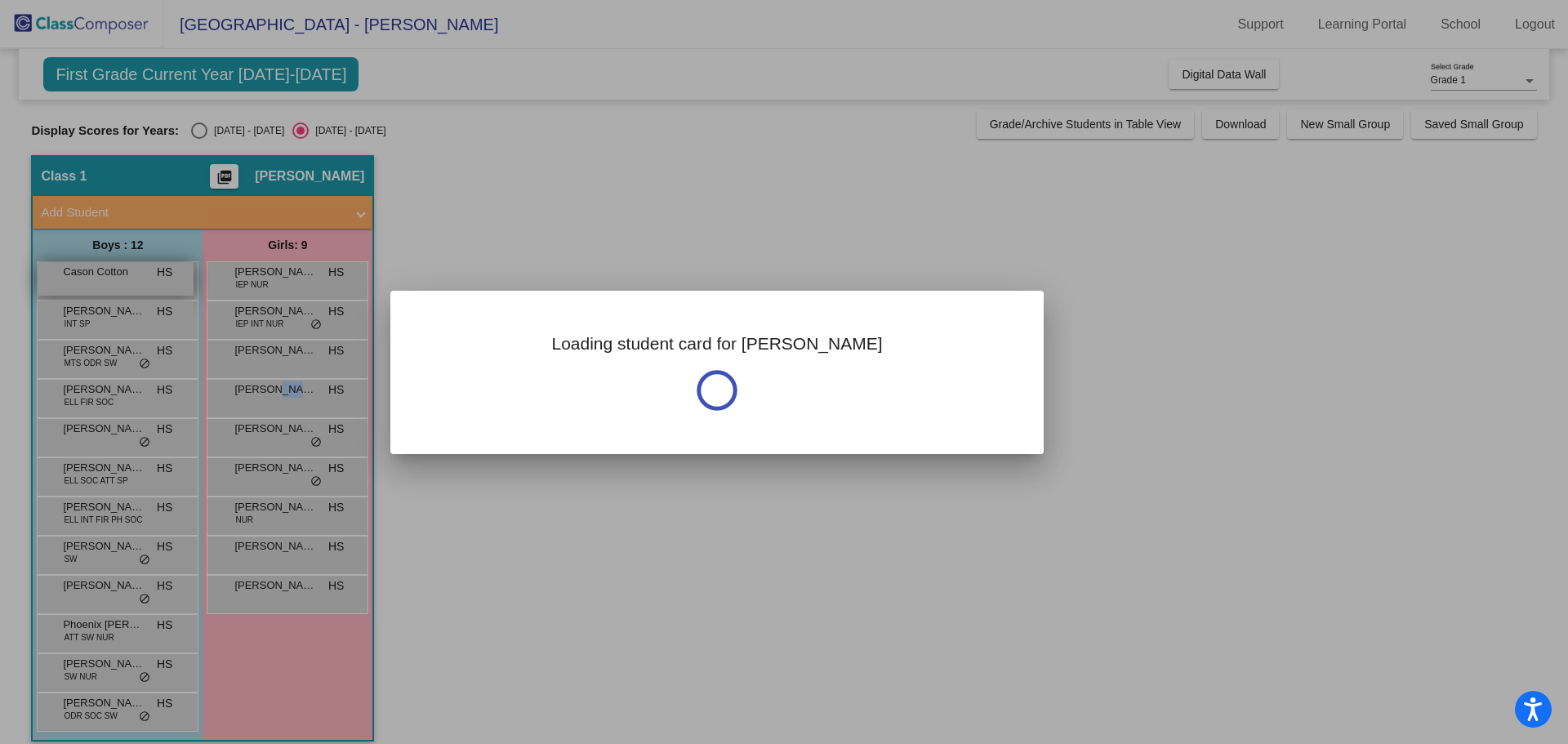
click at [113, 283] on div at bounding box center [784, 372] width 1568 height 744
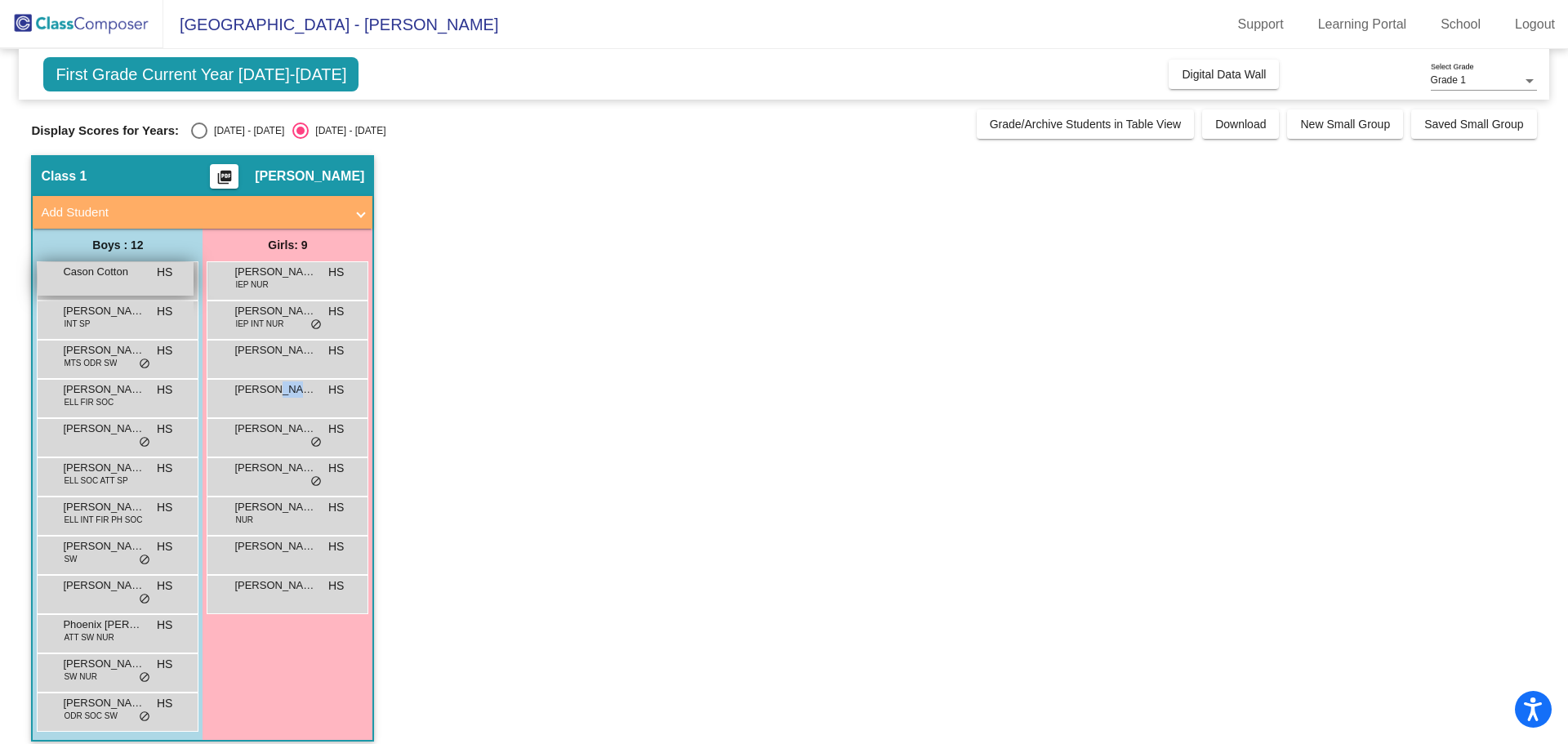
click at [113, 283] on div "Cason Cotton HS lock do_not_disturb_alt" at bounding box center [115, 278] width 156 height 33
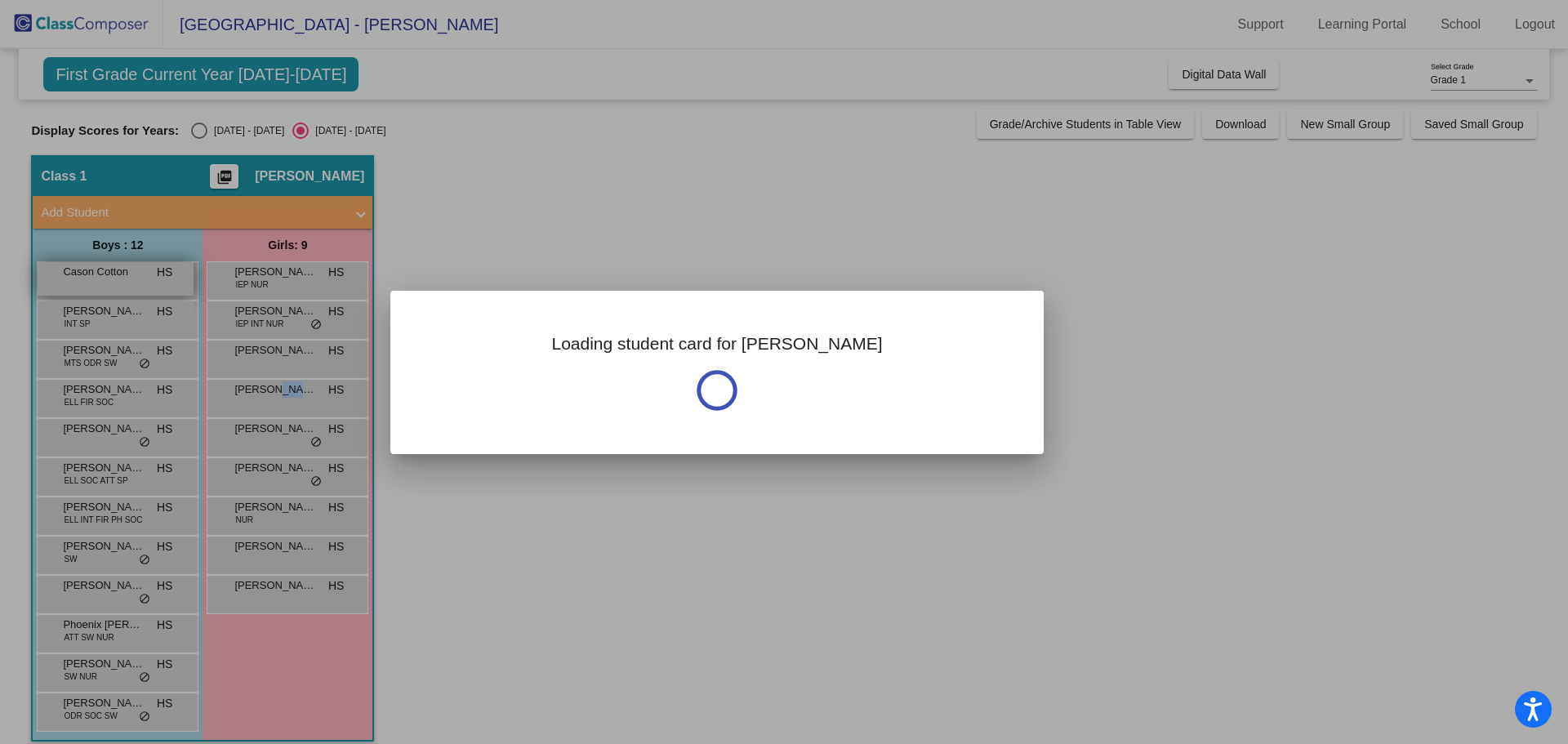
click at [113, 283] on div at bounding box center [784, 372] width 1568 height 744
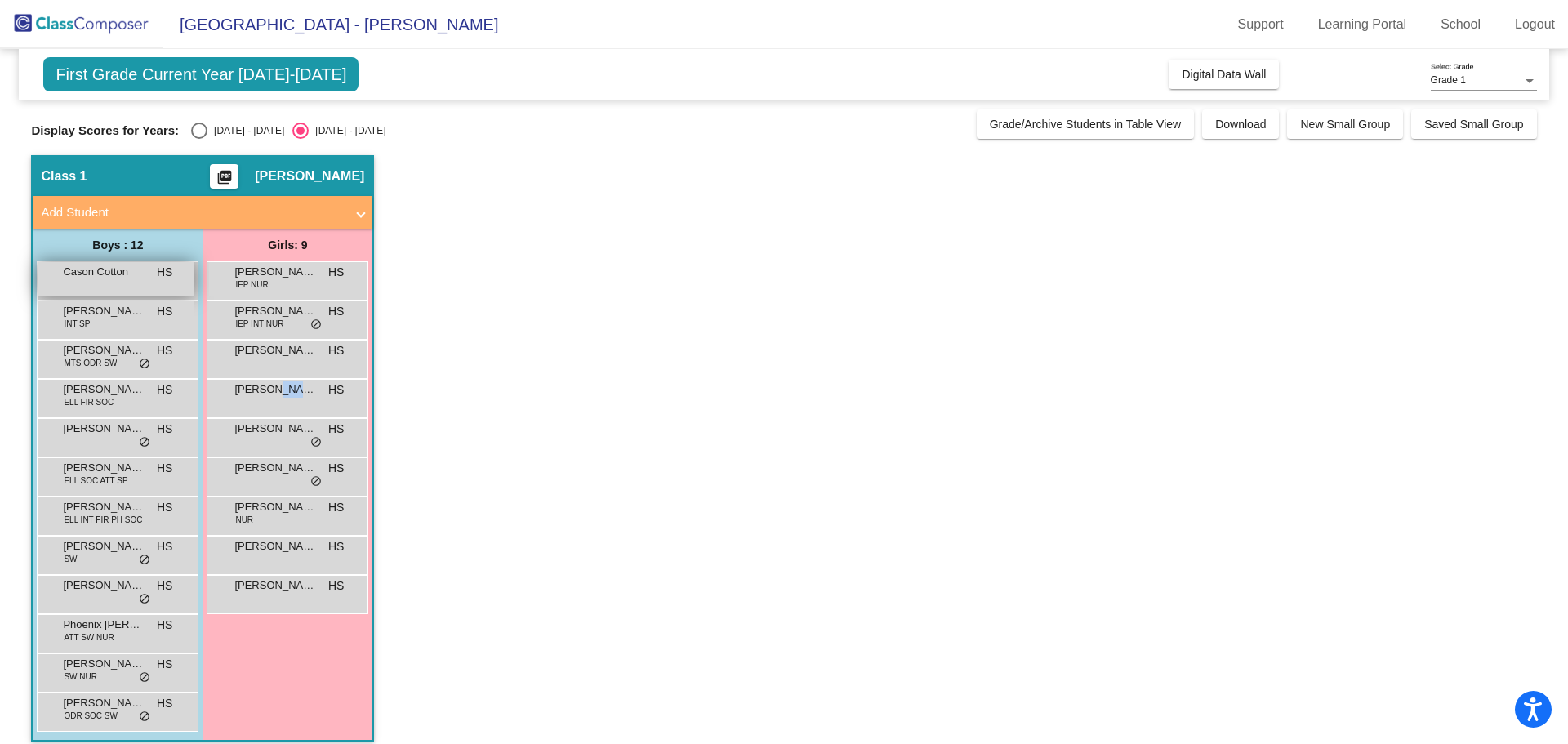
click at [113, 283] on div "Cason Cotton HS lock do_not_disturb_alt" at bounding box center [115, 278] width 156 height 33
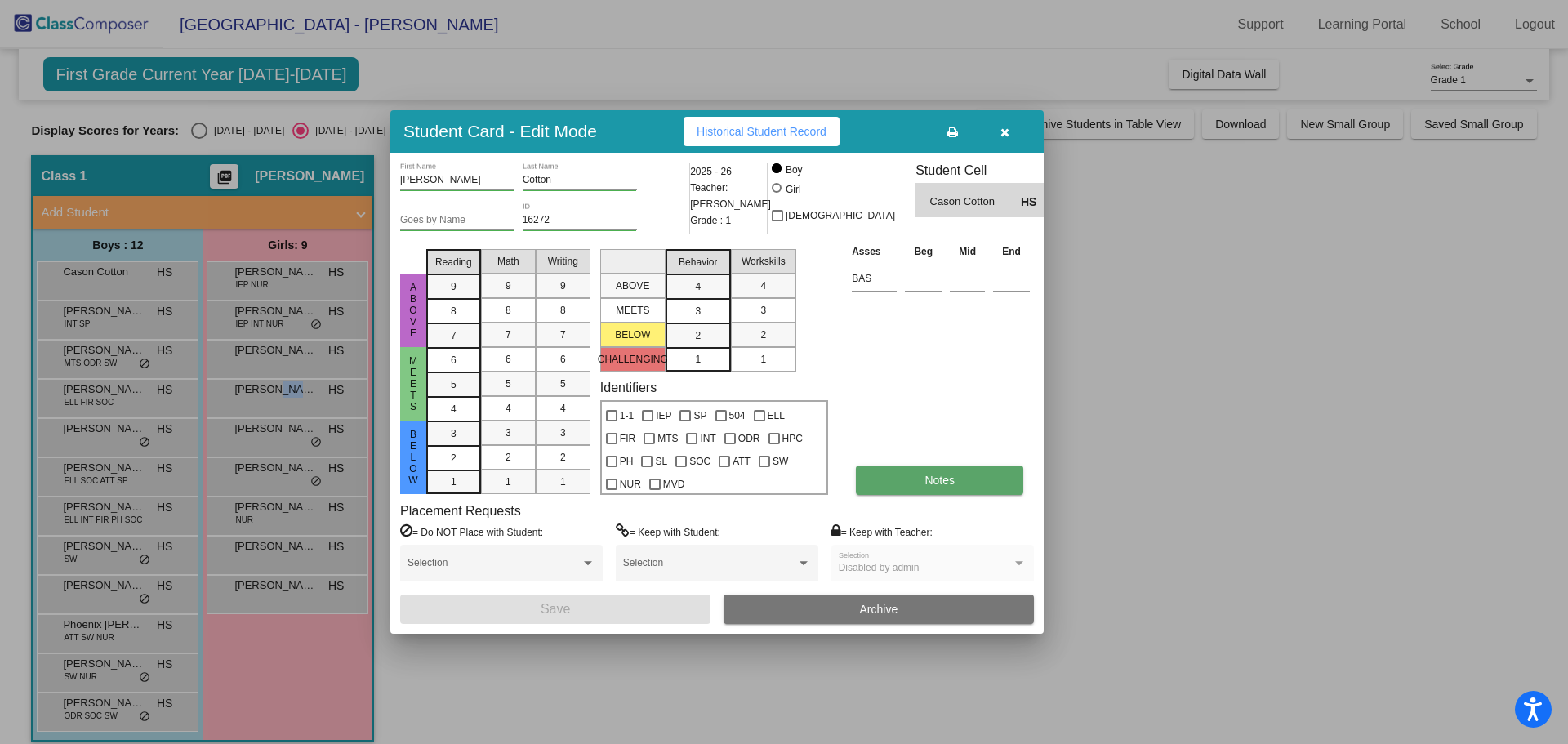
click at [903, 471] on button "Notes" at bounding box center [939, 479] width 167 height 30
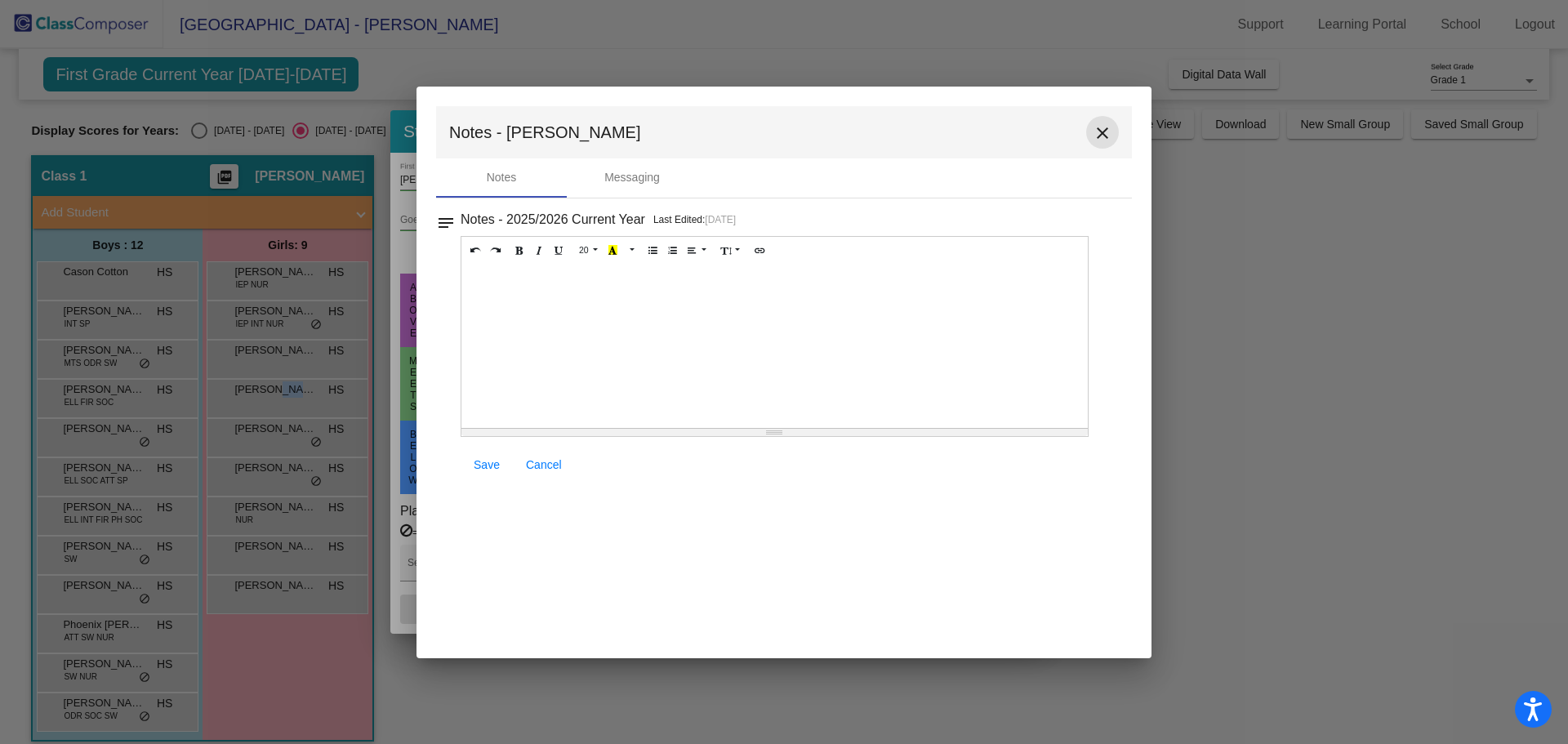
click at [1105, 136] on mat-icon "close" at bounding box center [1103, 133] width 20 height 20
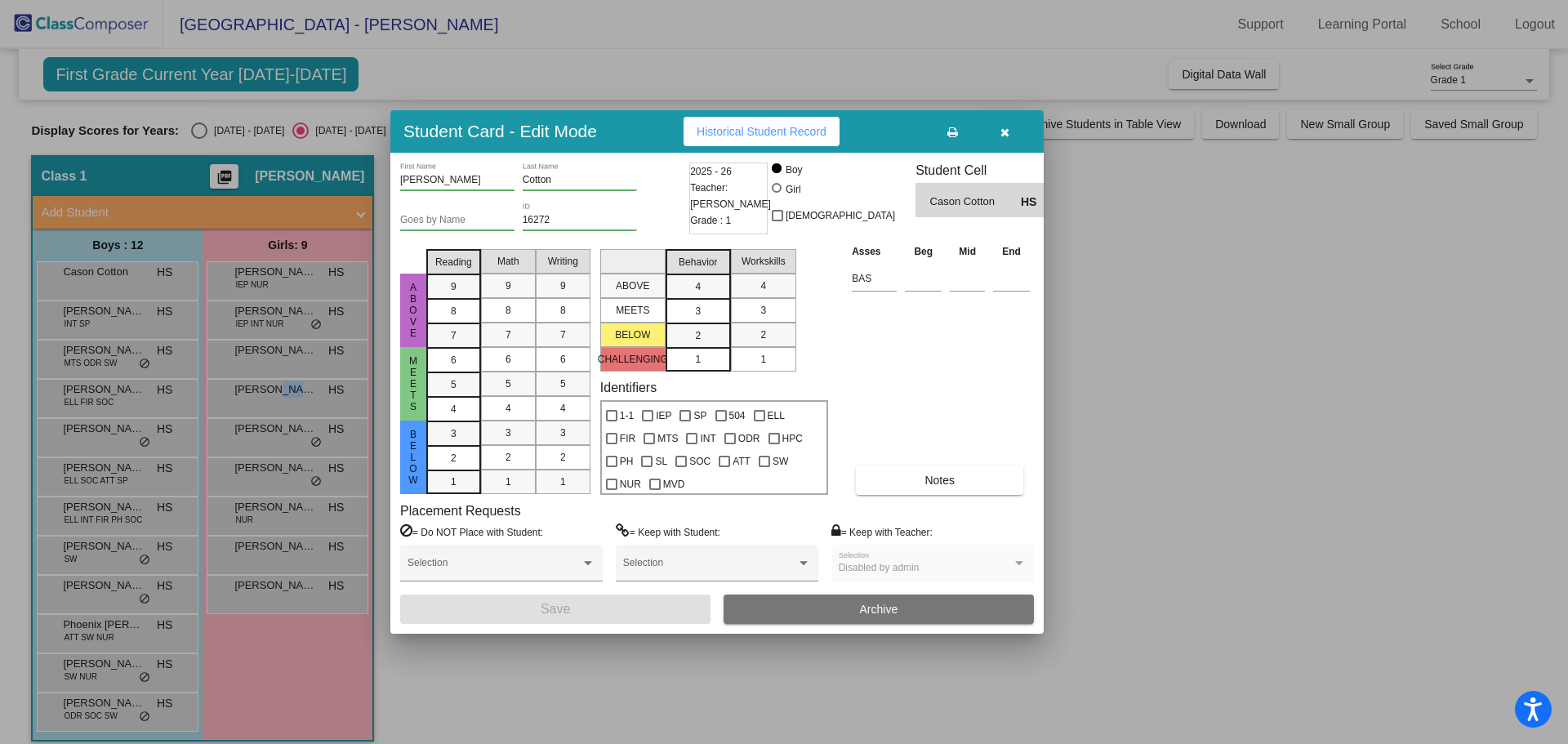
click at [130, 309] on div at bounding box center [784, 372] width 1568 height 744
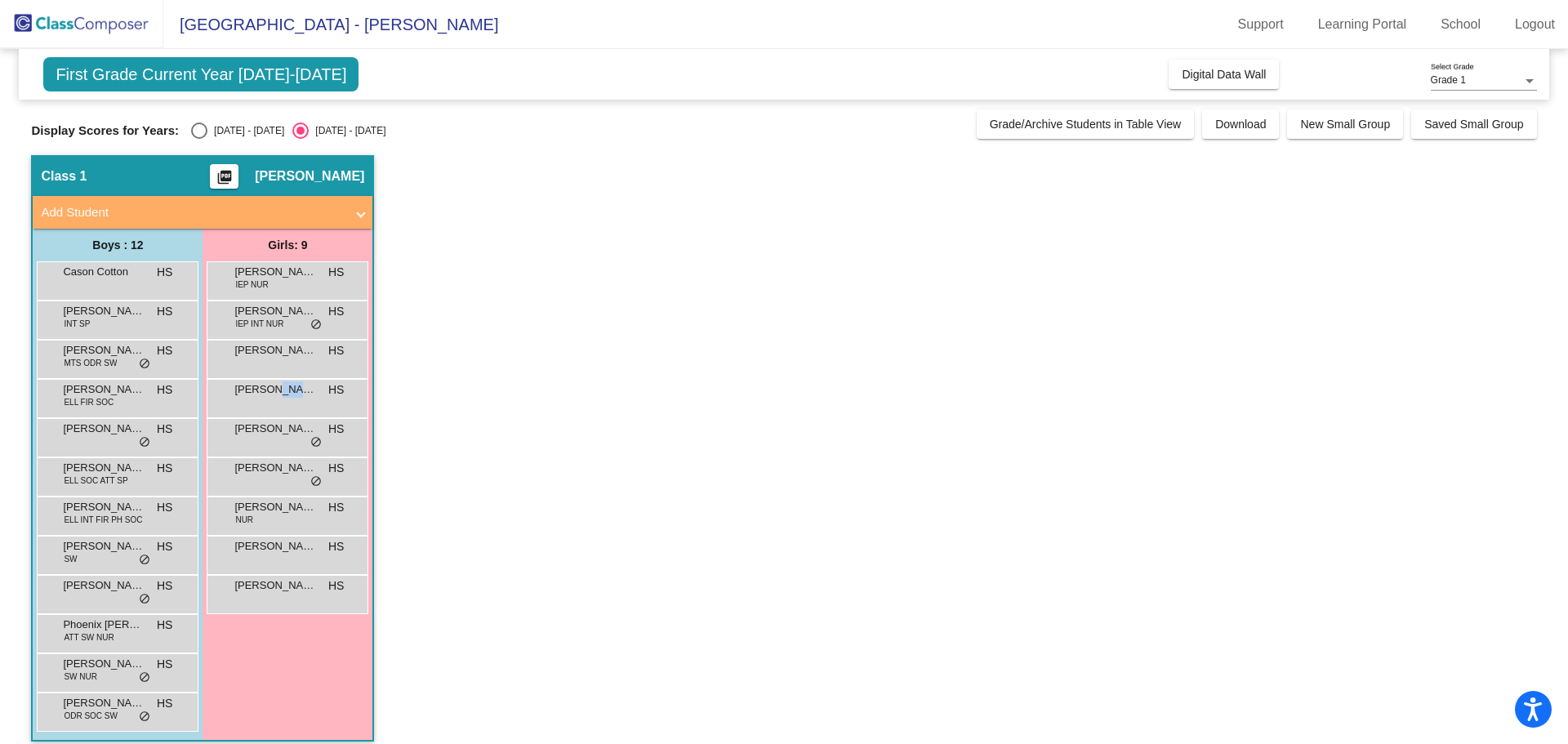
click at [130, 309] on span "[PERSON_NAME]" at bounding box center [103, 310] width 81 height 16
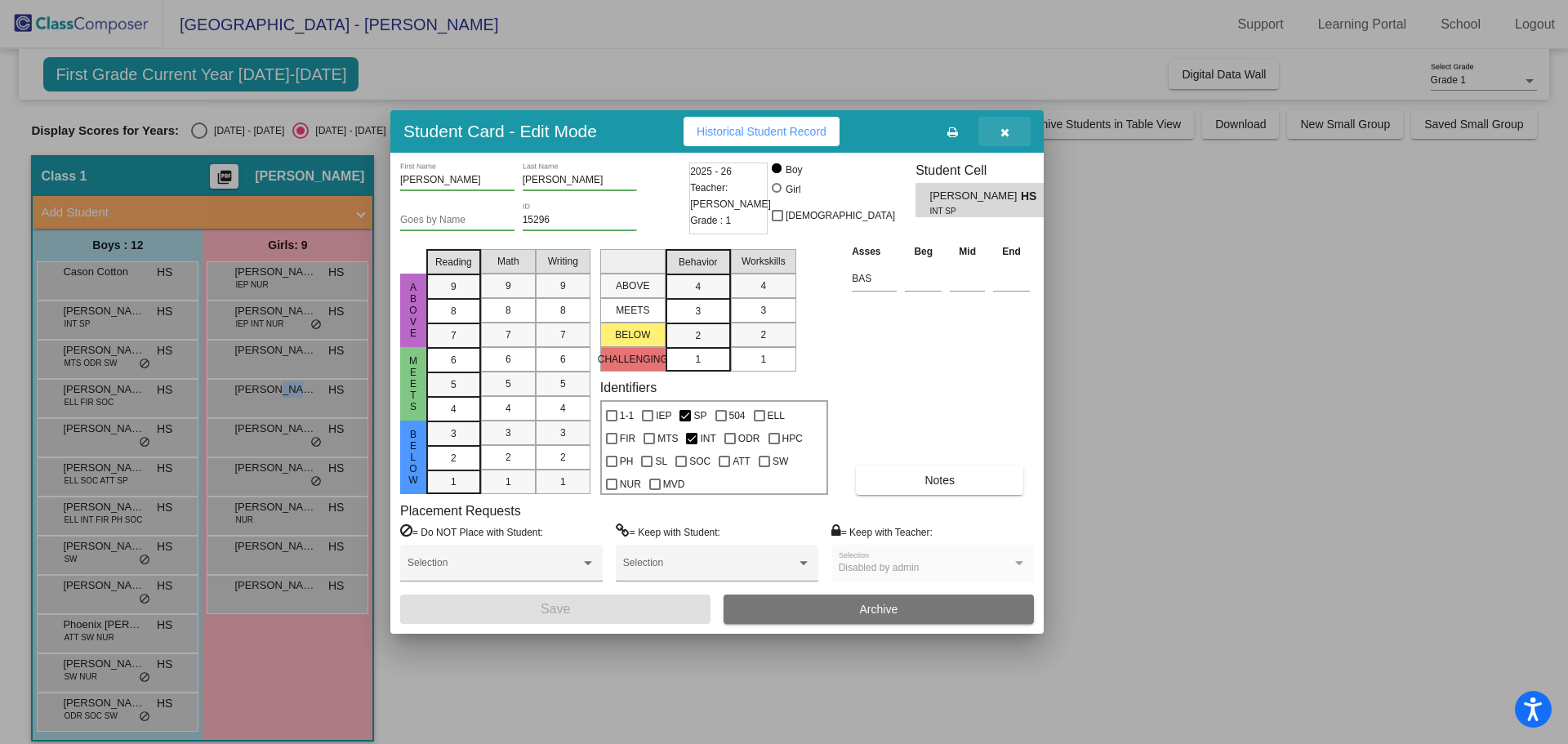
click at [1003, 137] on icon "button" at bounding box center [1004, 133] width 9 height 11
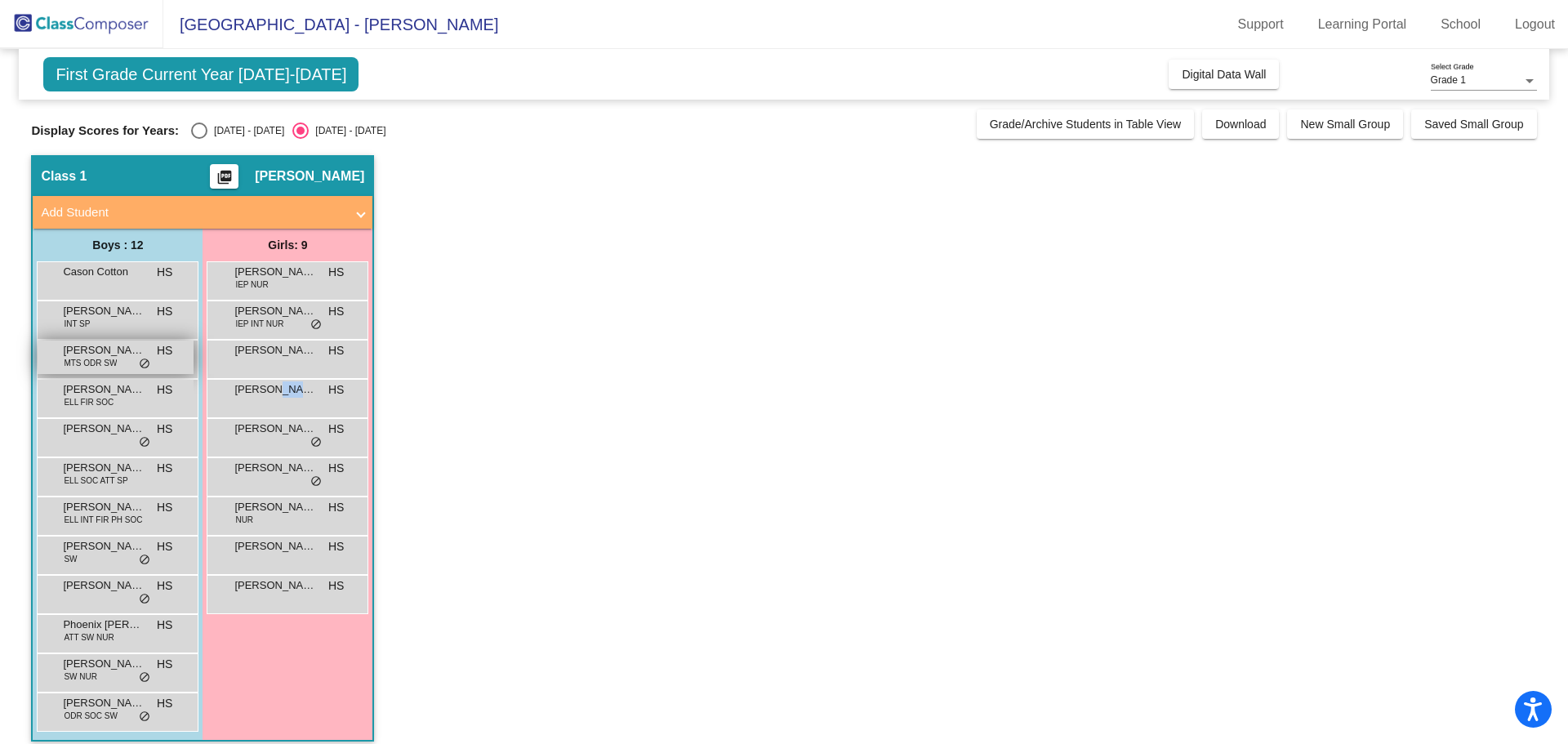
click at [76, 354] on span "[PERSON_NAME]" at bounding box center [103, 350] width 81 height 16
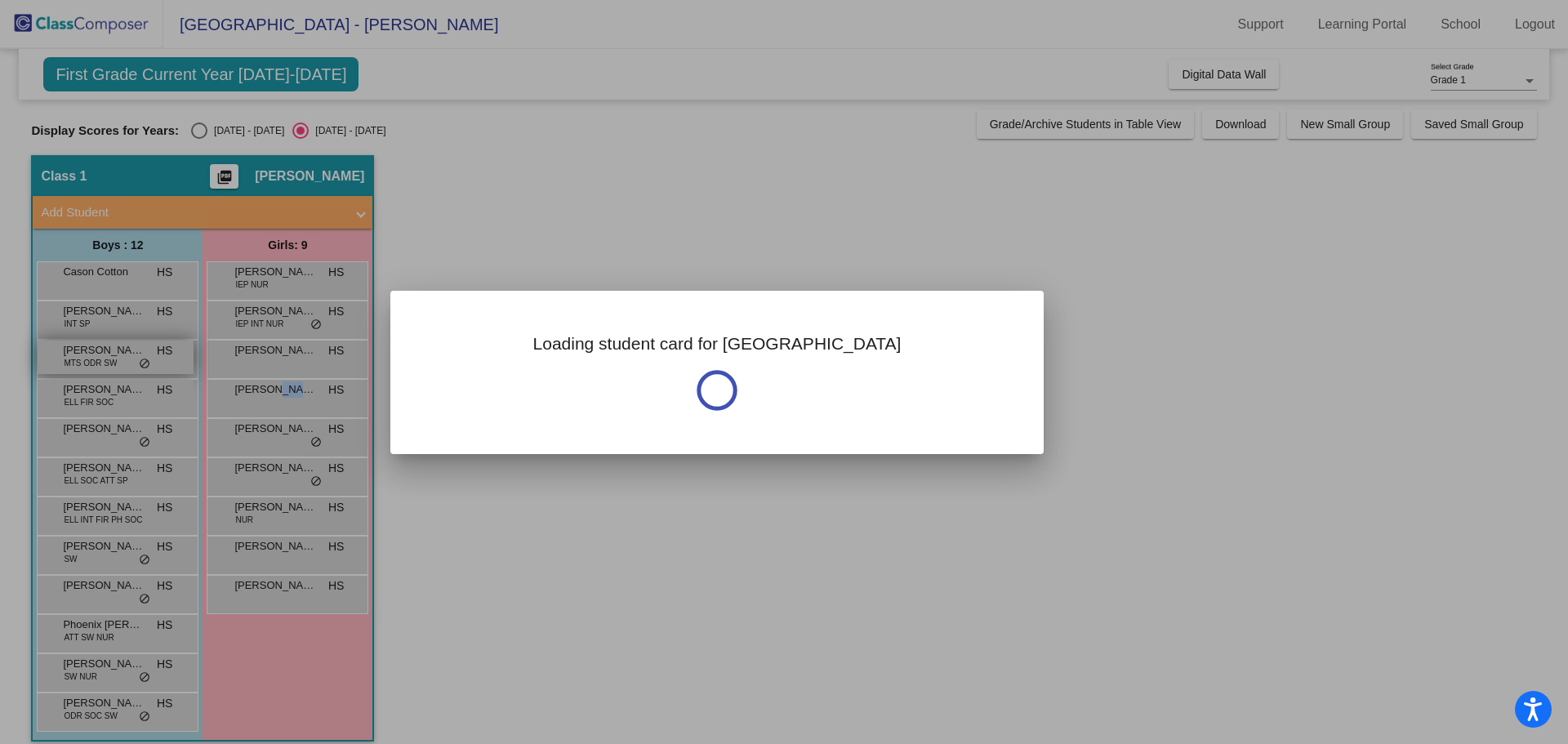
click at [76, 354] on div at bounding box center [784, 372] width 1568 height 744
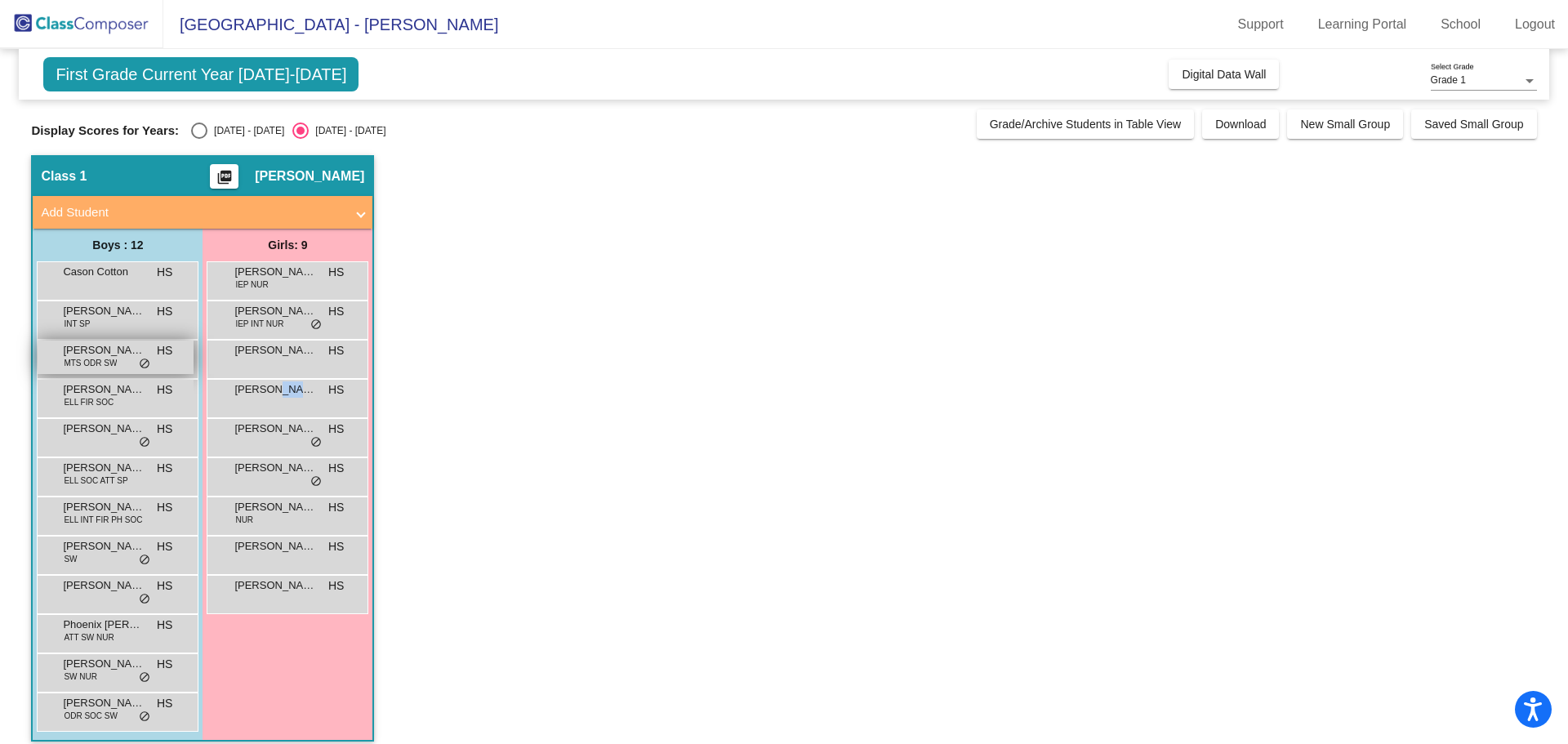
click at [102, 355] on span "[PERSON_NAME]" at bounding box center [103, 350] width 81 height 16
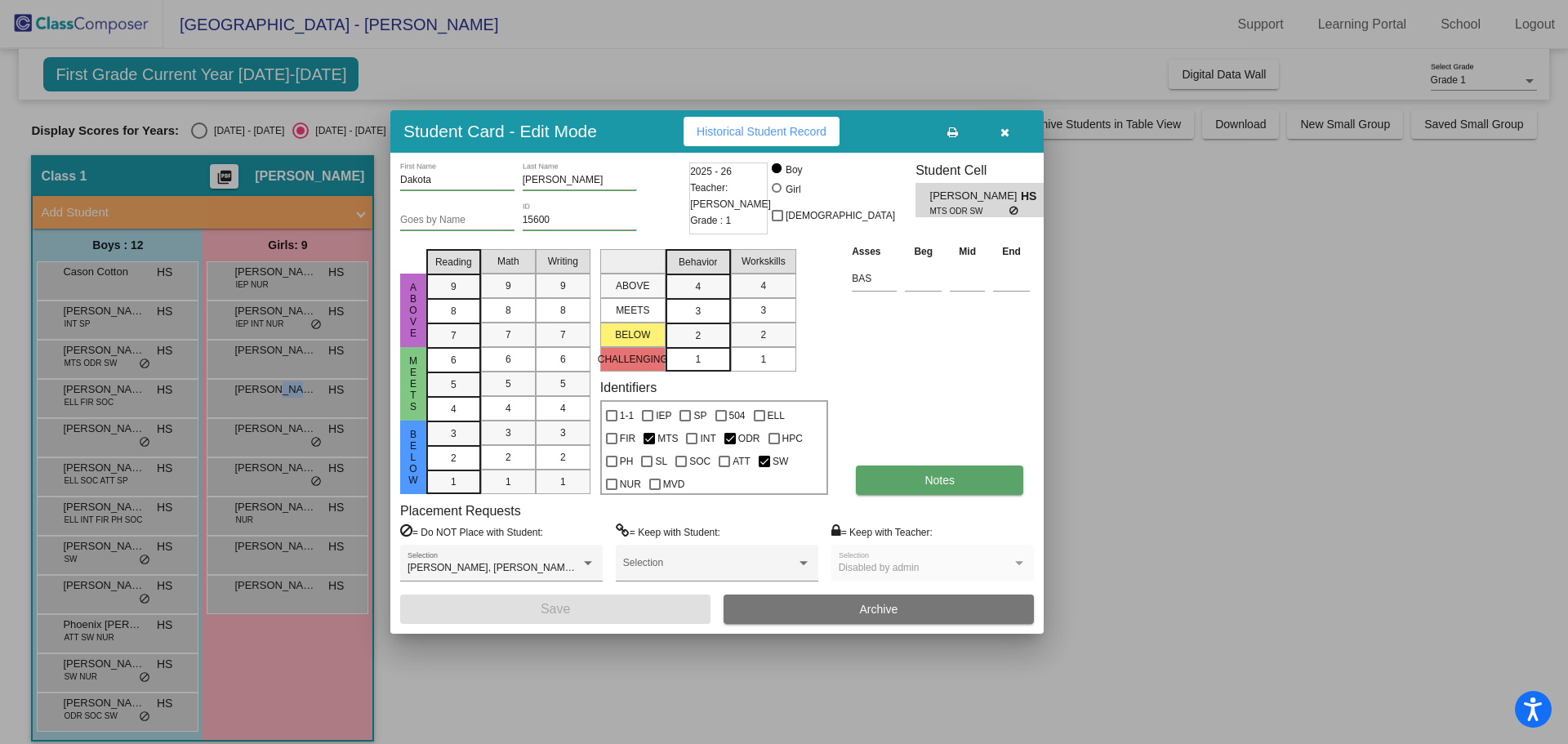
click at [910, 476] on button "Notes" at bounding box center [939, 479] width 167 height 30
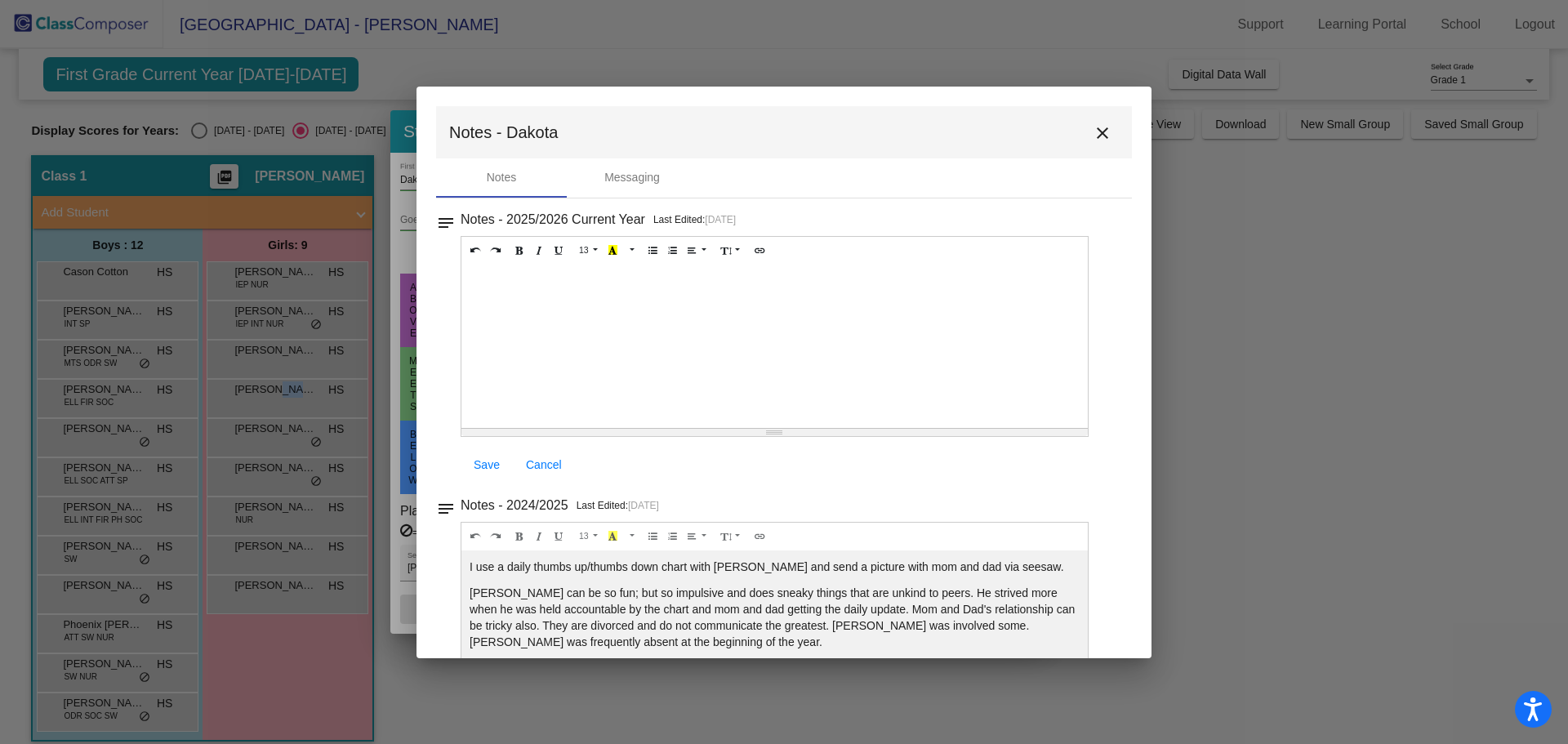
click at [1093, 142] on mat-icon "close" at bounding box center [1103, 133] width 20 height 20
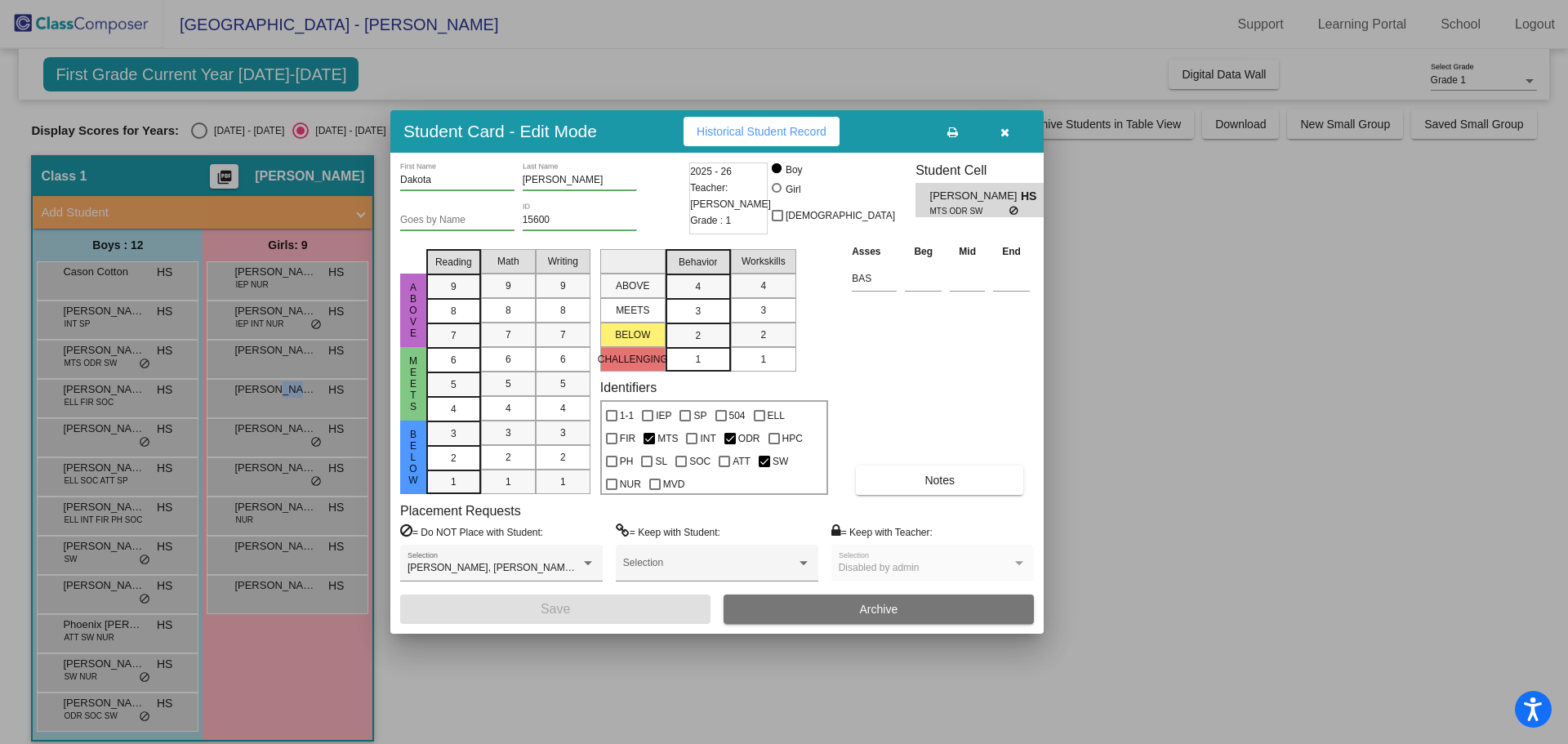
click at [108, 398] on div at bounding box center [784, 372] width 1568 height 744
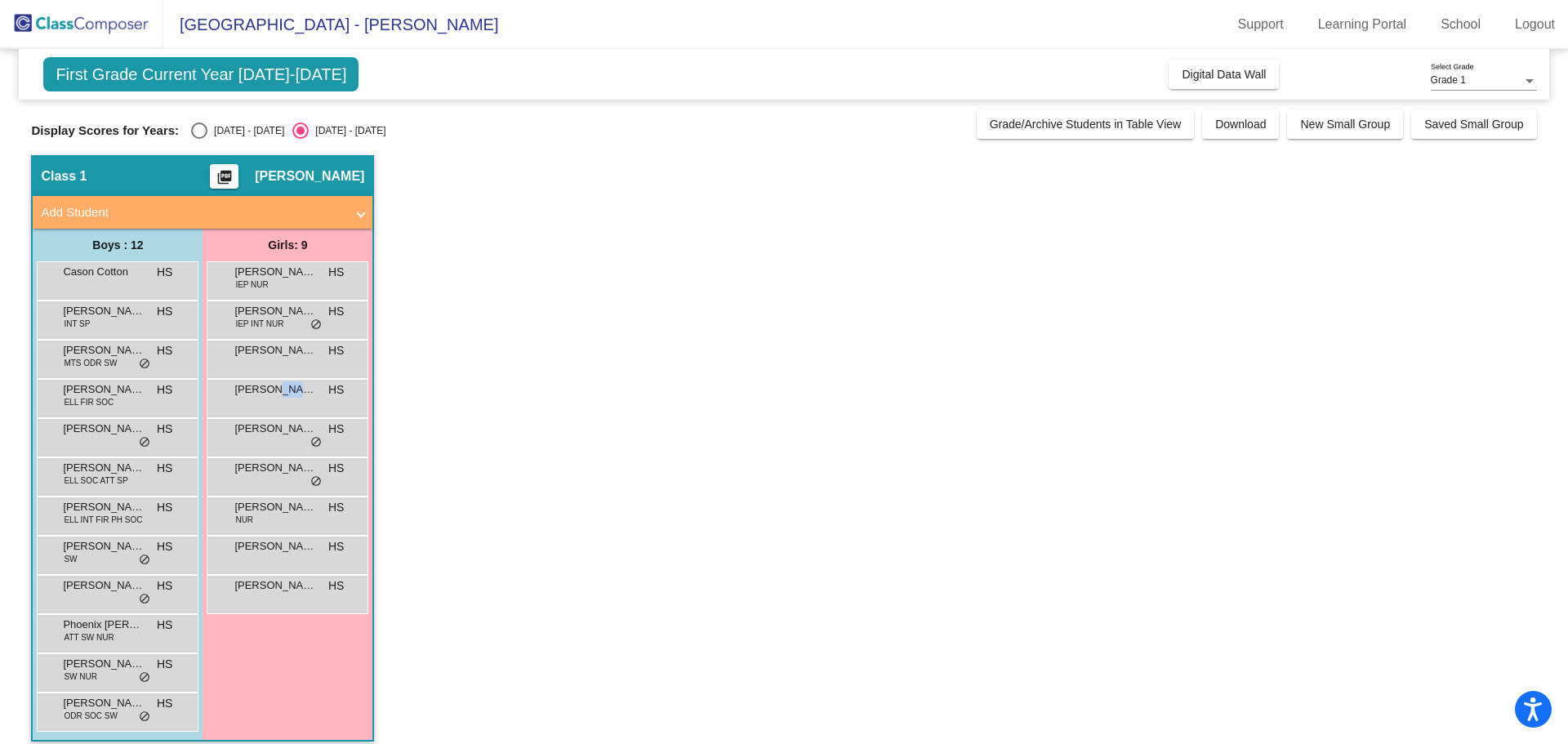
click at [108, 398] on span "ELL FIR SOC" at bounding box center [89, 402] width 50 height 12
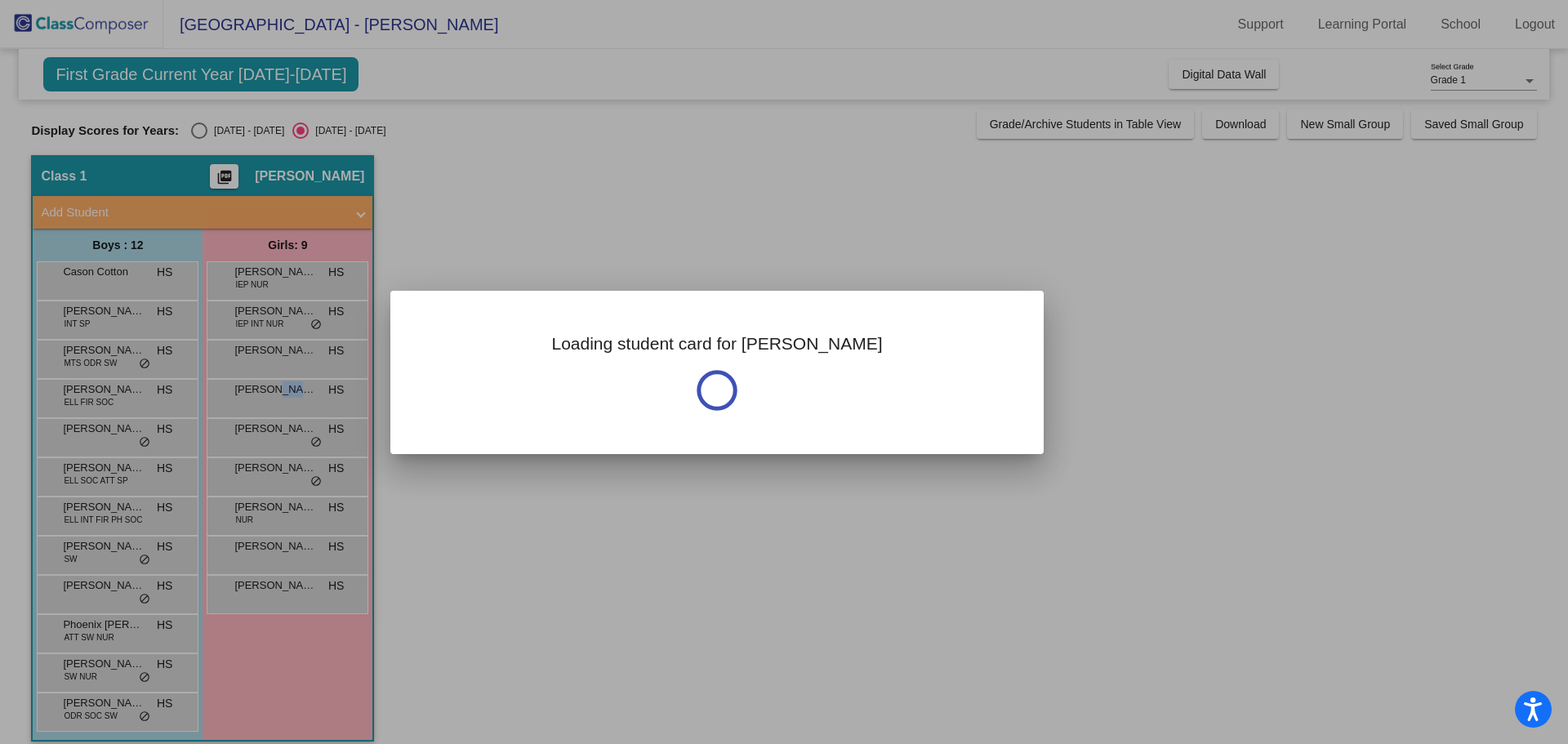
click at [108, 398] on div at bounding box center [784, 372] width 1568 height 744
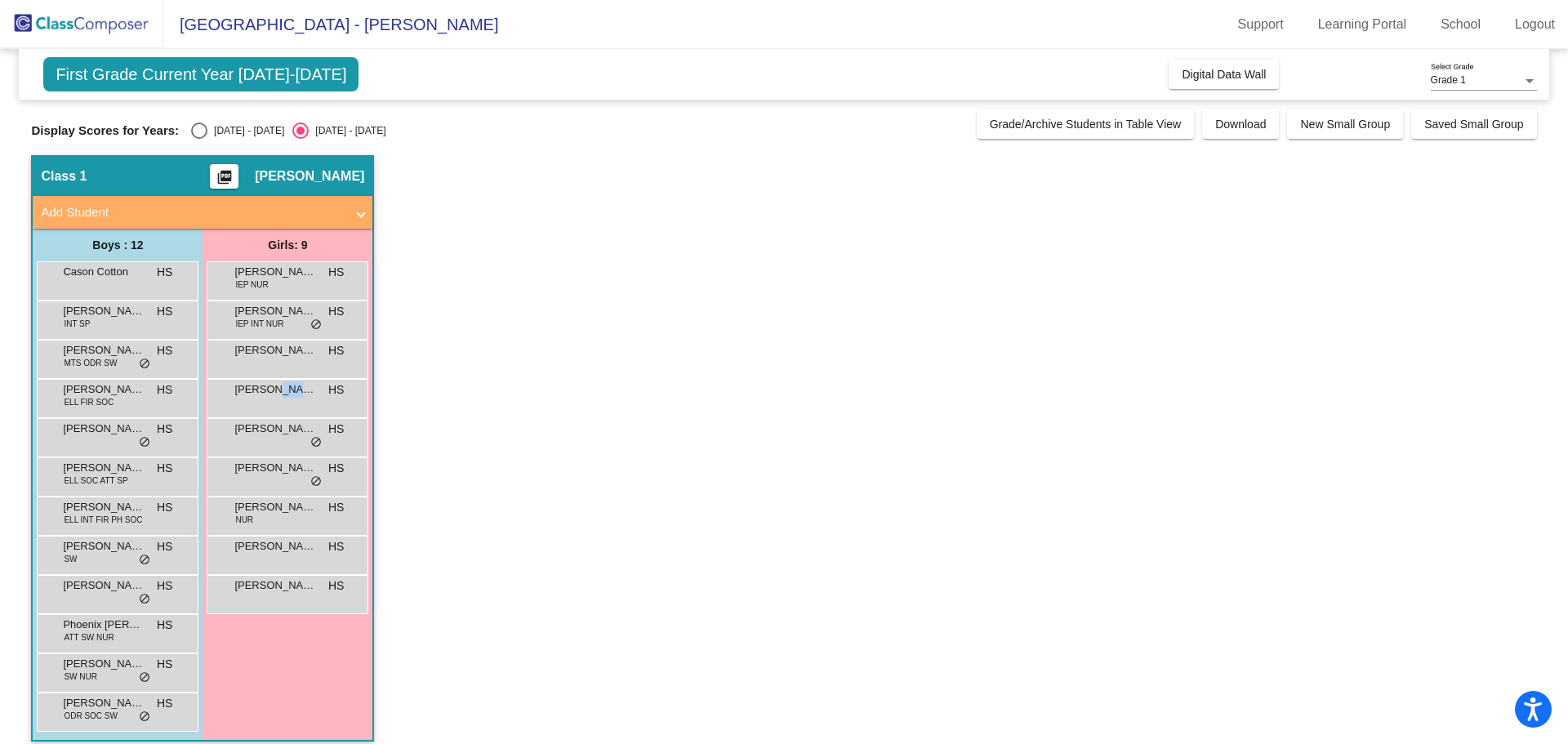
click at [108, 398] on span "ELL FIR SOC" at bounding box center [89, 402] width 50 height 12
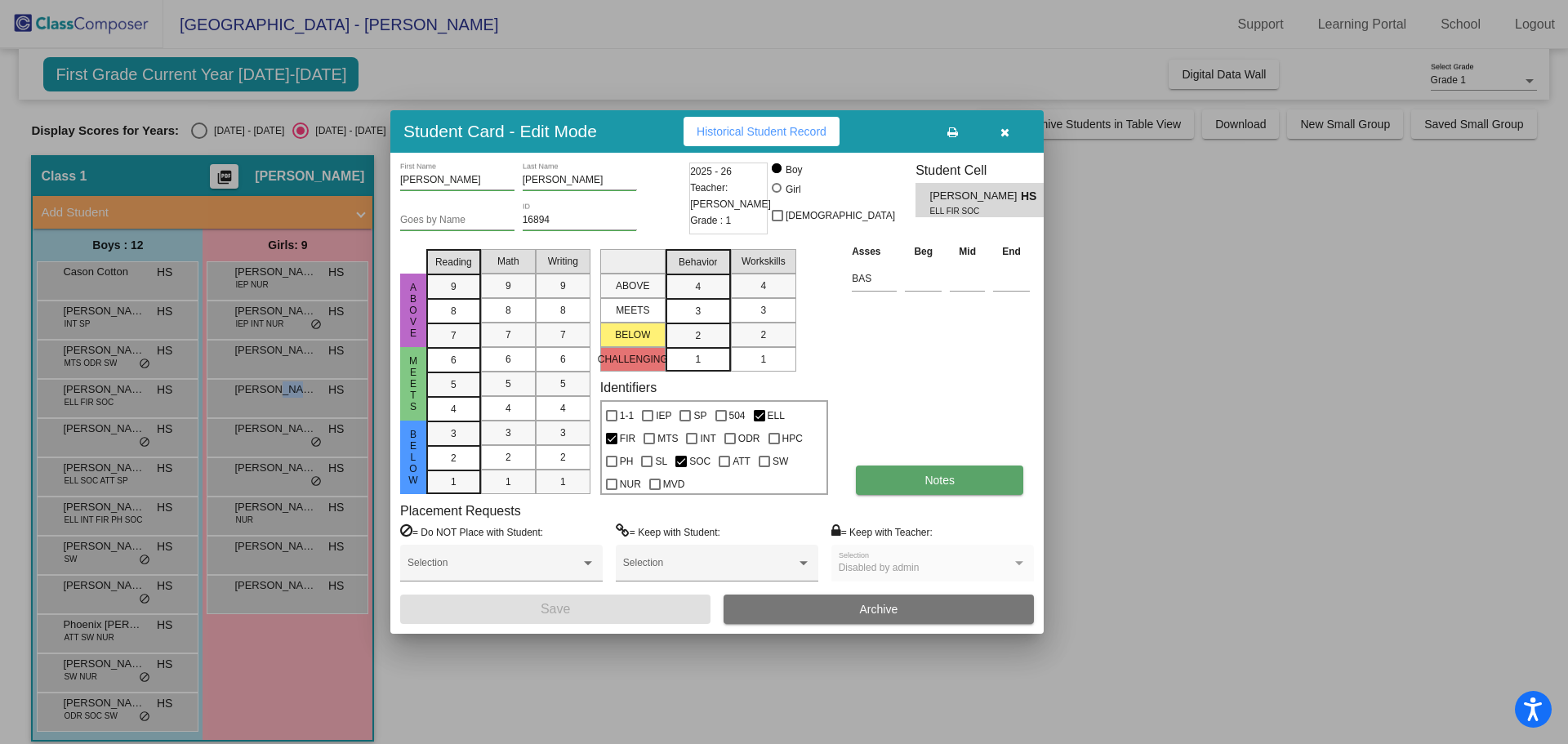
click at [1003, 485] on button "Notes" at bounding box center [939, 479] width 167 height 30
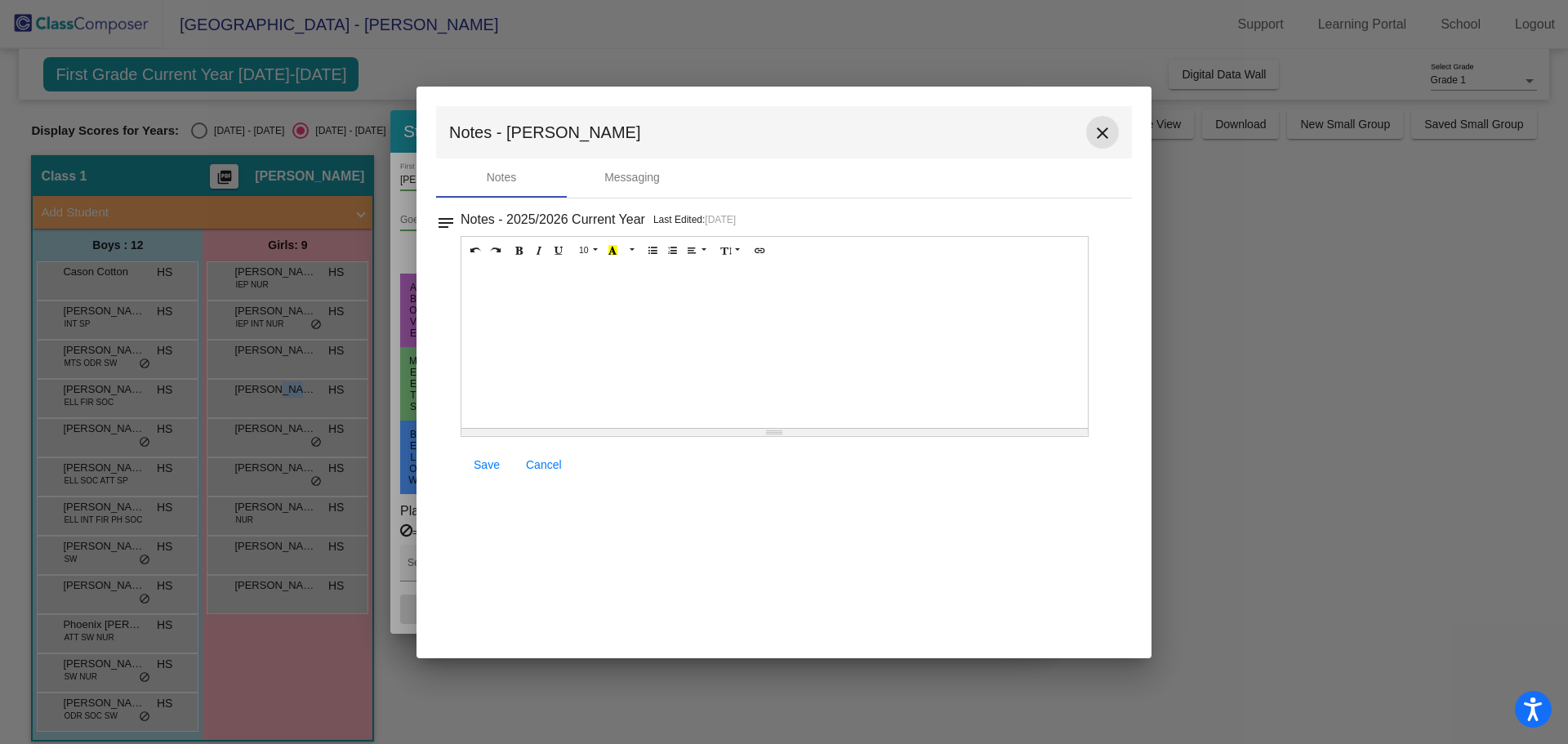
click at [1110, 138] on mat-icon "close" at bounding box center [1103, 133] width 20 height 20
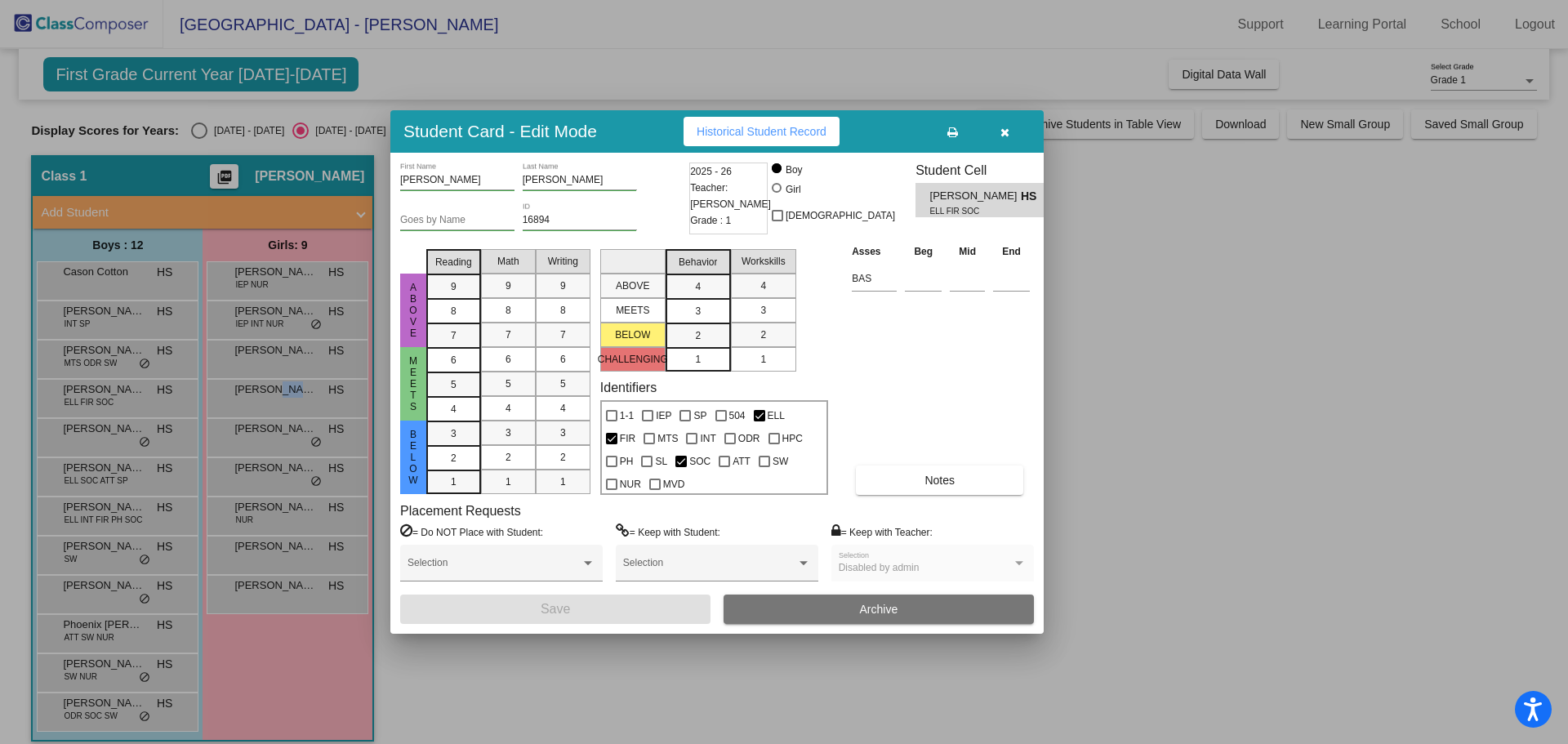
click at [93, 433] on div at bounding box center [784, 372] width 1568 height 744
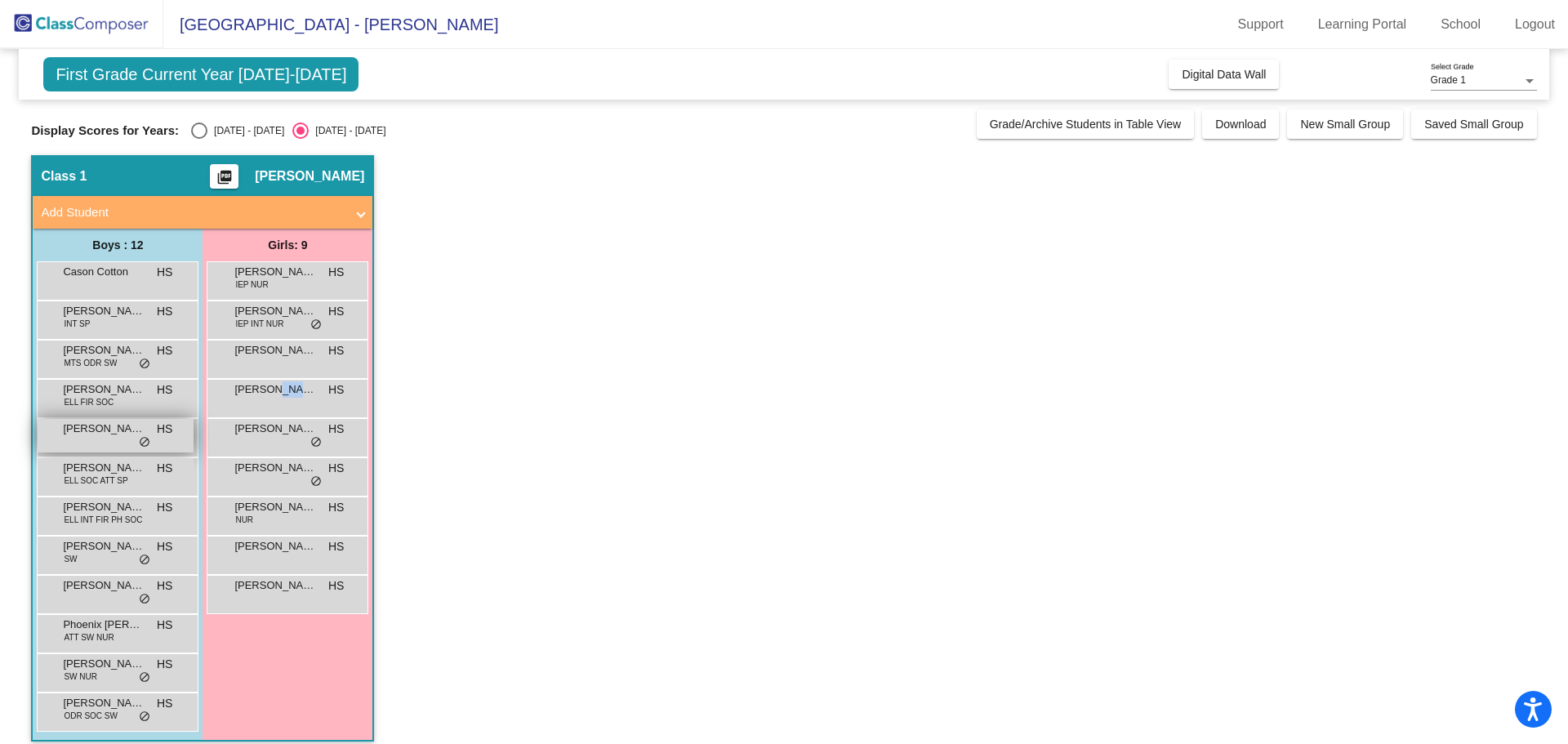
click at [94, 433] on span "[PERSON_NAME]" at bounding box center [103, 428] width 81 height 16
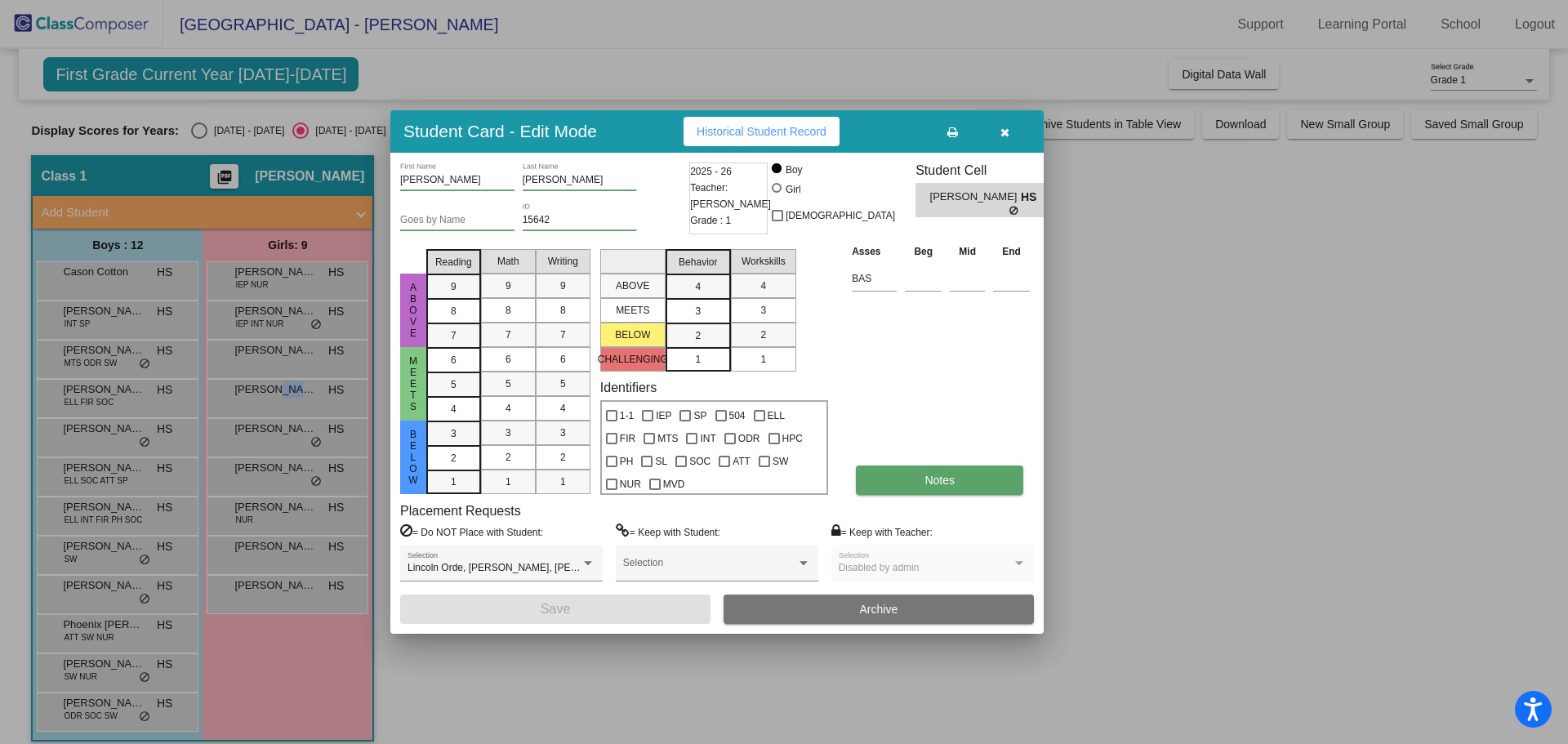
click at [939, 477] on span "Notes" at bounding box center [940, 480] width 31 height 13
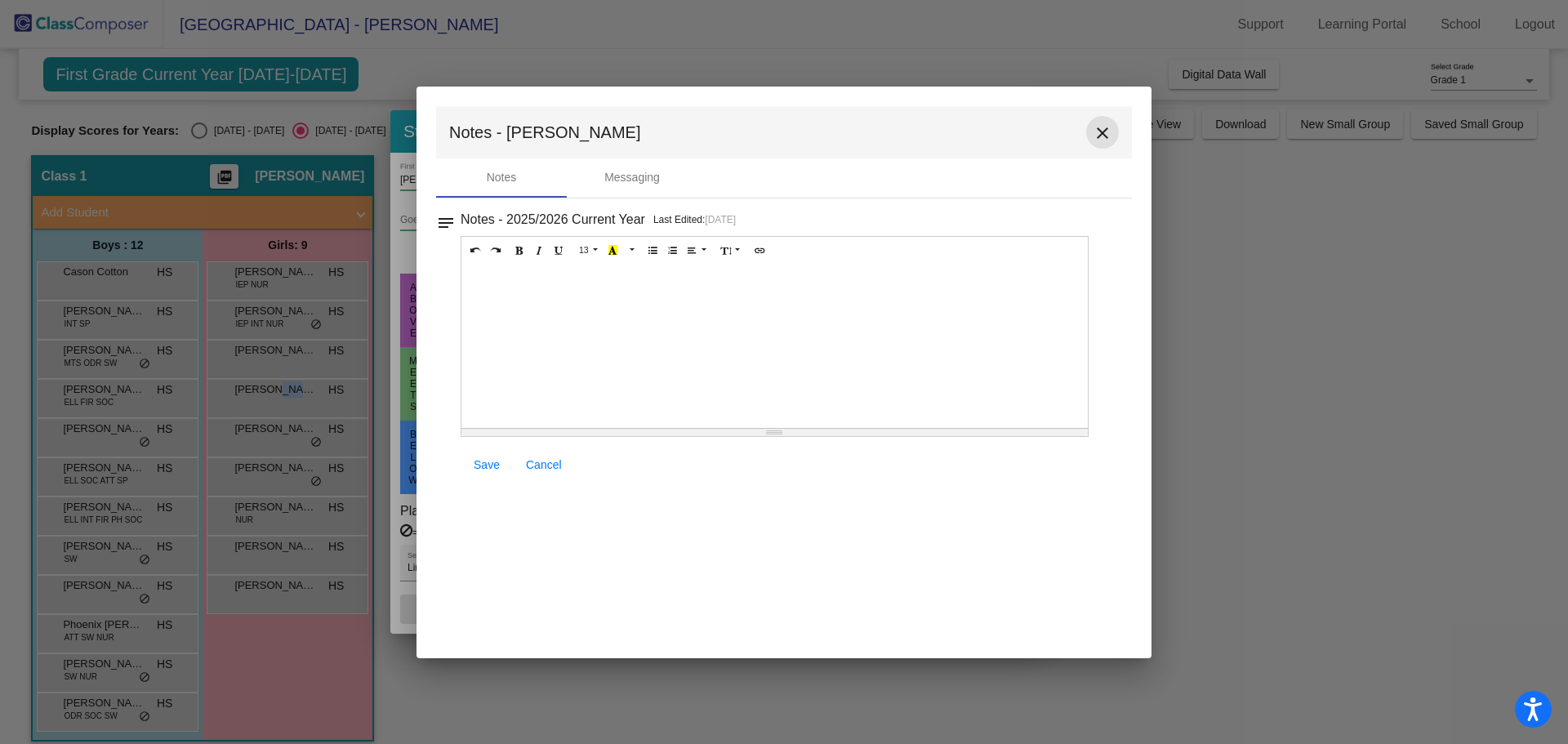
click at [1101, 143] on button "close" at bounding box center [1103, 132] width 32 height 32
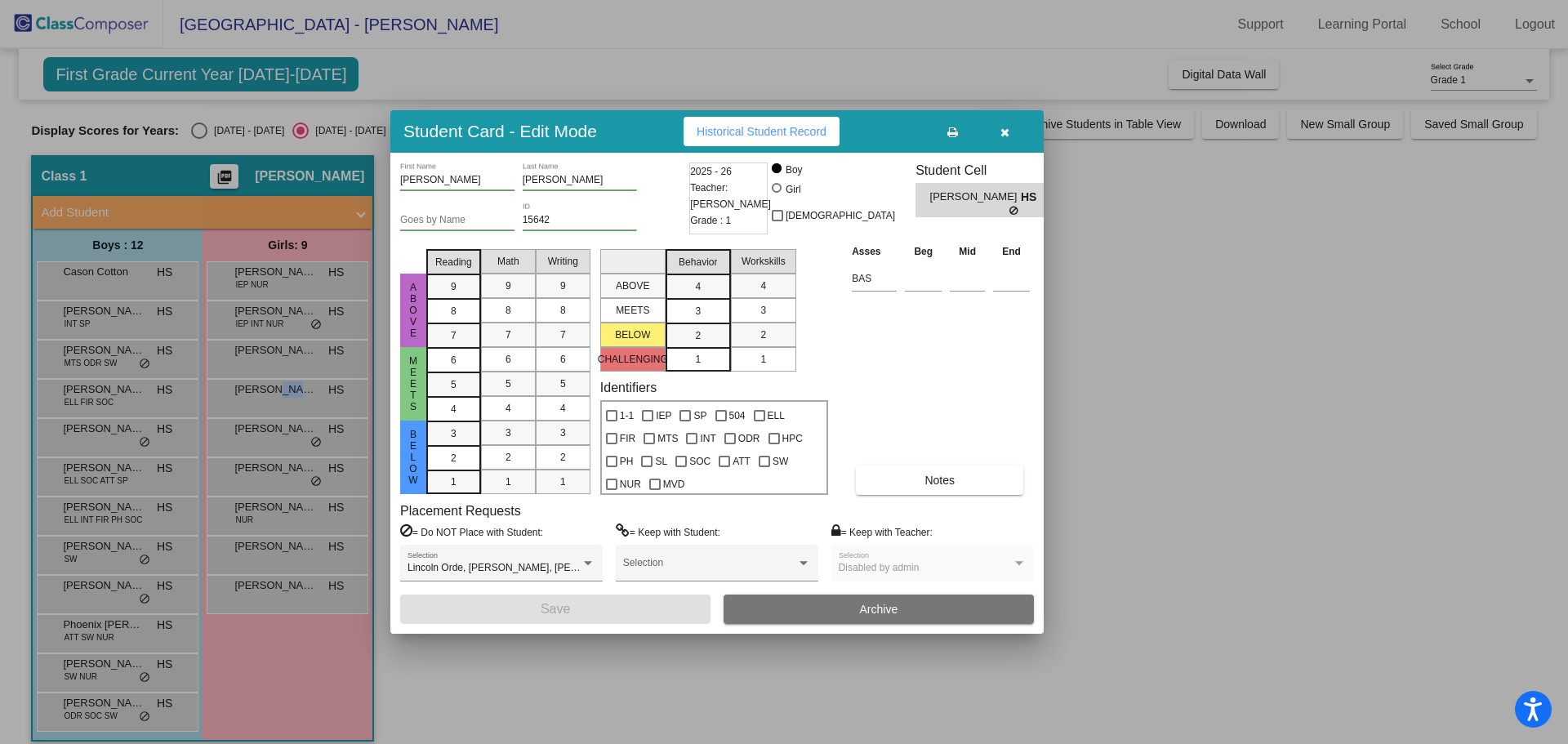
click at [29, 478] on div at bounding box center [784, 372] width 1568 height 744
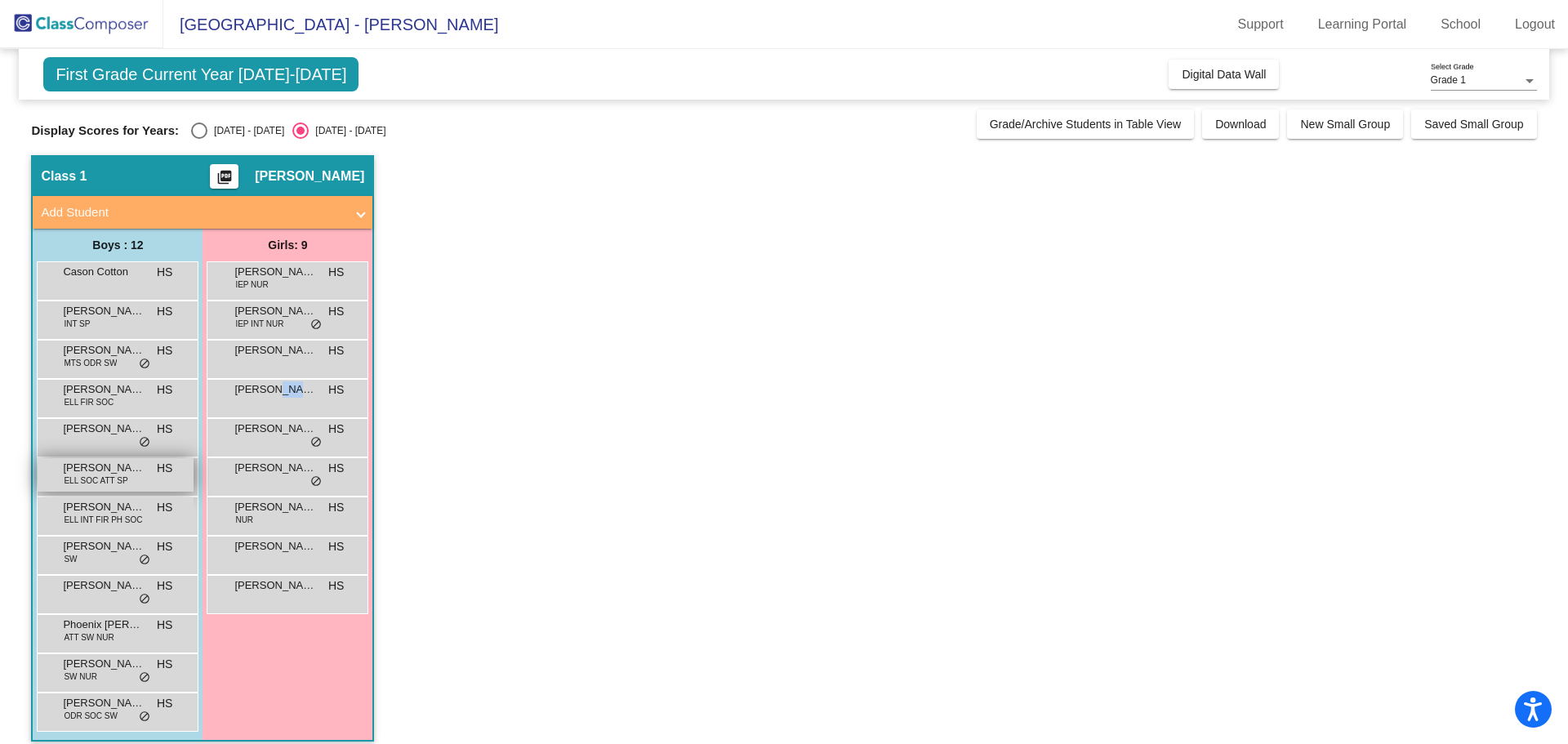
click at [61, 466] on div "[PERSON_NAME] ELL SOC ATT SP HS lock do_not_disturb_alt" at bounding box center [115, 475] width 156 height 33
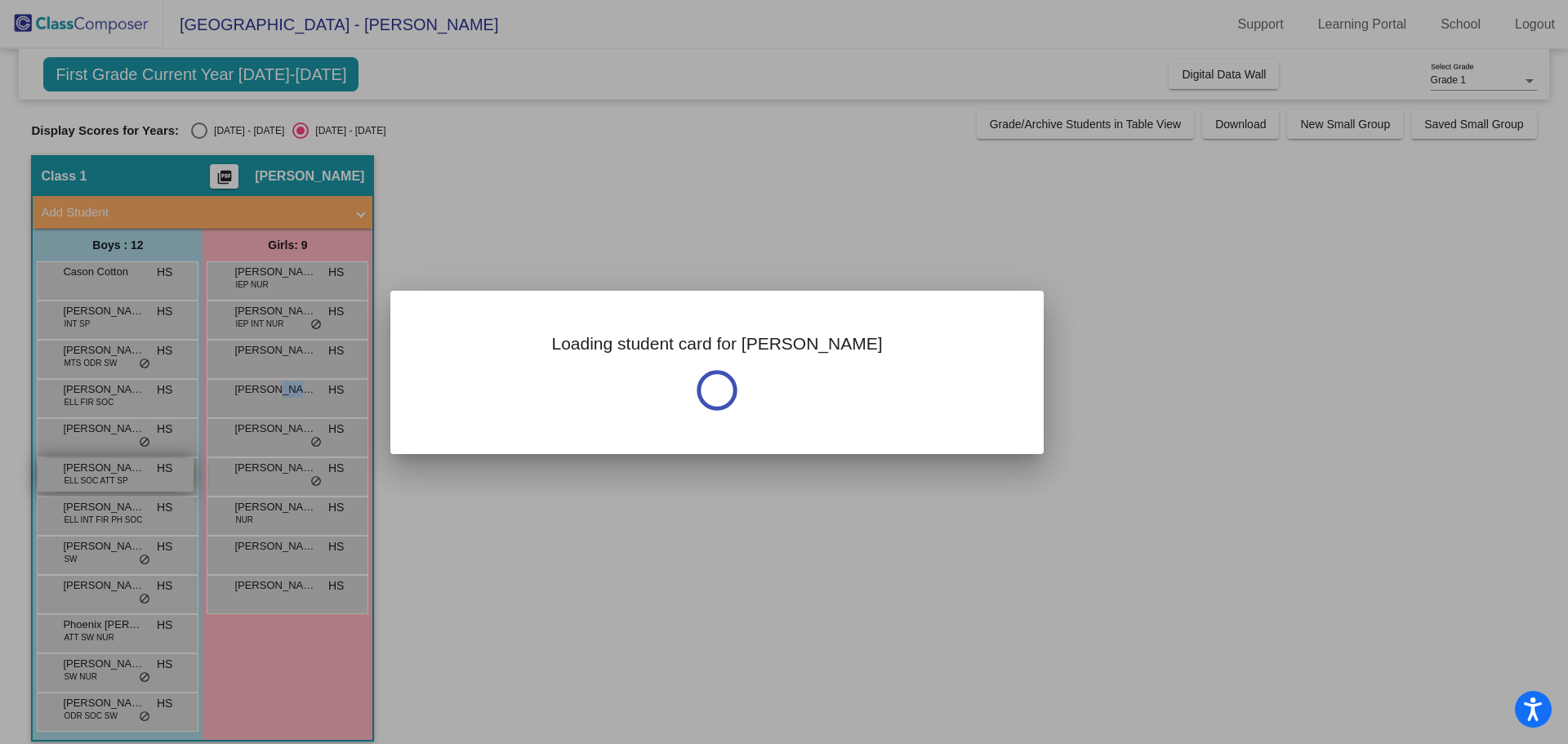
click at [61, 466] on div at bounding box center [784, 372] width 1568 height 744
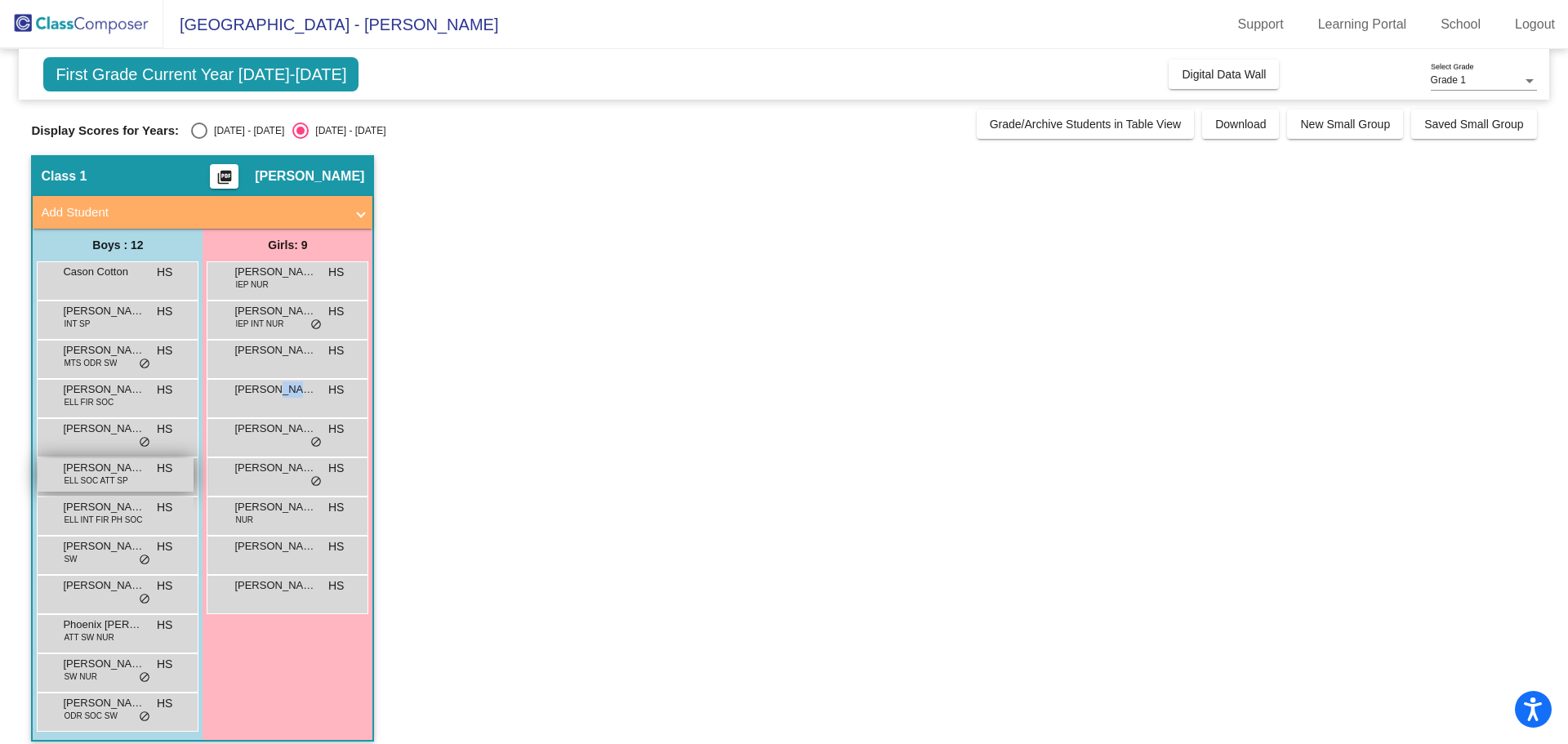
click at [61, 466] on div "[PERSON_NAME] ELL SOC ATT SP HS lock do_not_disturb_alt" at bounding box center [115, 475] width 156 height 33
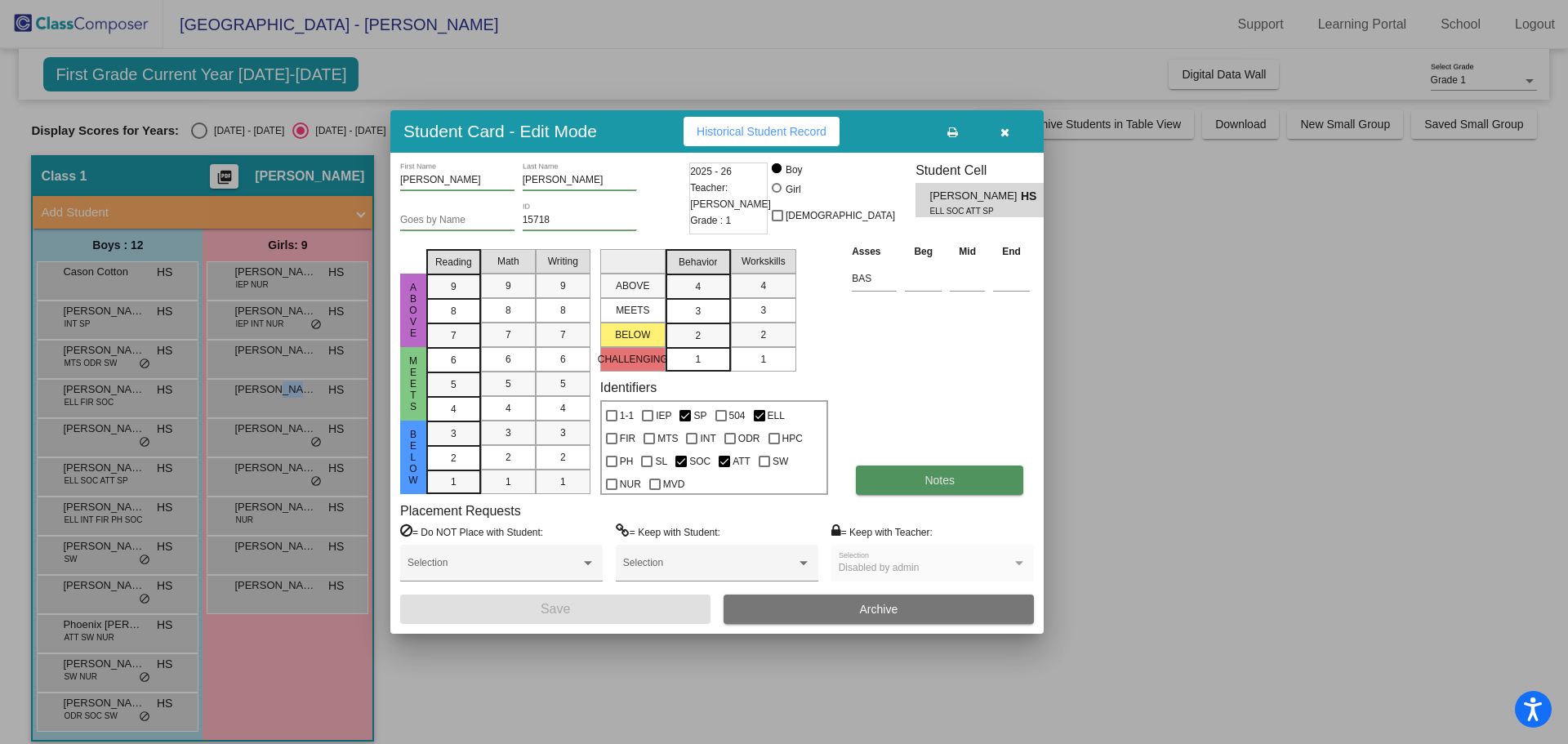
click at [928, 489] on button "Notes" at bounding box center [939, 479] width 167 height 30
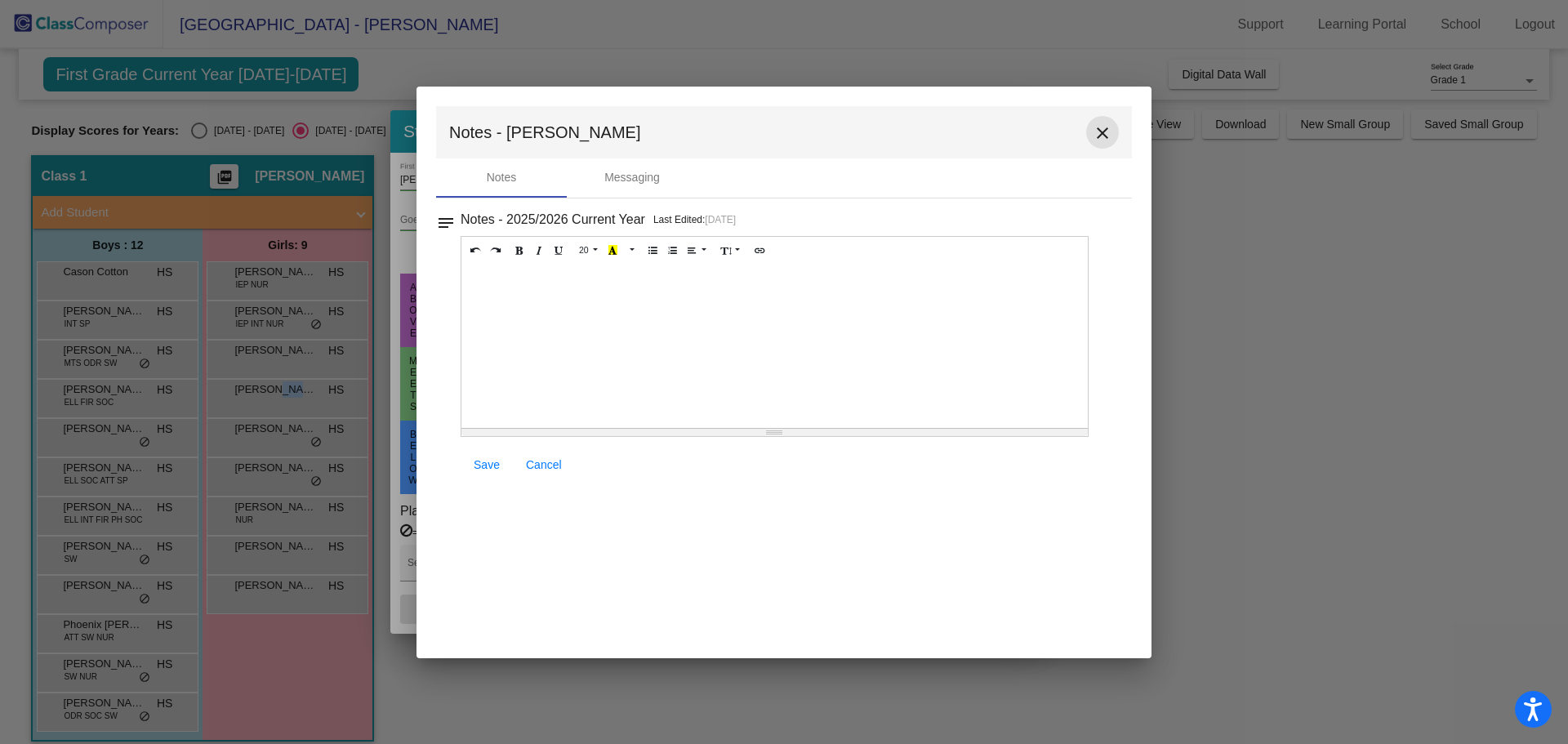
click at [1098, 138] on mat-icon "close" at bounding box center [1103, 133] width 20 height 20
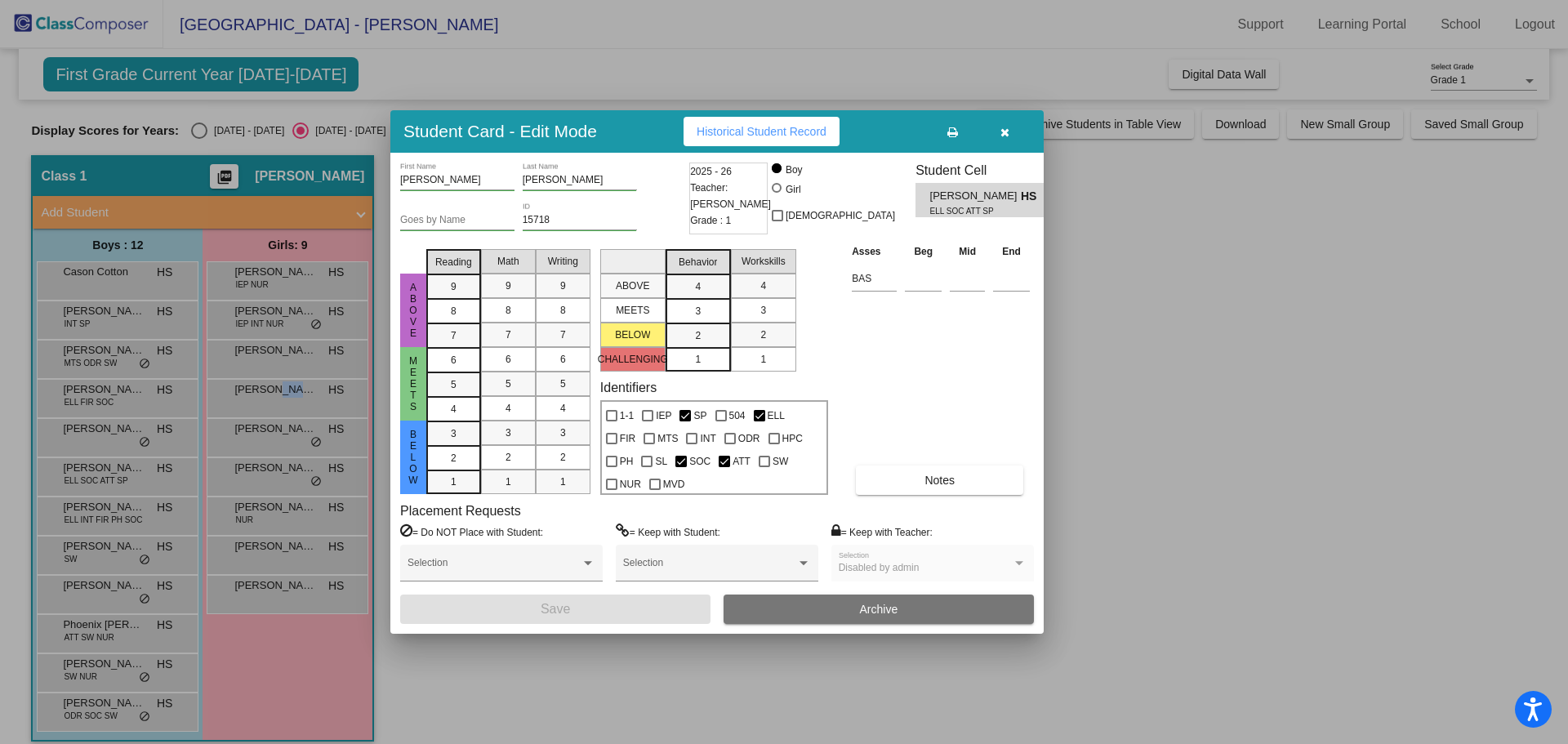
click at [96, 514] on div at bounding box center [784, 372] width 1568 height 744
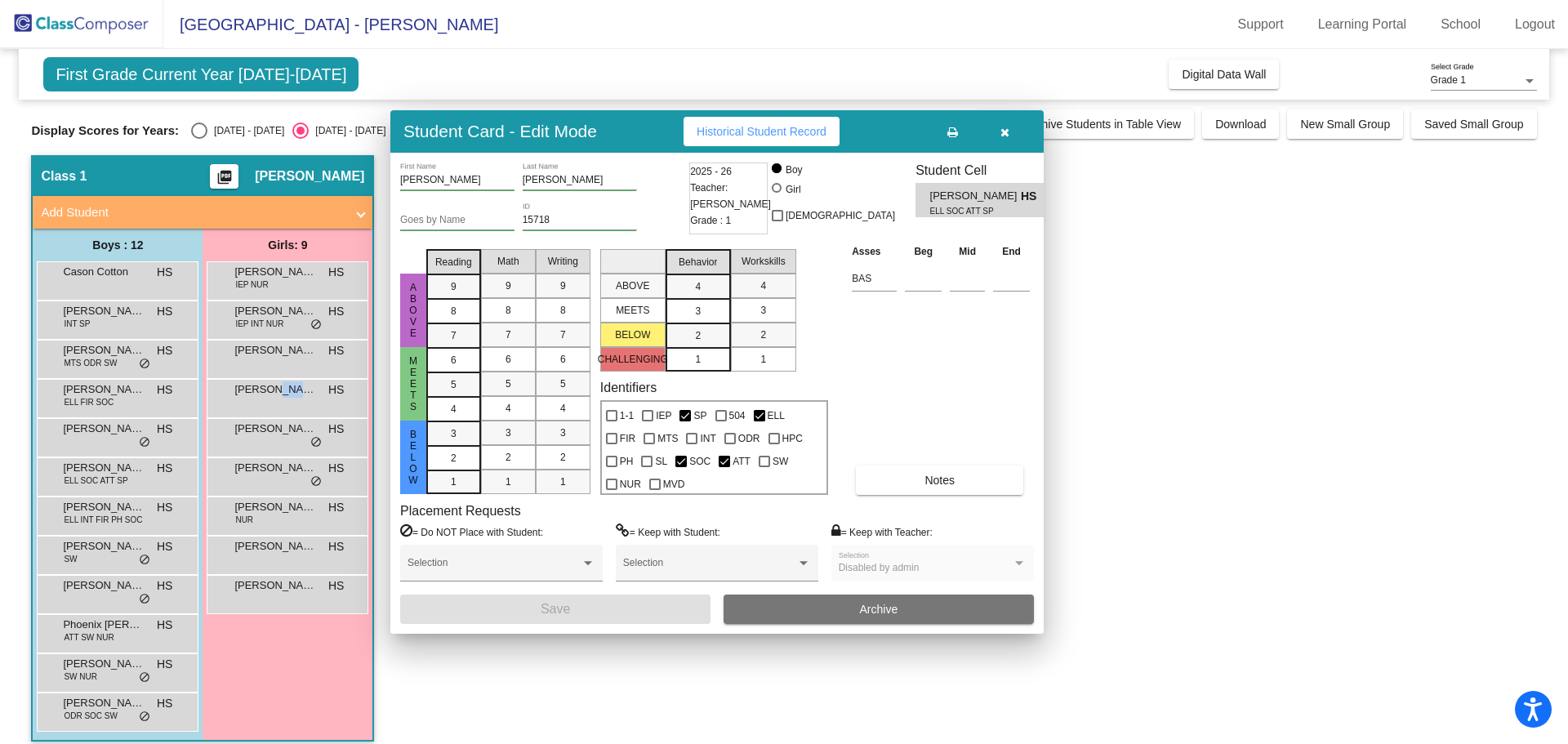
click at [96, 514] on span "ELL INT FIR PH SOC" at bounding box center [103, 520] width 78 height 12
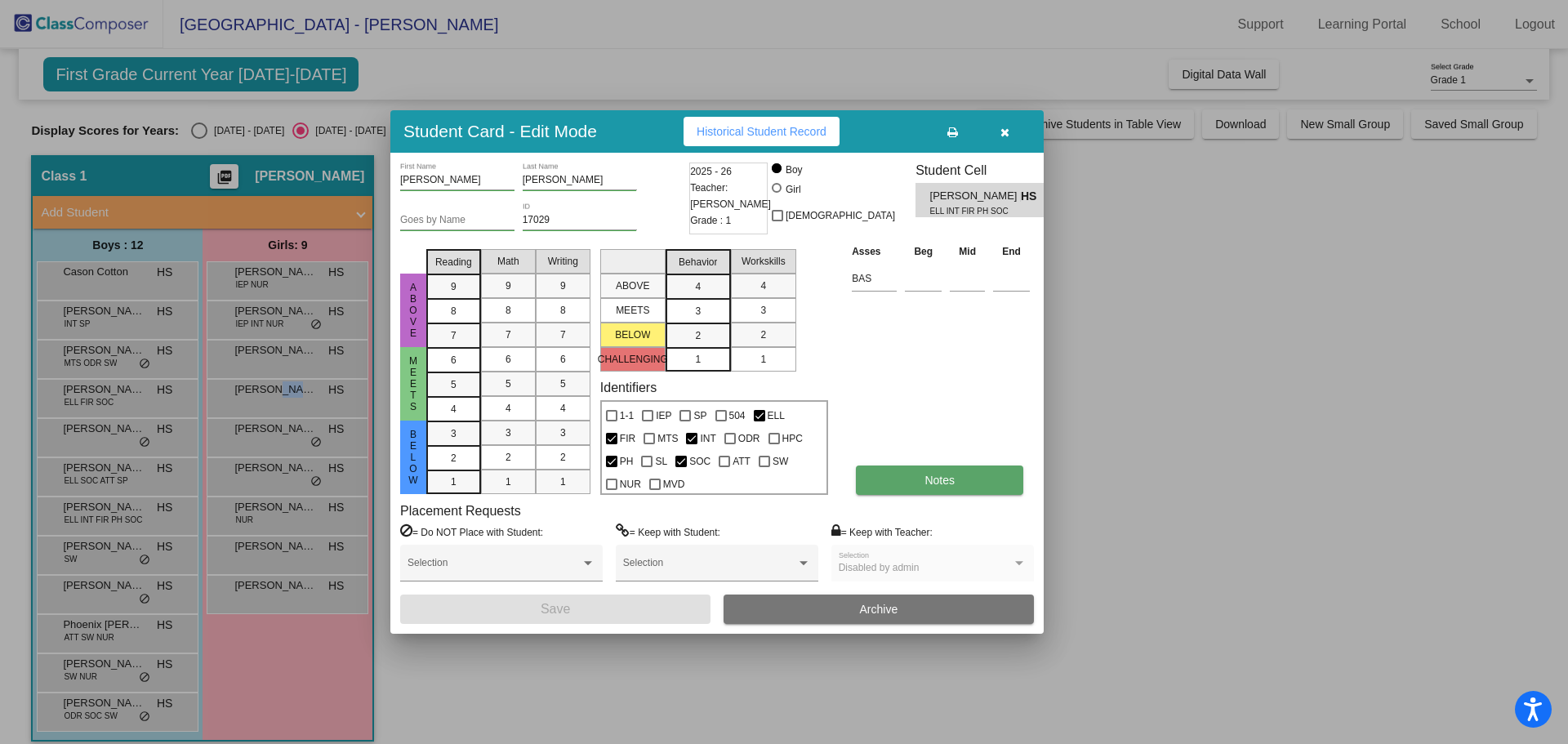
click at [956, 472] on button "Notes" at bounding box center [939, 479] width 167 height 30
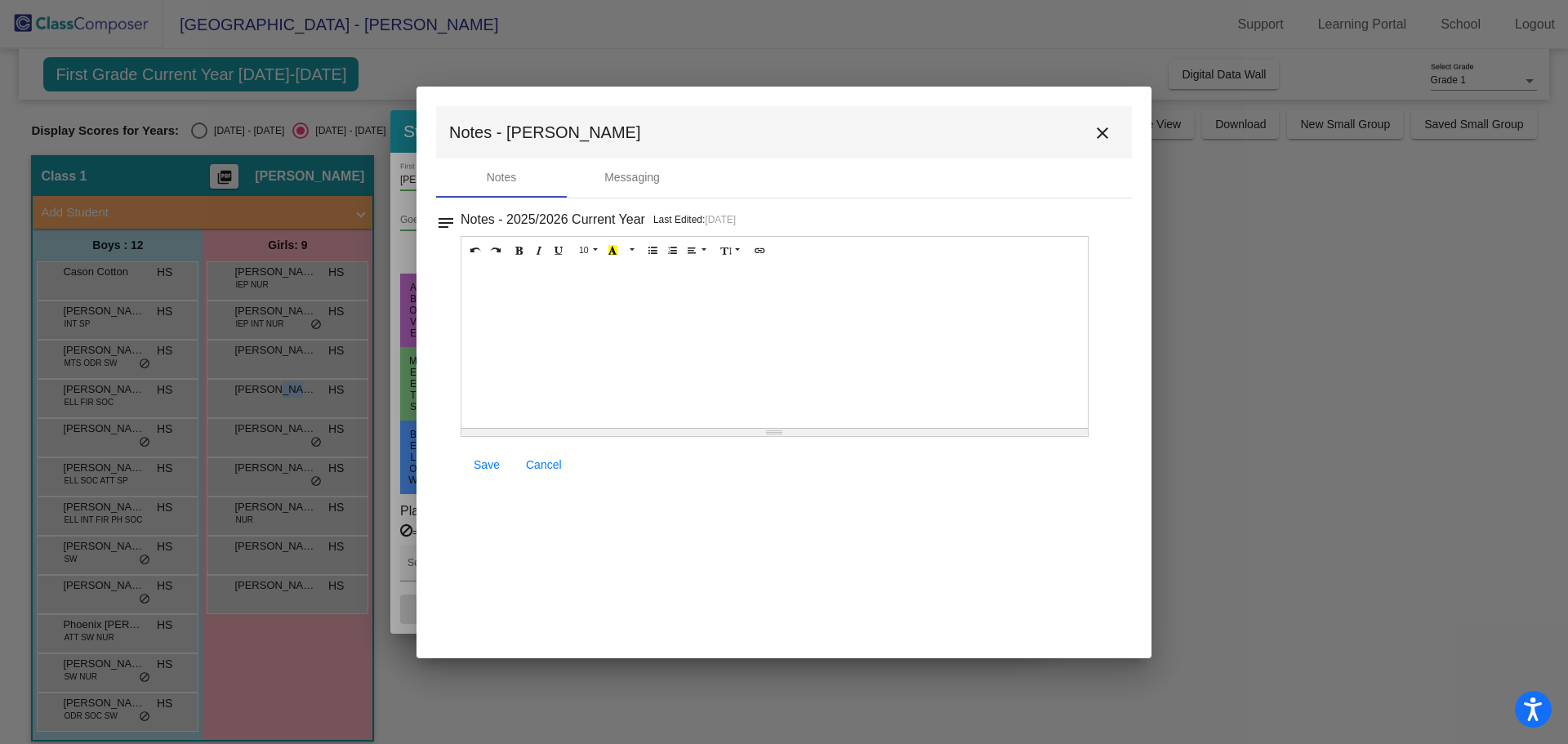
click at [1102, 133] on mat-icon "close" at bounding box center [1103, 133] width 20 height 20
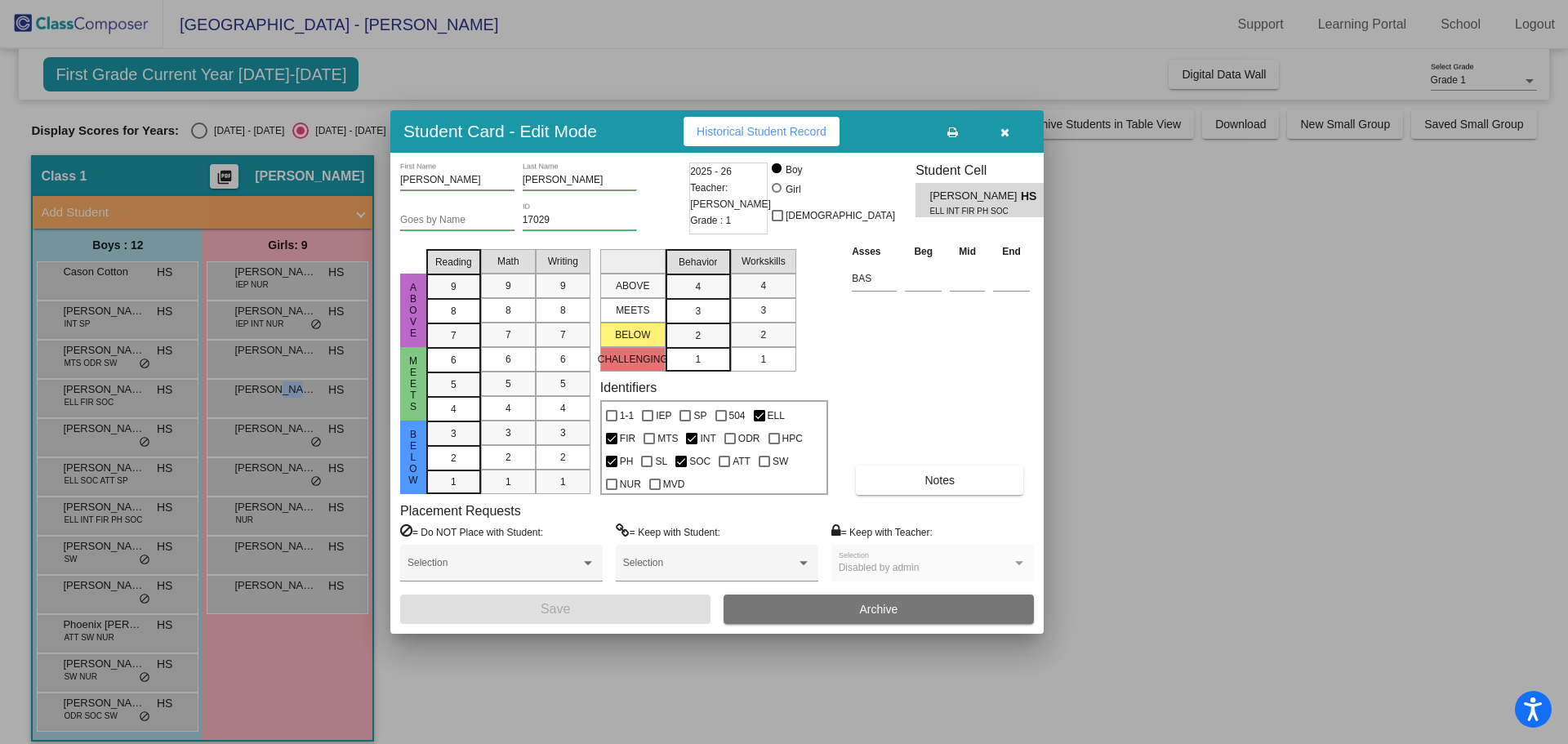
click at [86, 549] on div at bounding box center [784, 372] width 1568 height 744
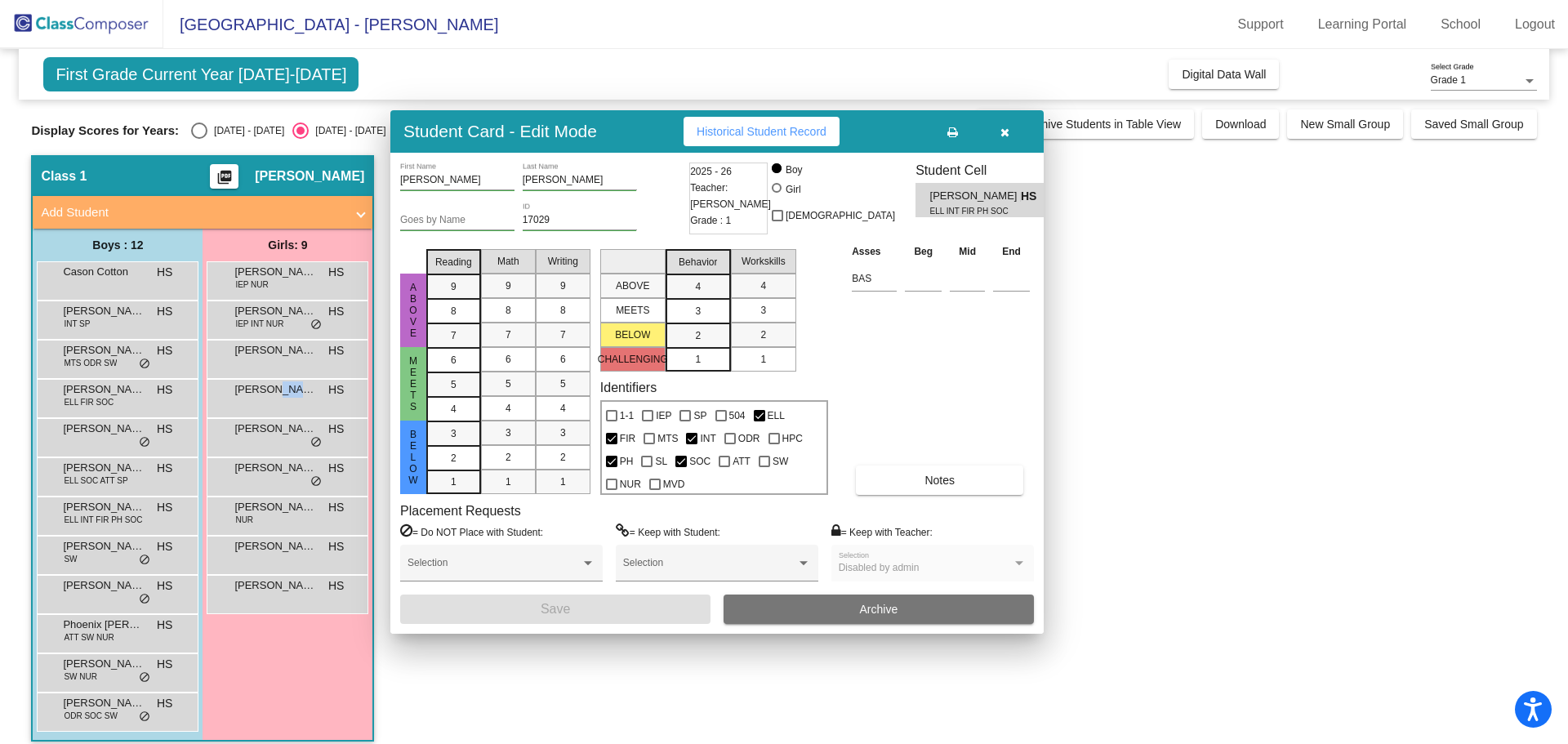
click at [86, 549] on span "[PERSON_NAME]" at bounding box center [103, 545] width 81 height 16
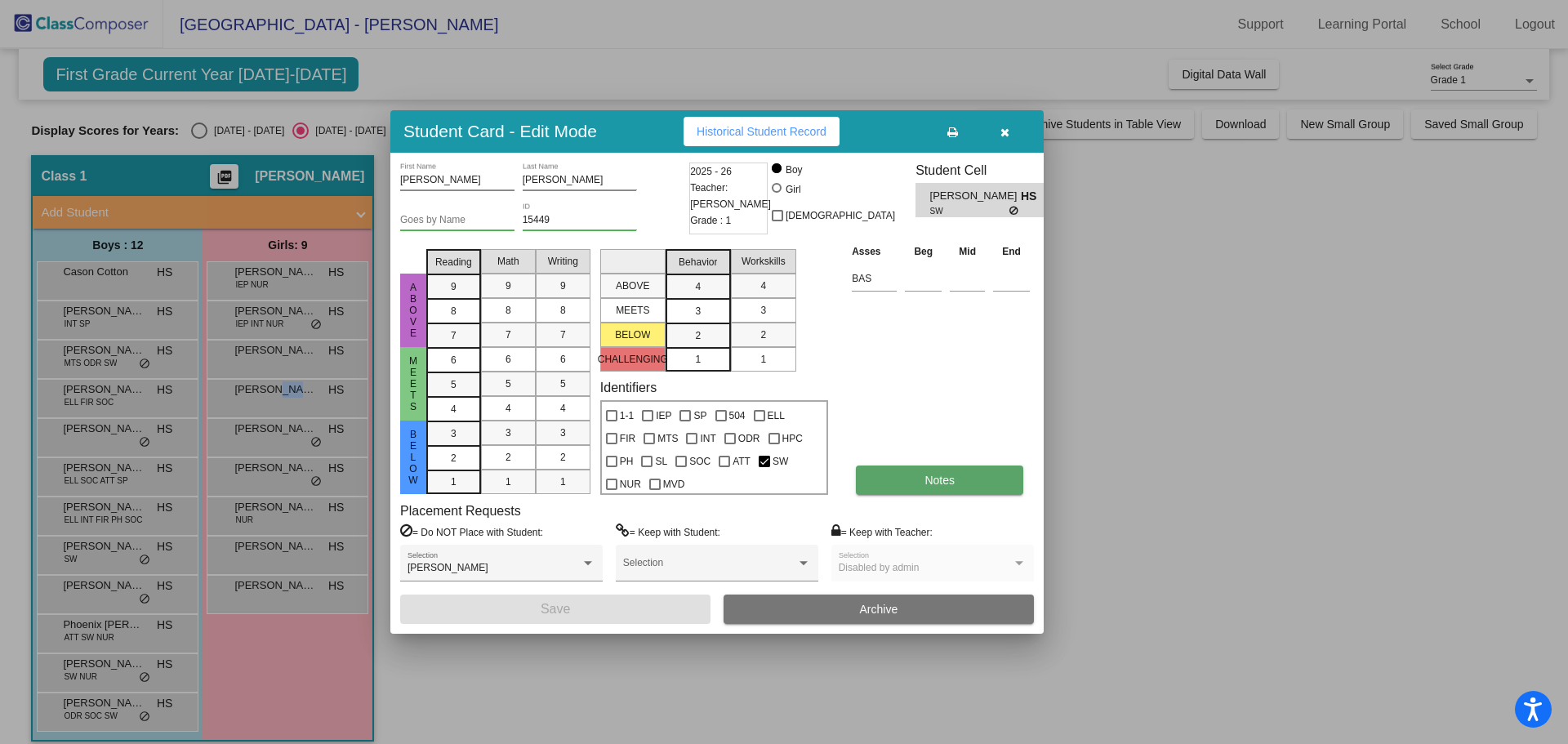
click at [926, 476] on span "Notes" at bounding box center [940, 480] width 31 height 13
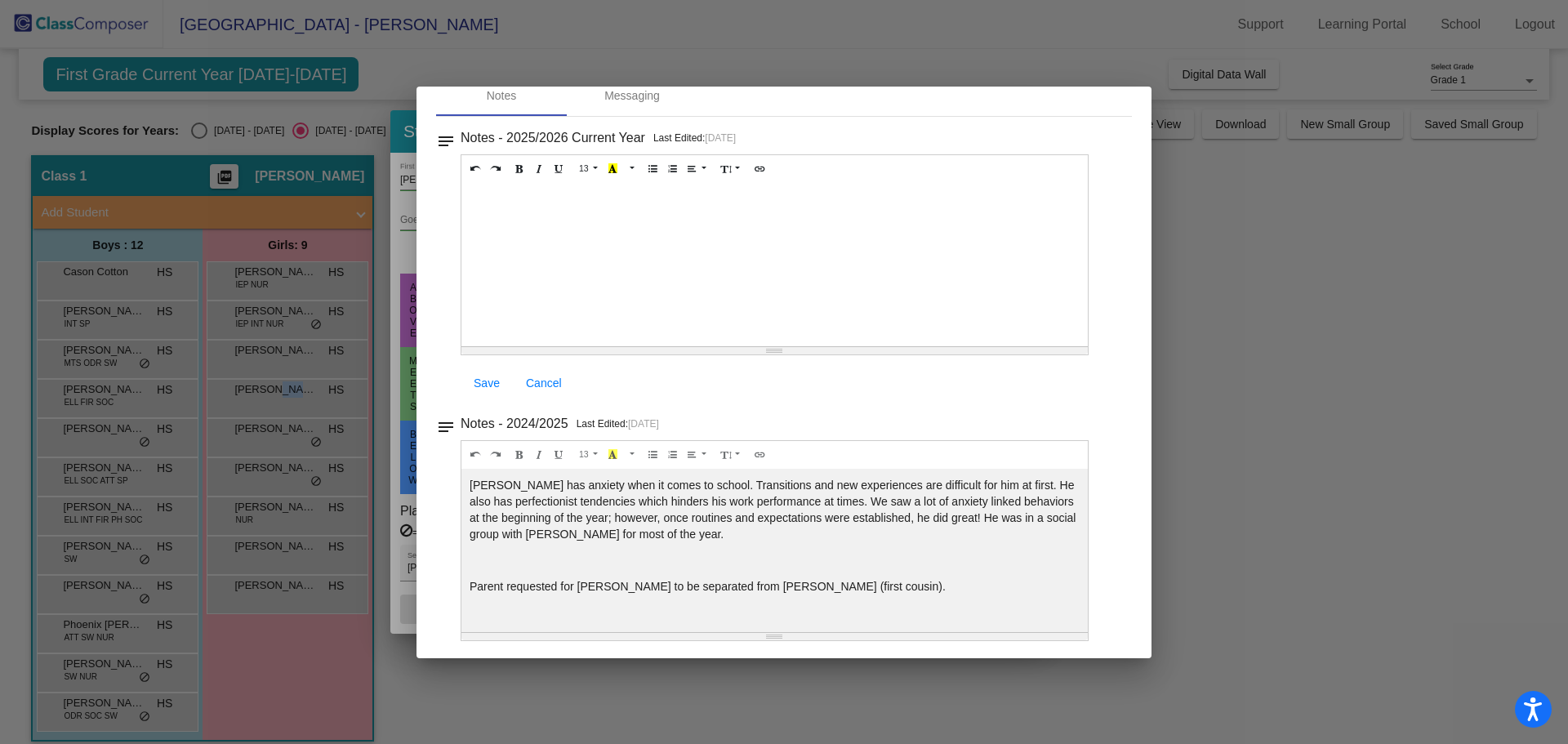
scroll to position [84, 0]
click at [1266, 345] on div at bounding box center [784, 372] width 1568 height 744
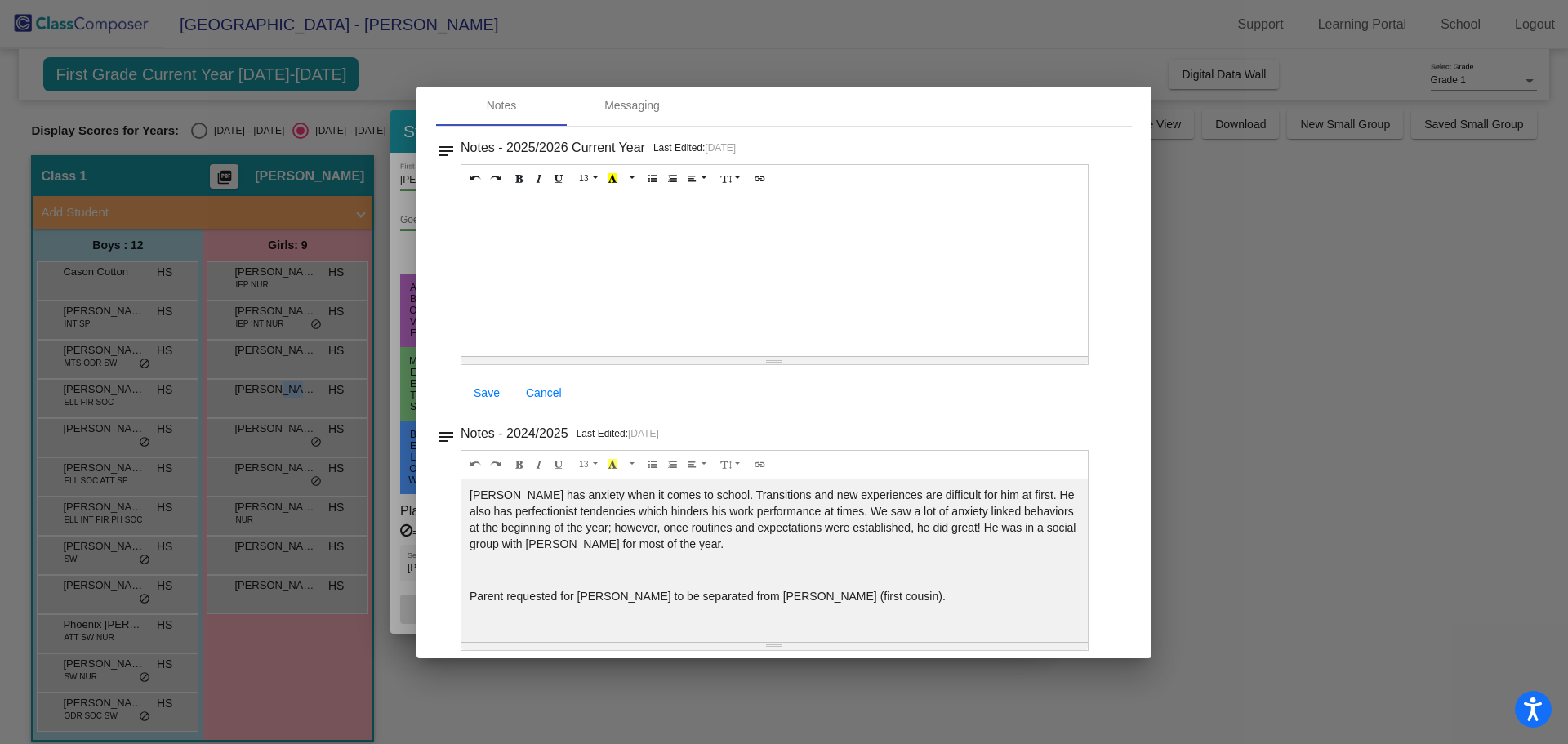
click at [133, 600] on div at bounding box center [784, 372] width 1568 height 744
click at [1186, 226] on div at bounding box center [784, 372] width 1568 height 744
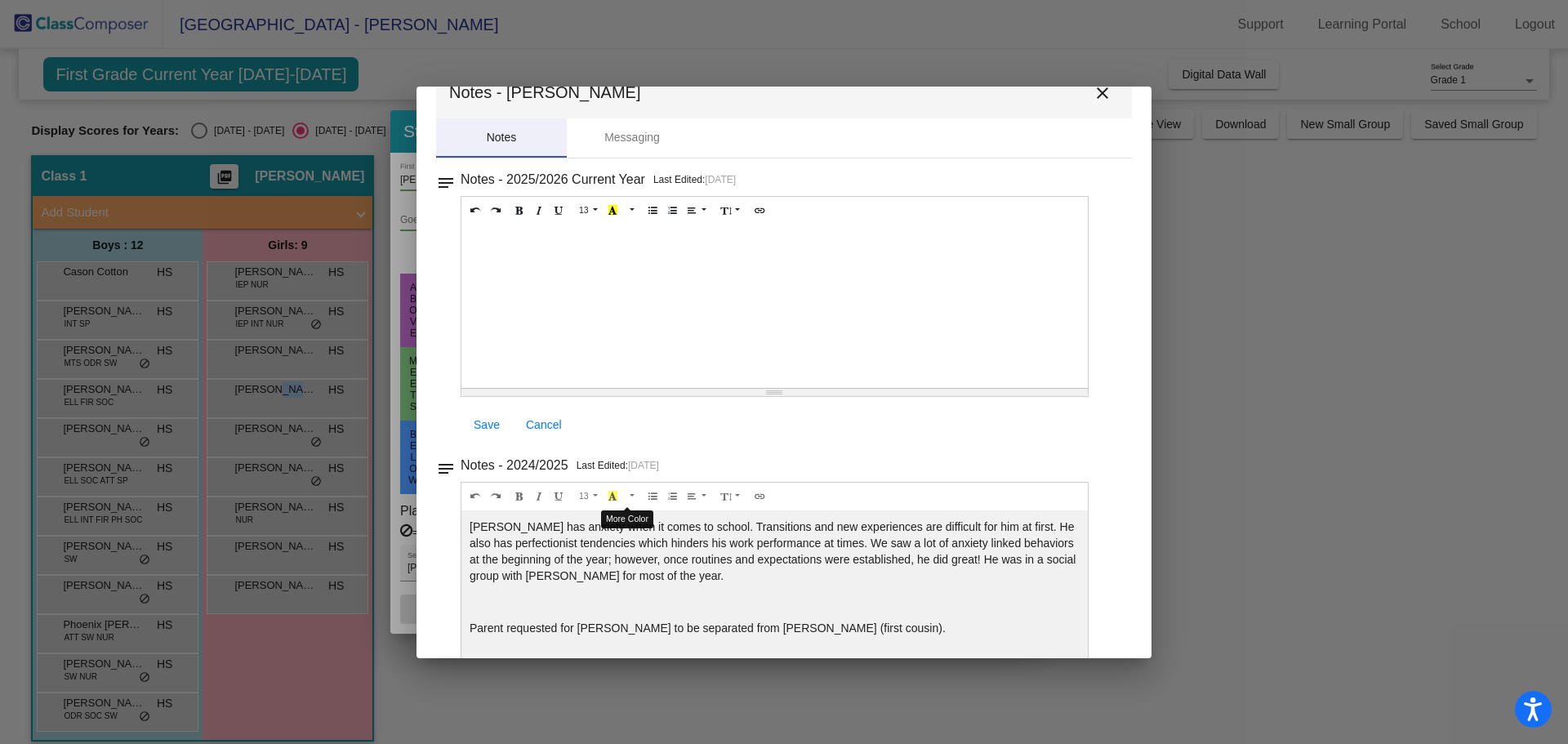
scroll to position [0, 0]
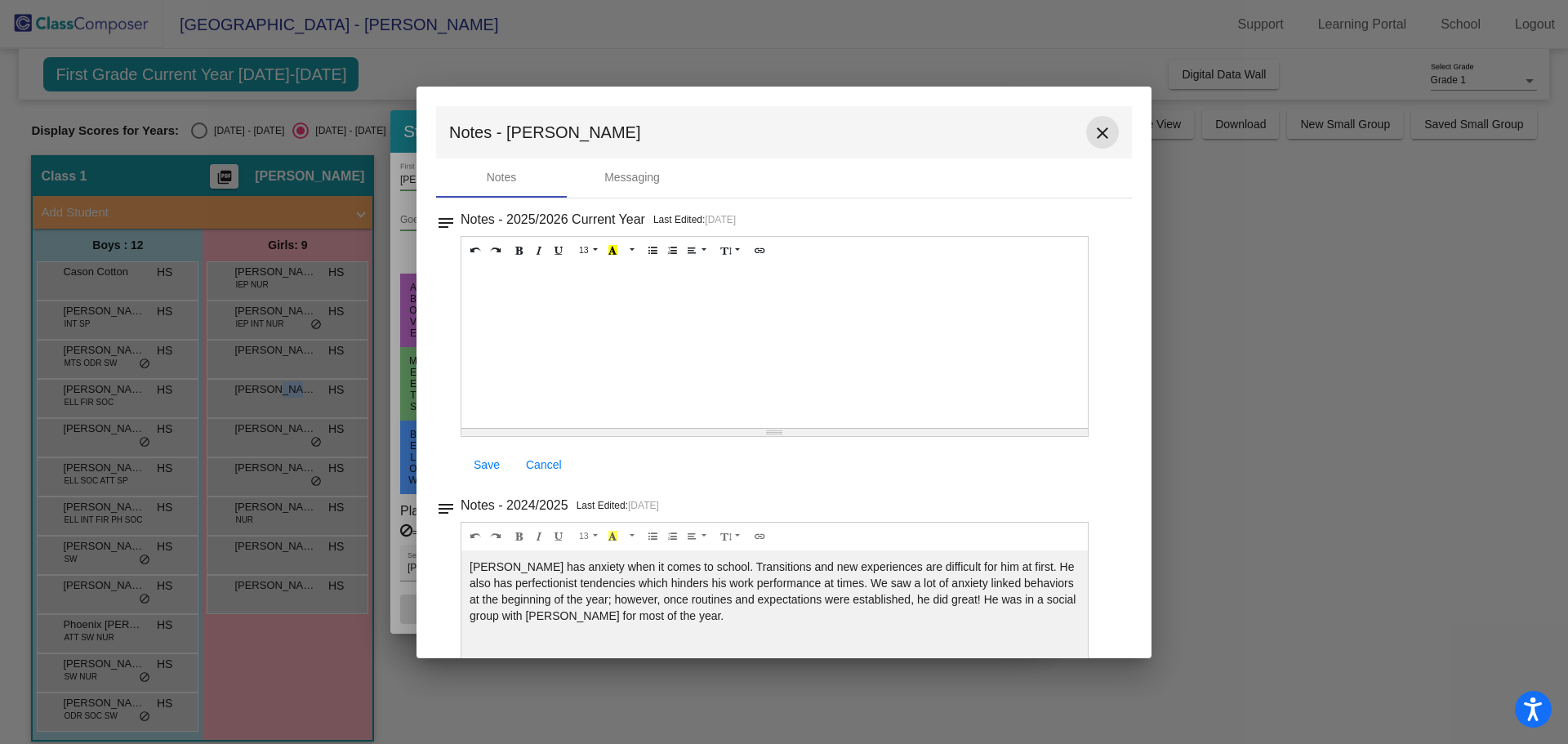
click at [1098, 138] on mat-icon "close" at bounding box center [1103, 133] width 20 height 20
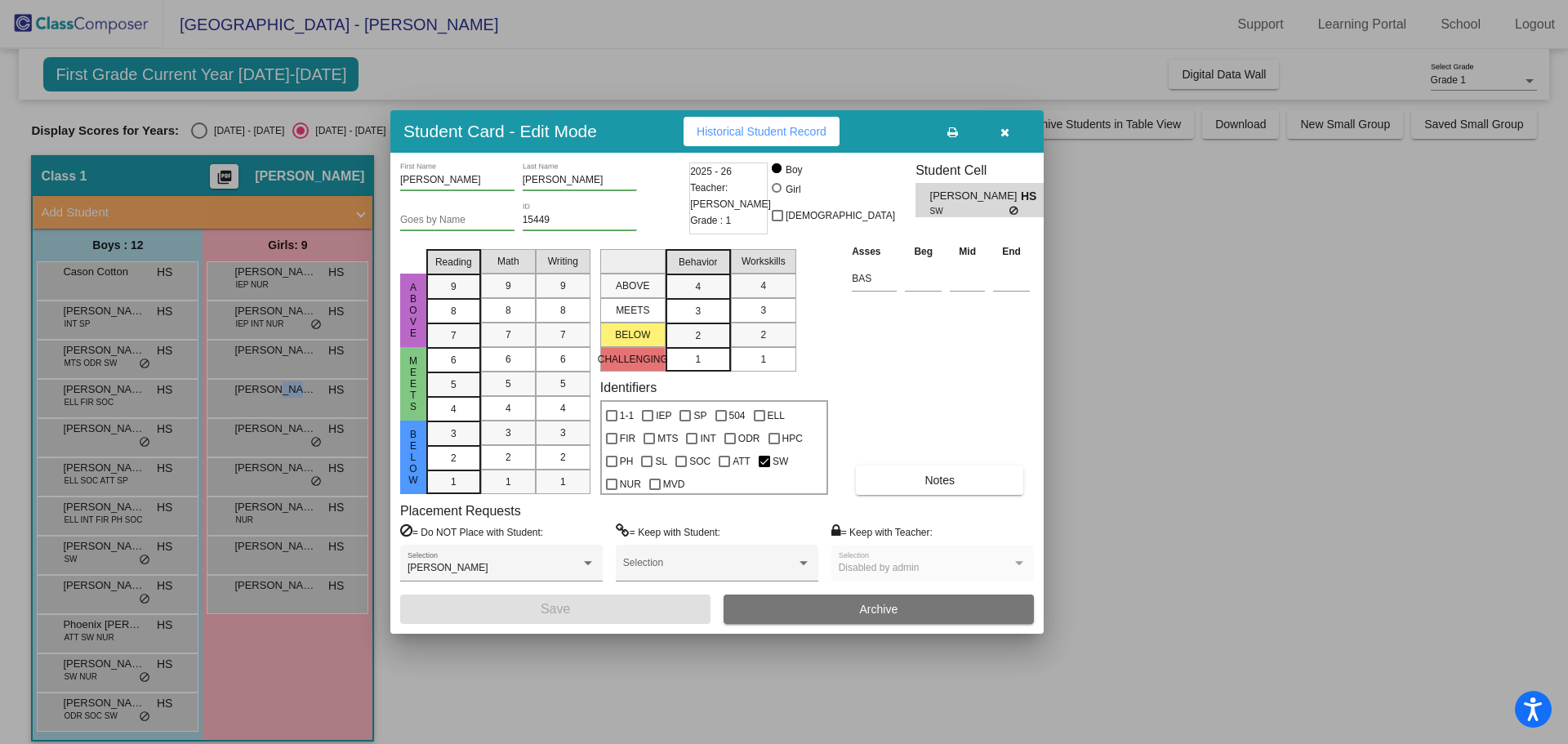
click at [88, 598] on div at bounding box center [784, 372] width 1568 height 744
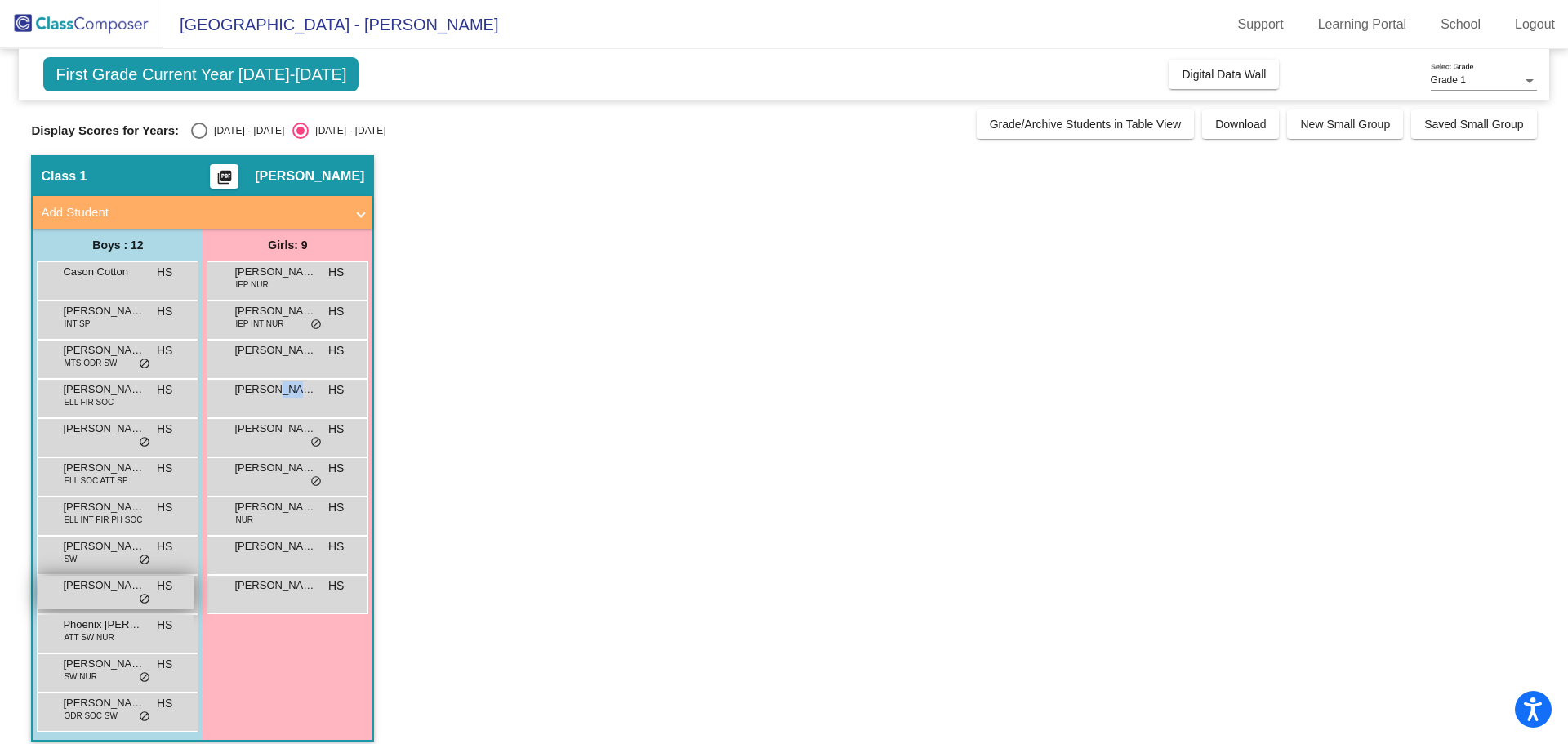
click at [81, 591] on span "[PERSON_NAME]" at bounding box center [103, 585] width 81 height 16
click at [135, 586] on span "[PERSON_NAME]" at bounding box center [103, 585] width 81 height 16
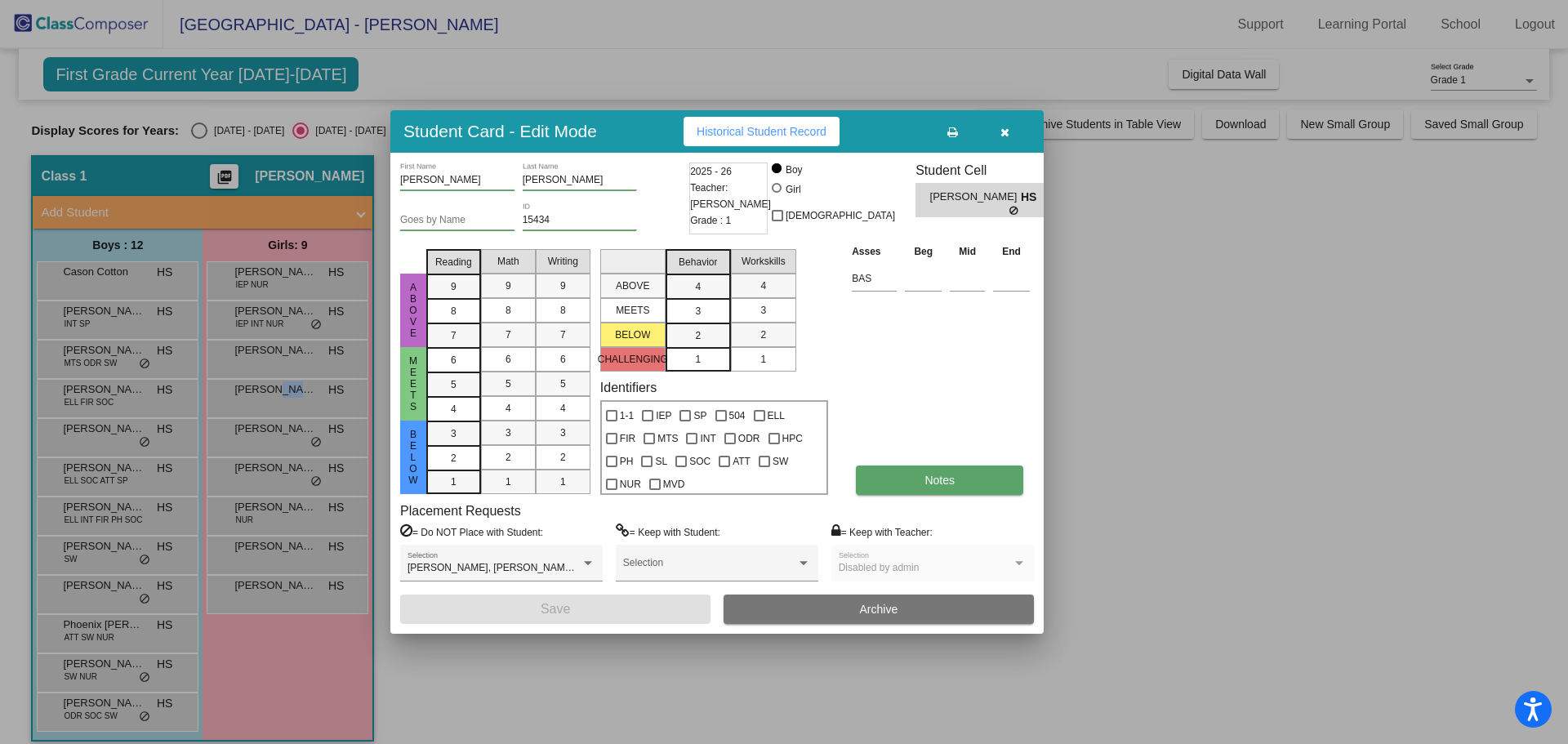
click at [942, 485] on span "Notes" at bounding box center [940, 480] width 31 height 13
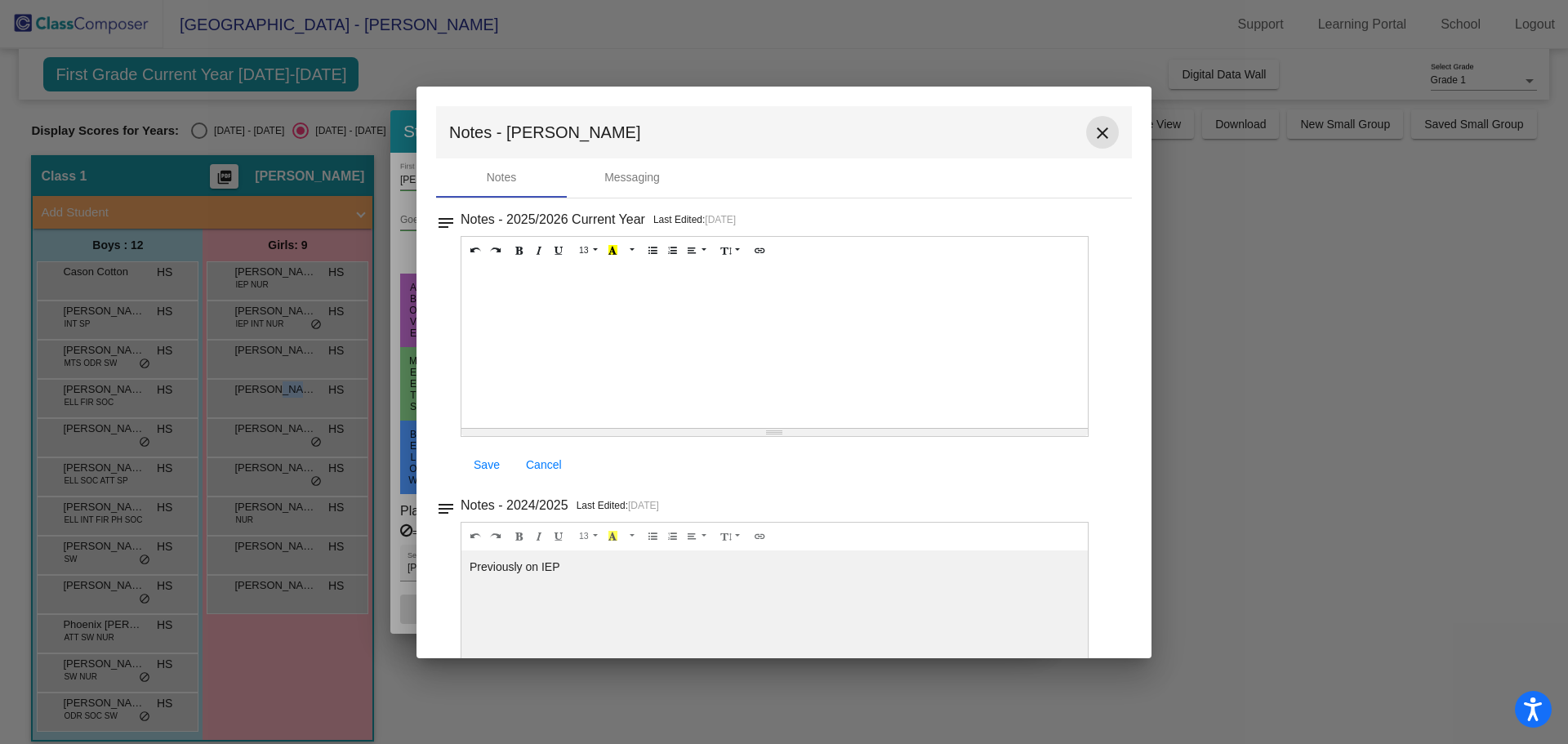
click at [1099, 138] on mat-icon "close" at bounding box center [1103, 133] width 20 height 20
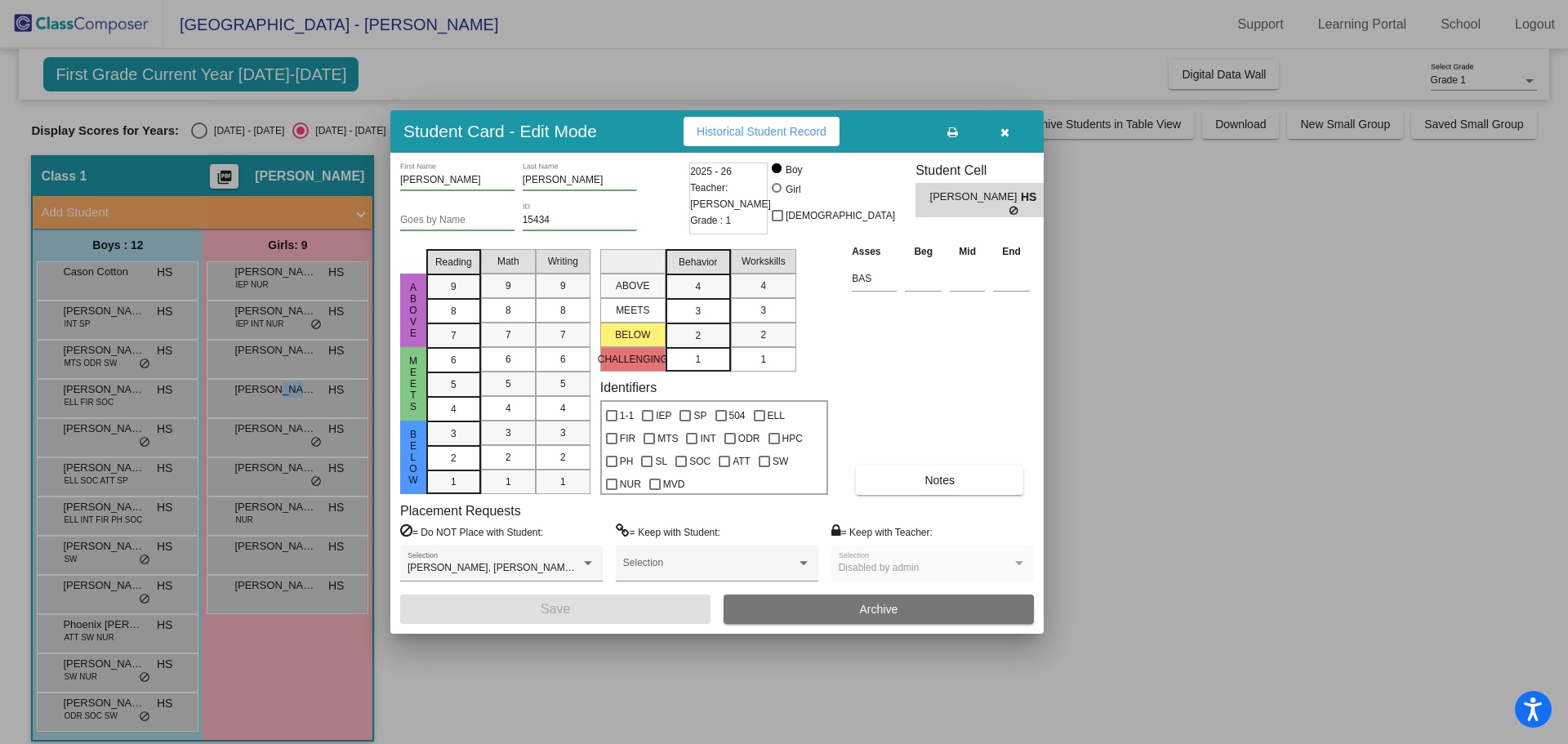
click at [94, 635] on div at bounding box center [784, 372] width 1568 height 744
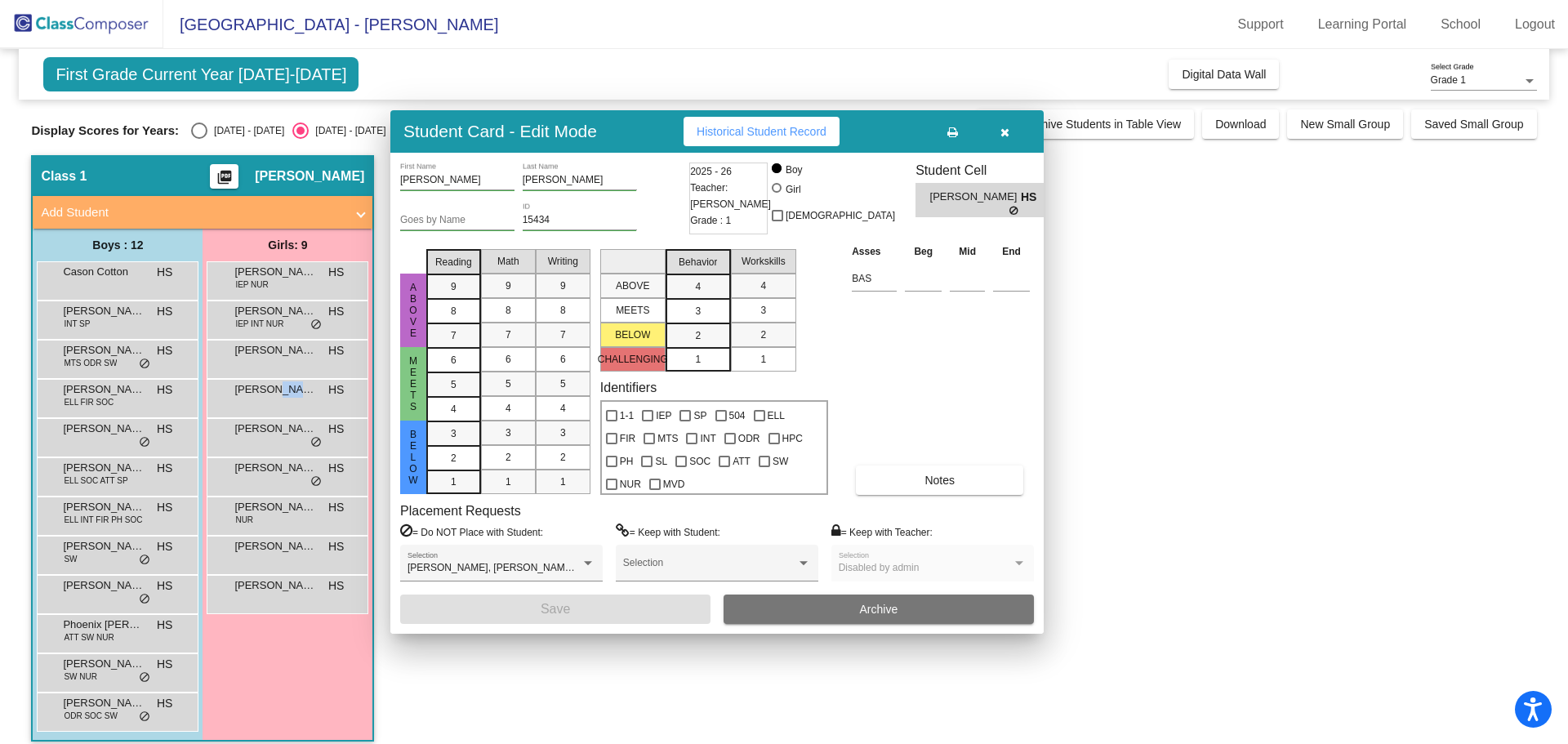
click at [94, 635] on span "ATT SW NUR" at bounding box center [89, 637] width 50 height 12
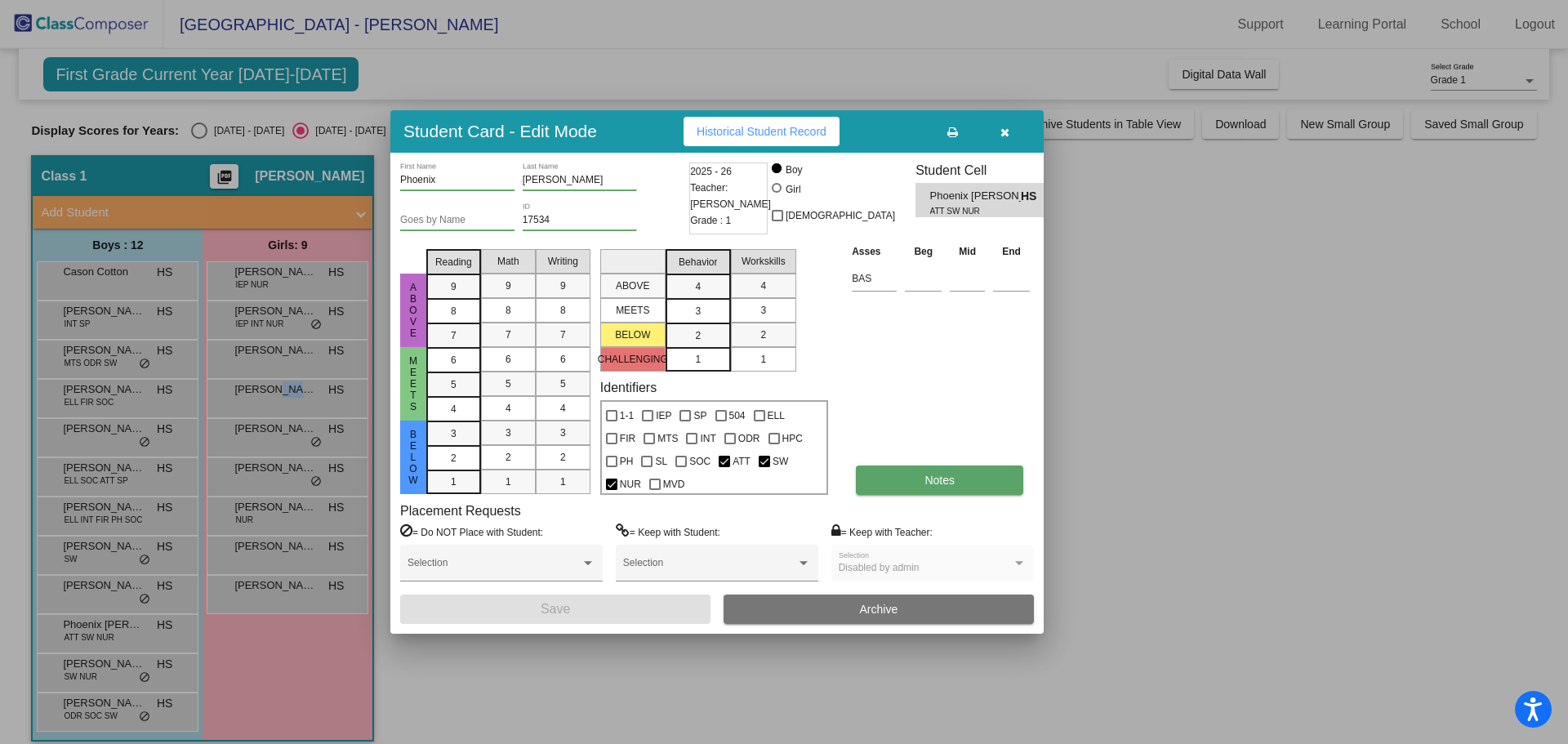
click at [915, 470] on button "Notes" at bounding box center [939, 479] width 167 height 30
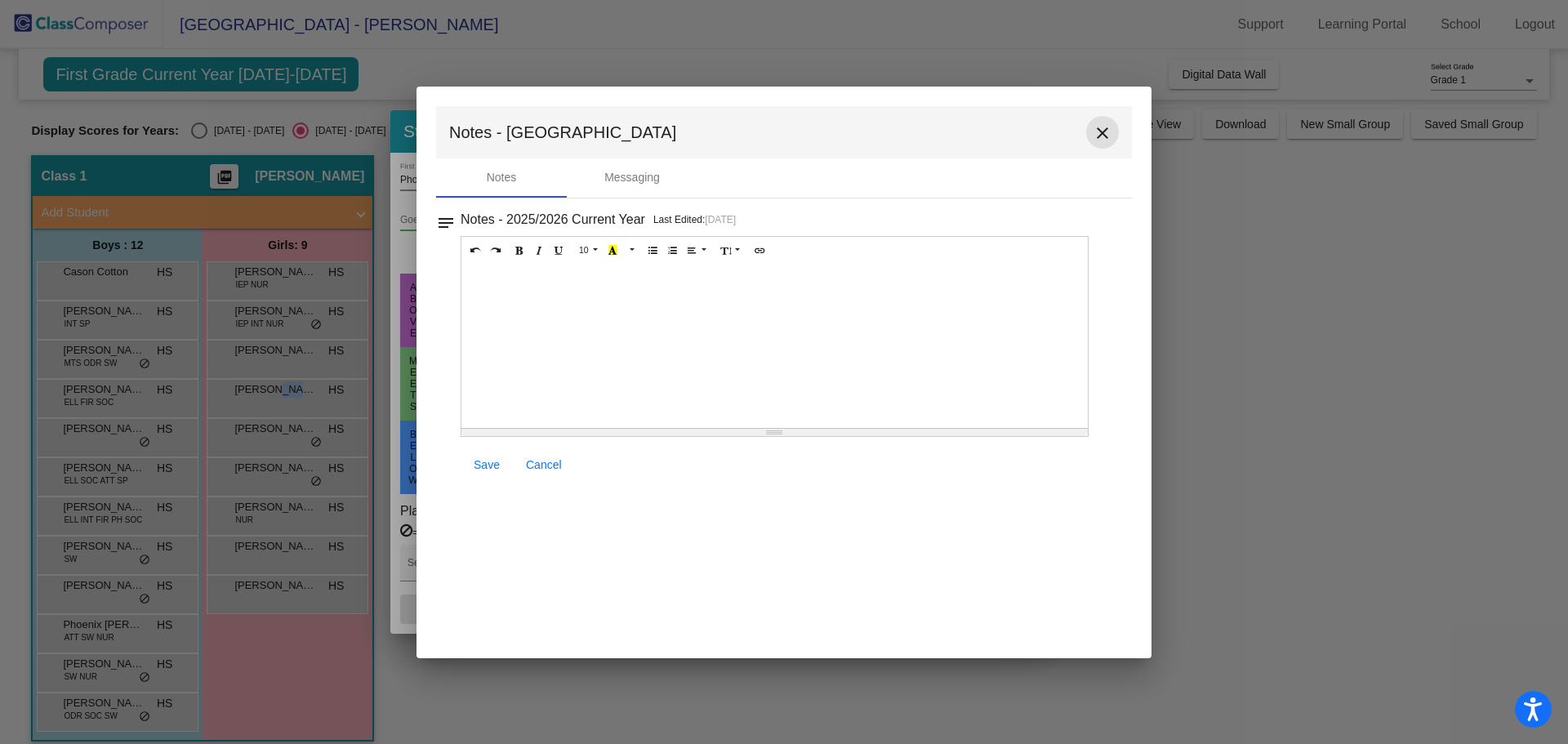
click at [1110, 134] on mat-icon "close" at bounding box center [1103, 133] width 20 height 20
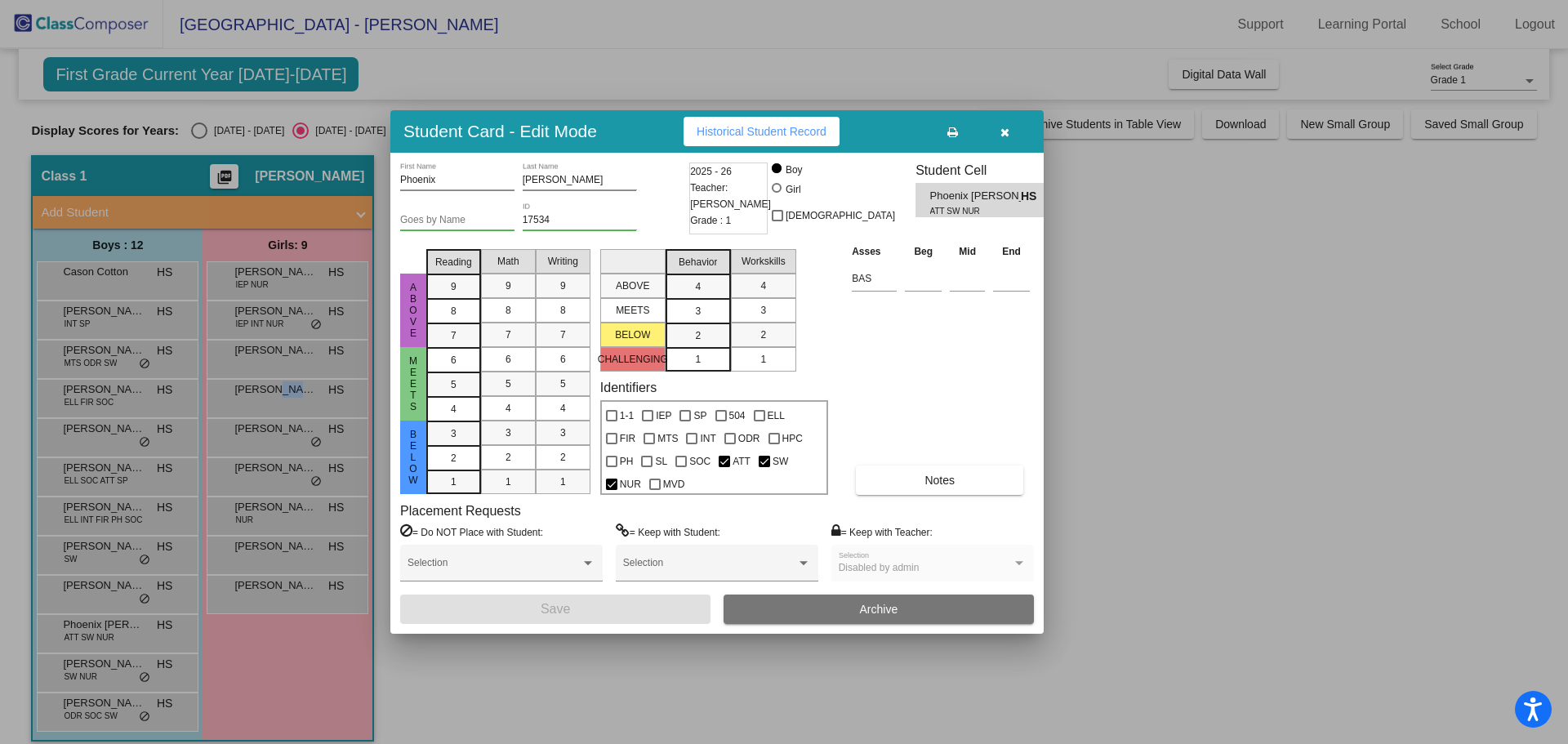
click at [96, 667] on div at bounding box center [784, 372] width 1568 height 744
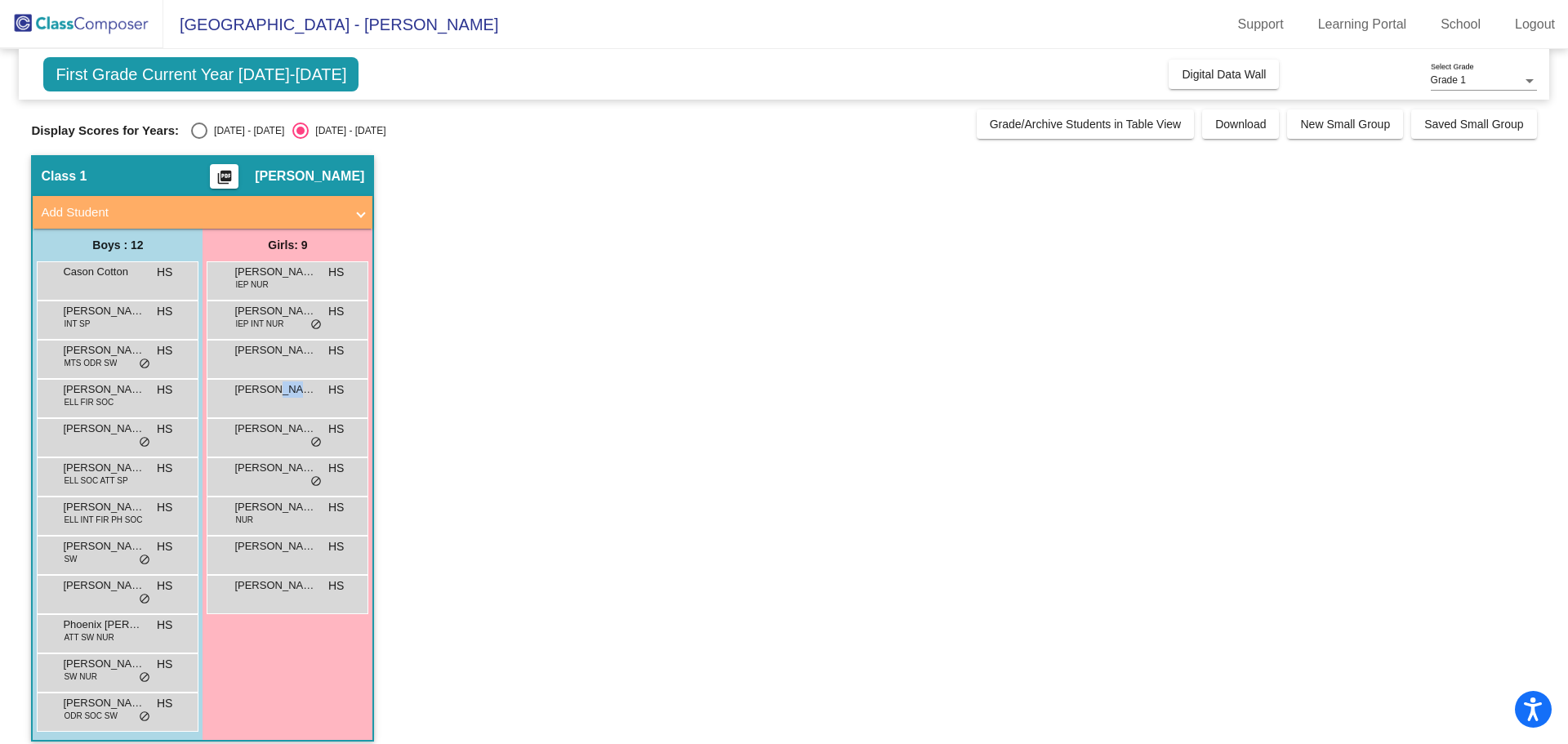
click at [96, 667] on span "[PERSON_NAME]" at bounding box center [103, 664] width 81 height 16
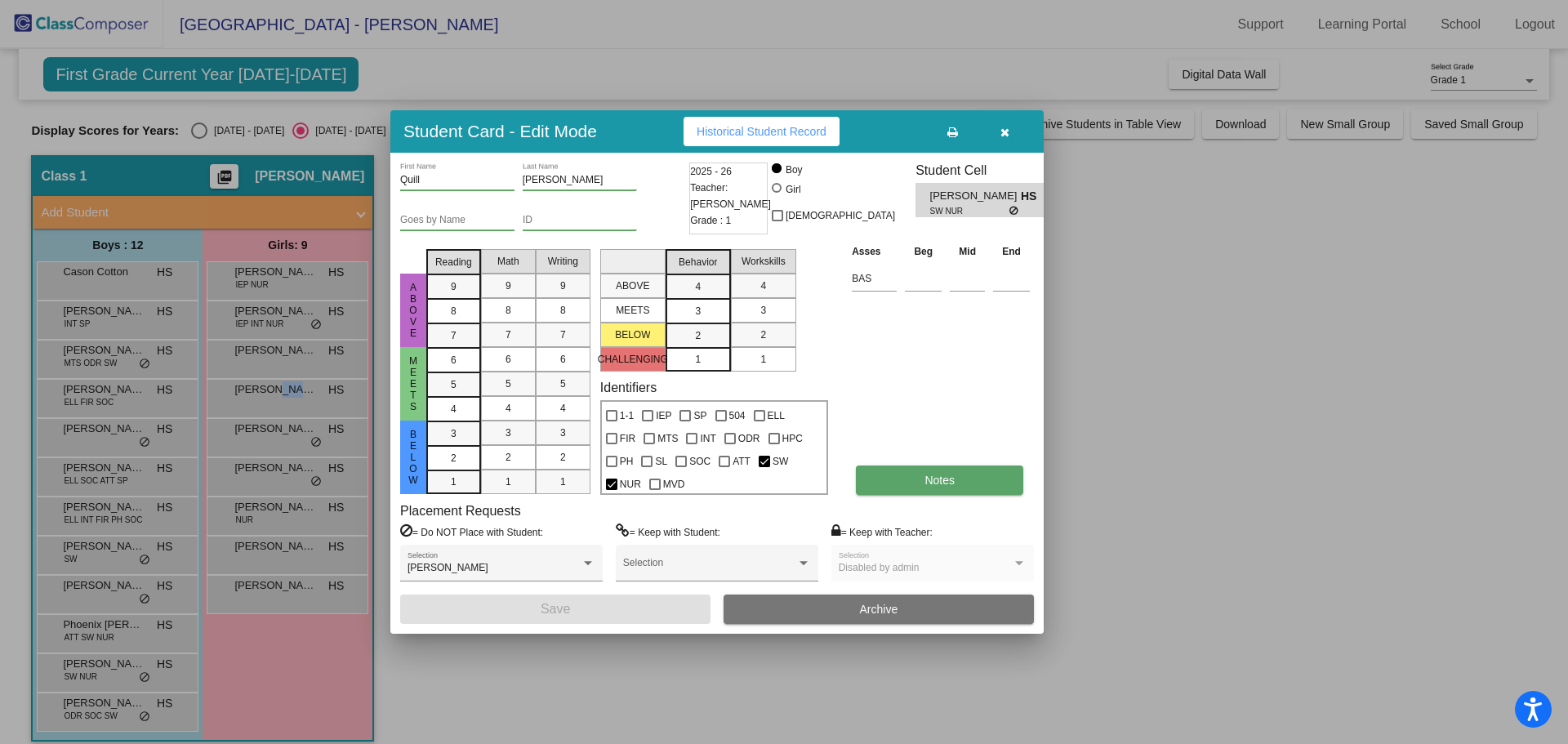
click at [905, 476] on button "Notes" at bounding box center [939, 479] width 167 height 30
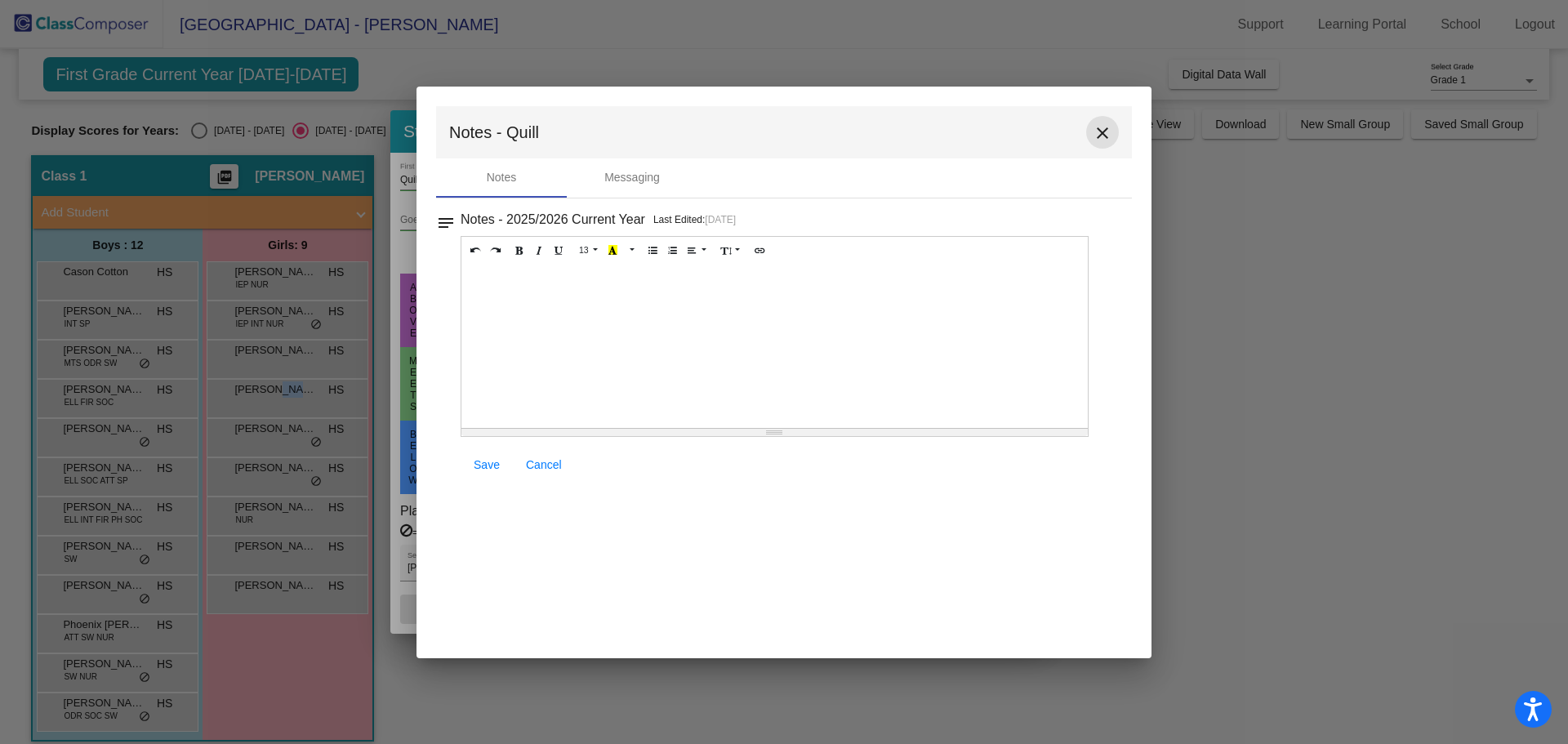
click at [1116, 125] on button "close" at bounding box center [1103, 132] width 32 height 32
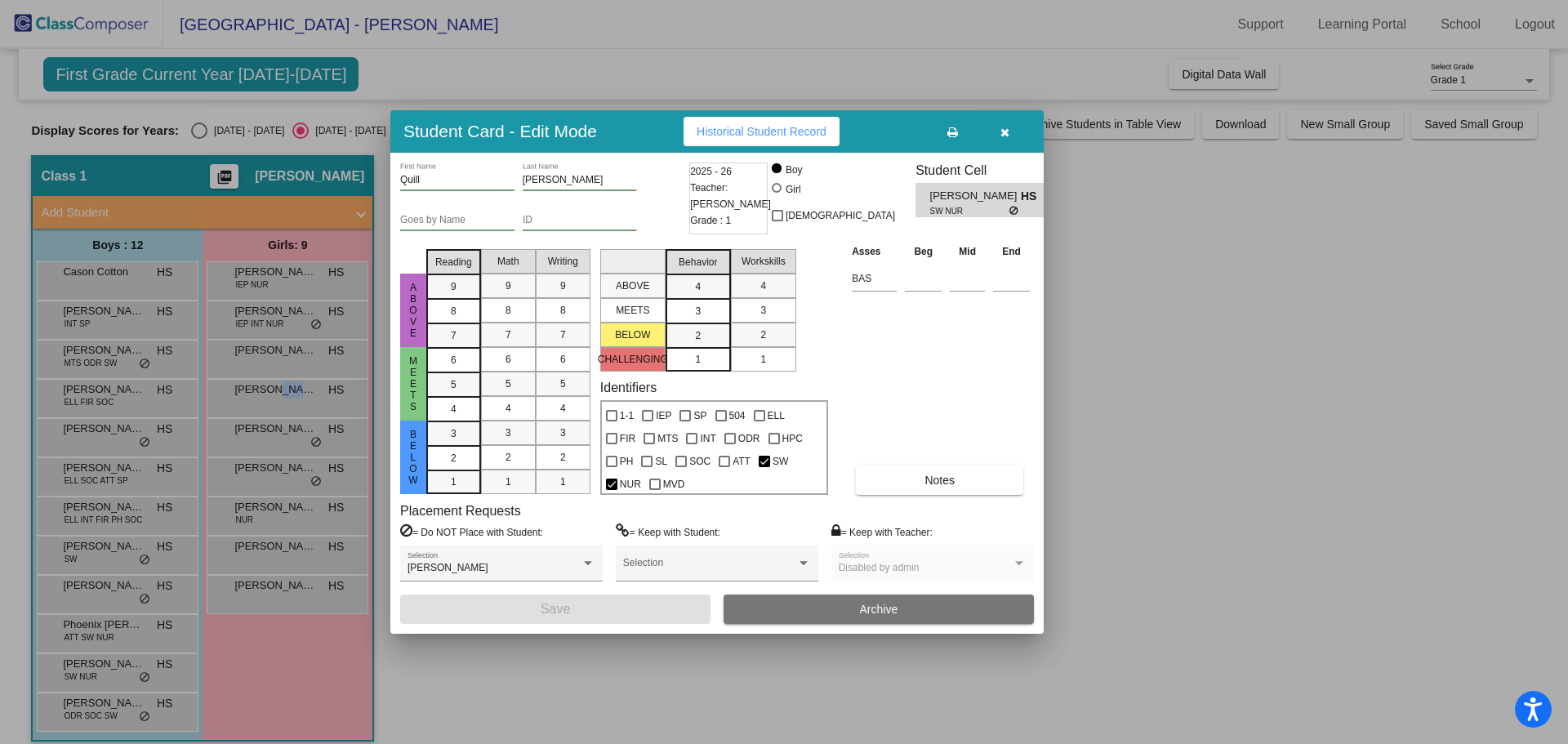
click at [81, 712] on div at bounding box center [784, 372] width 1568 height 744
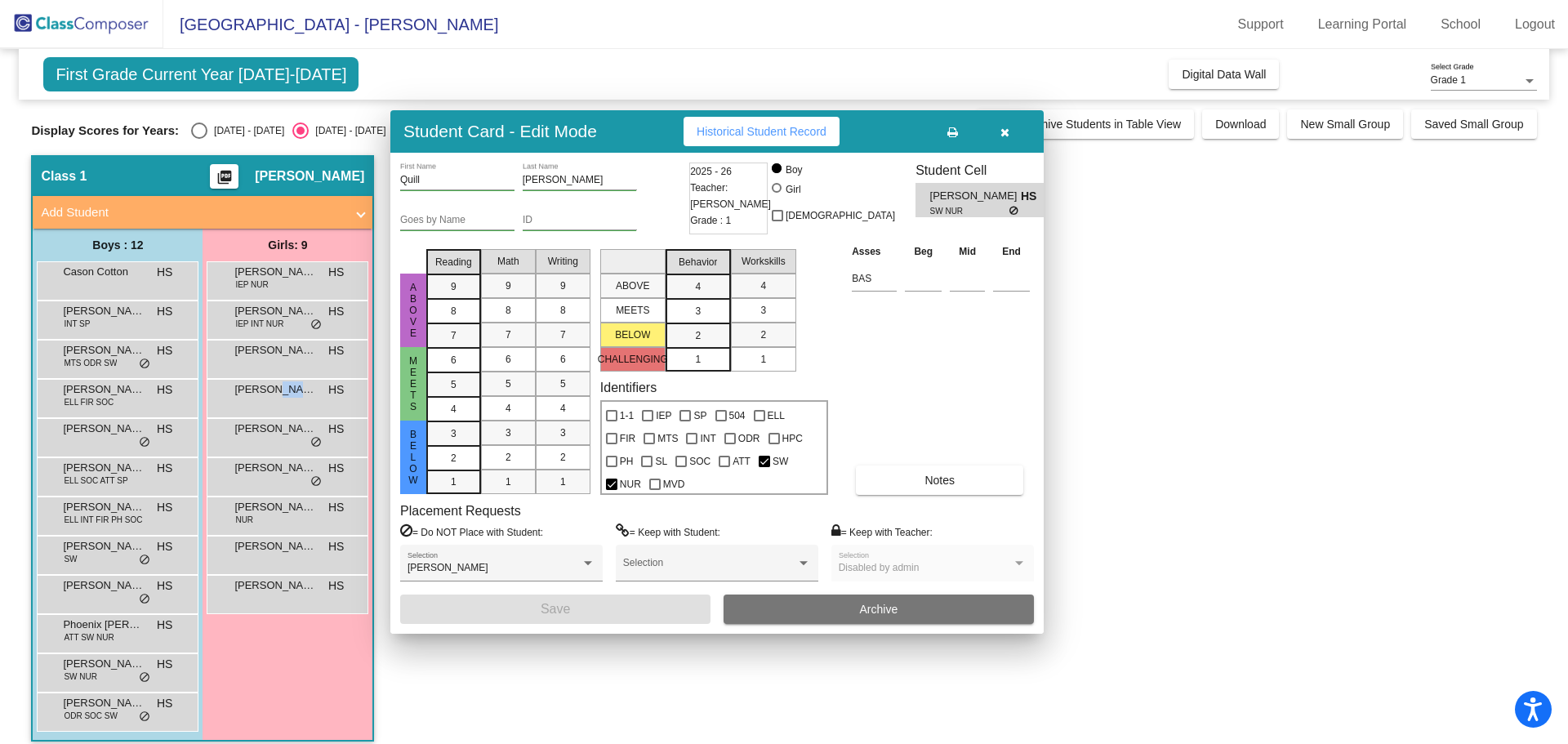
click at [81, 712] on span "ODR SOC SW" at bounding box center [91, 715] width 54 height 12
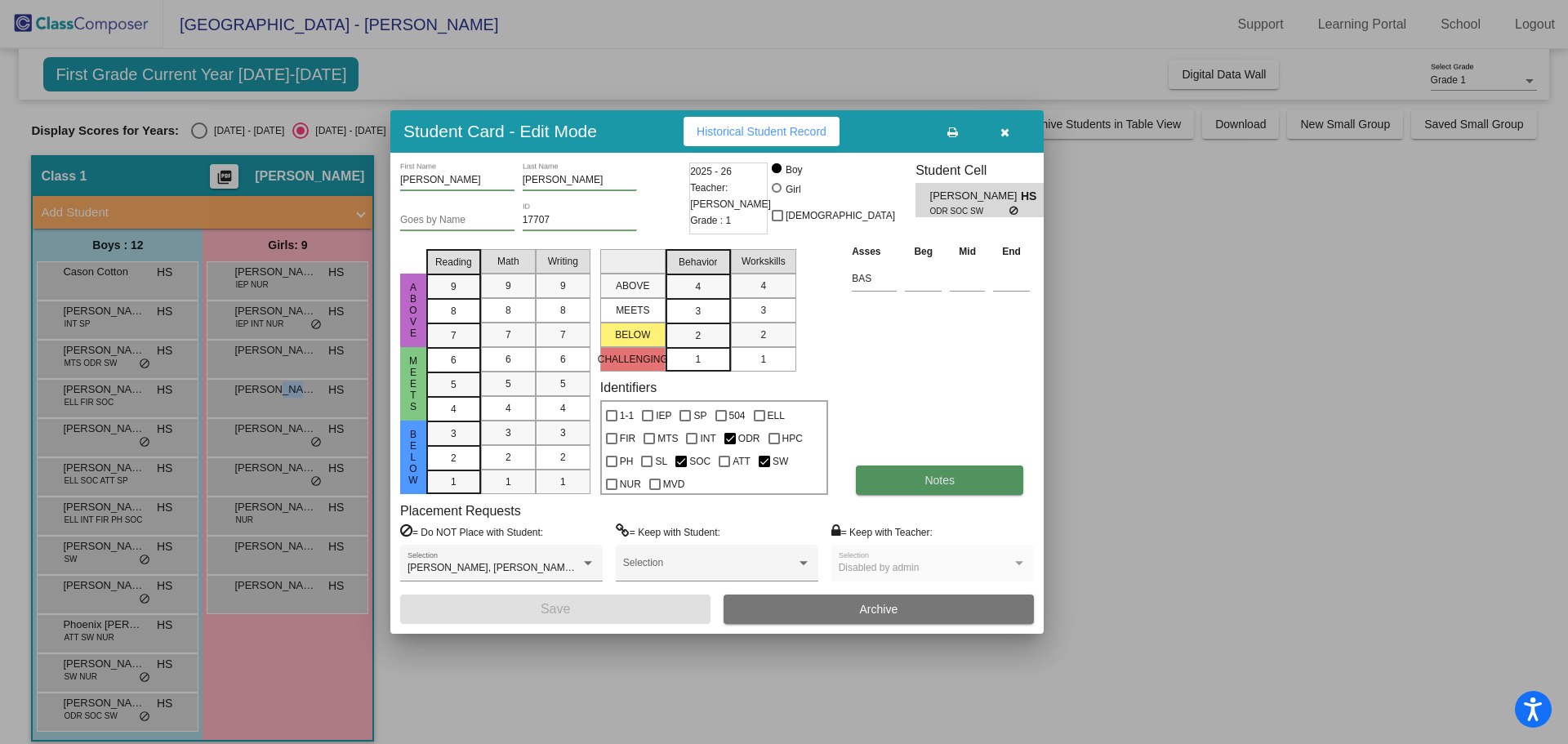
click at [921, 478] on button "Notes" at bounding box center [939, 479] width 167 height 30
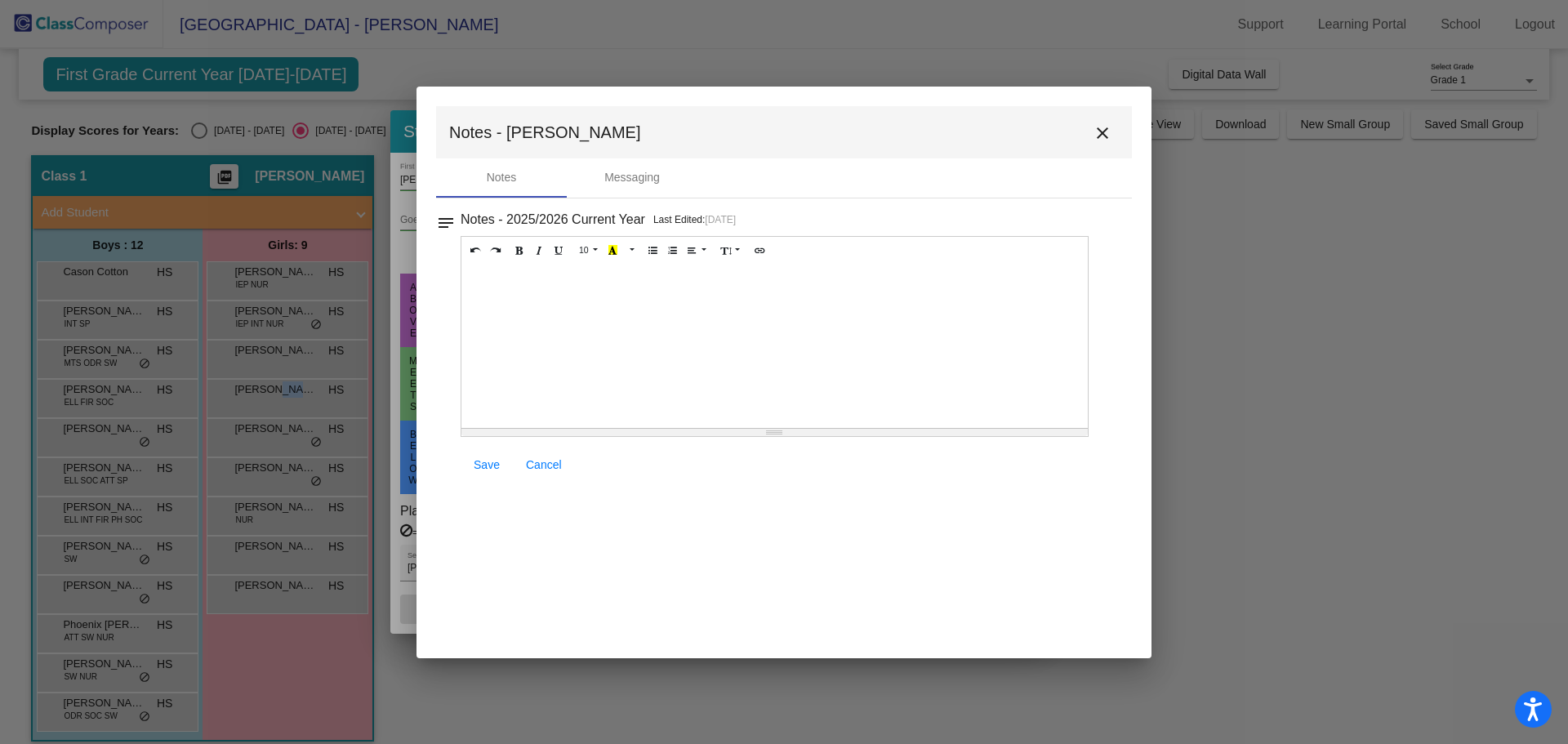
click at [1108, 135] on mat-icon "close" at bounding box center [1103, 133] width 20 height 20
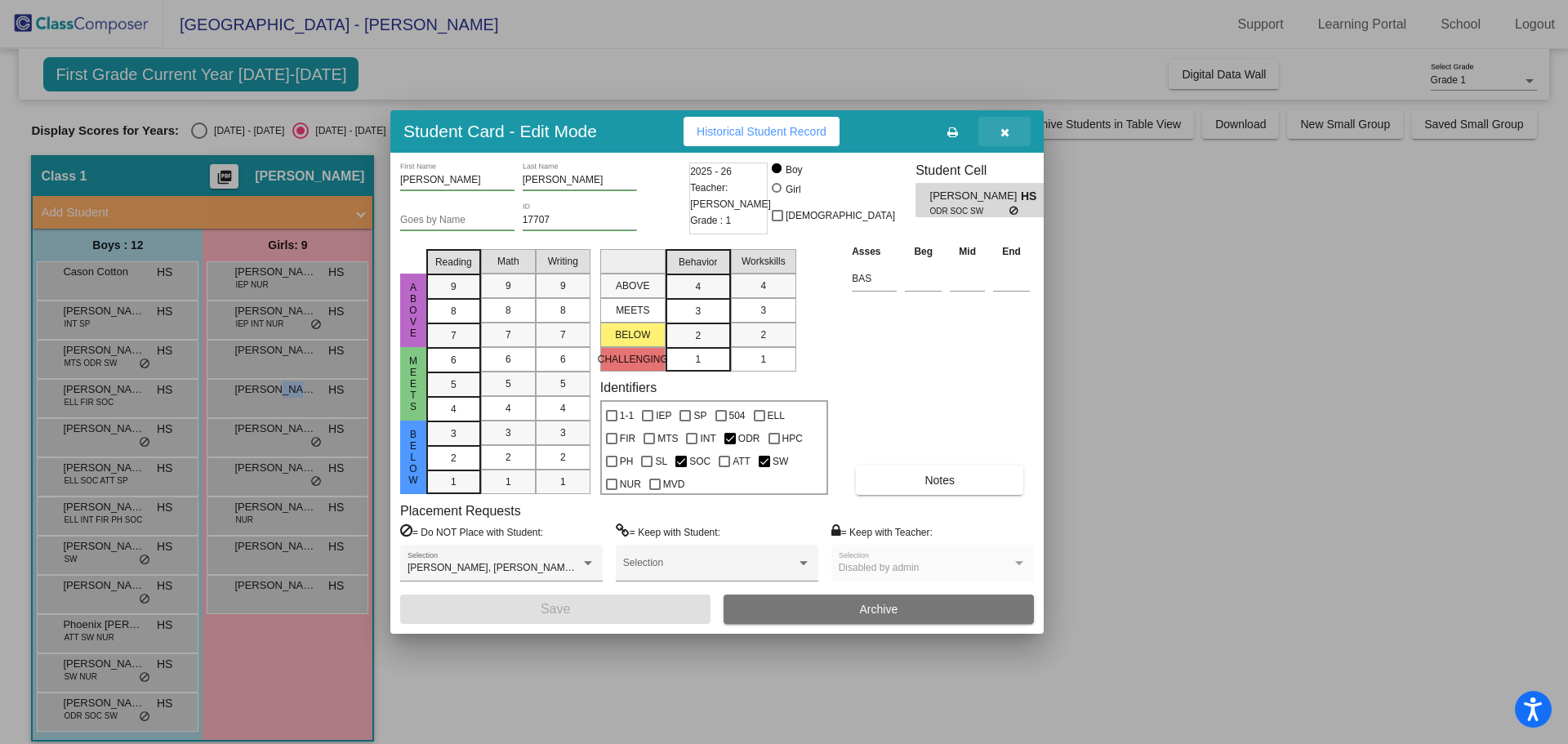
click at [1011, 136] on button "button" at bounding box center [1004, 131] width 53 height 30
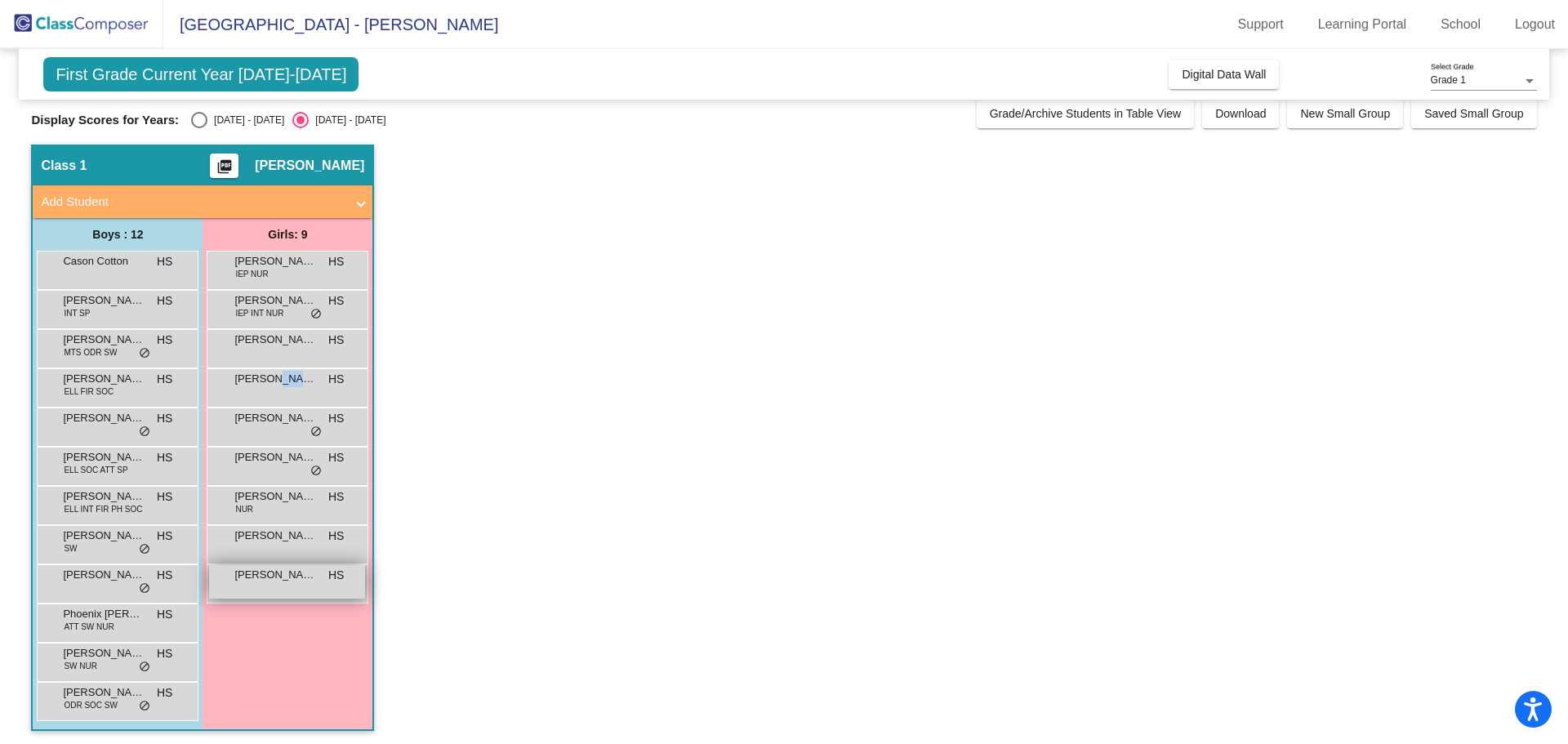
scroll to position [14, 0]
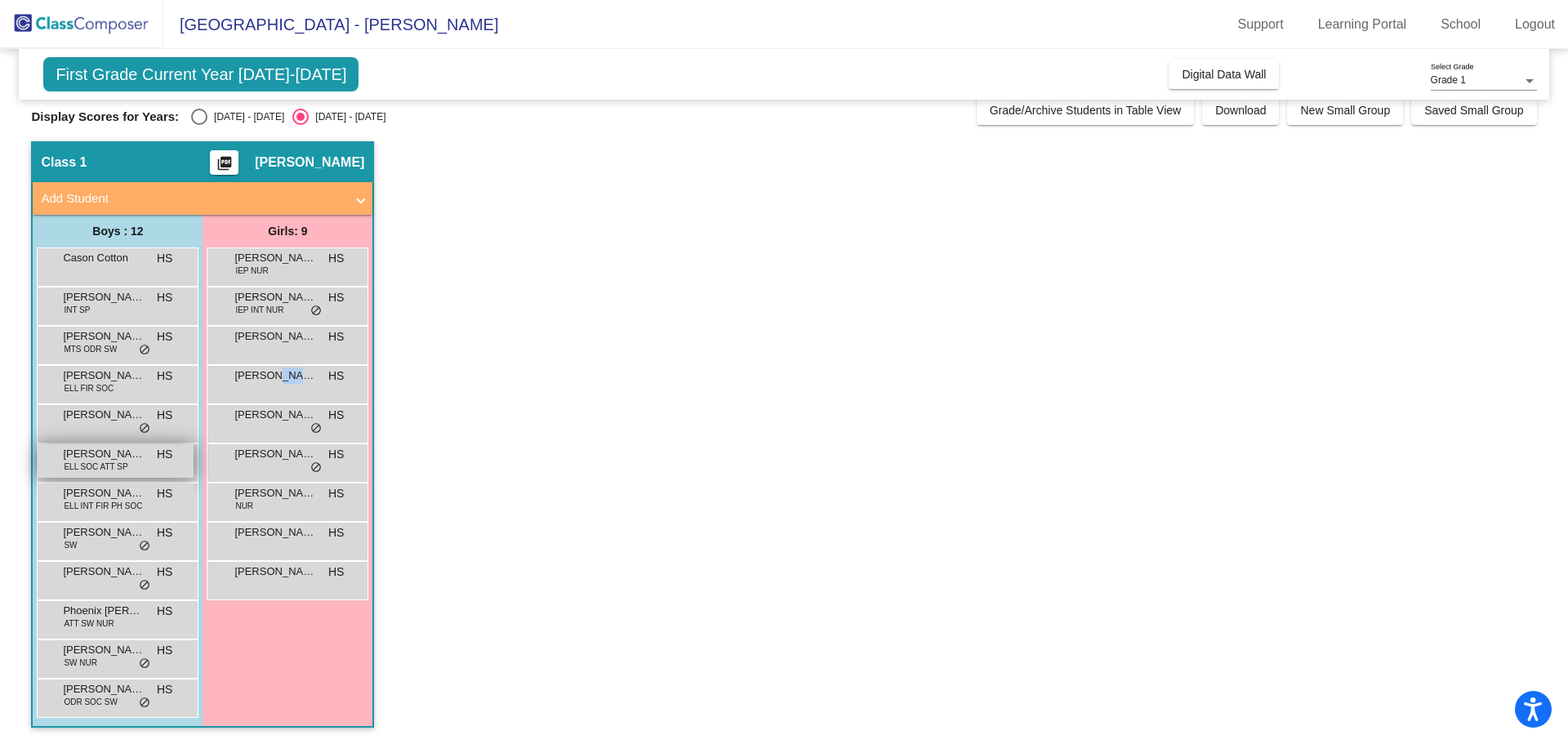
click at [127, 468] on span "ELL SOC ATT SP" at bounding box center [96, 466] width 64 height 12
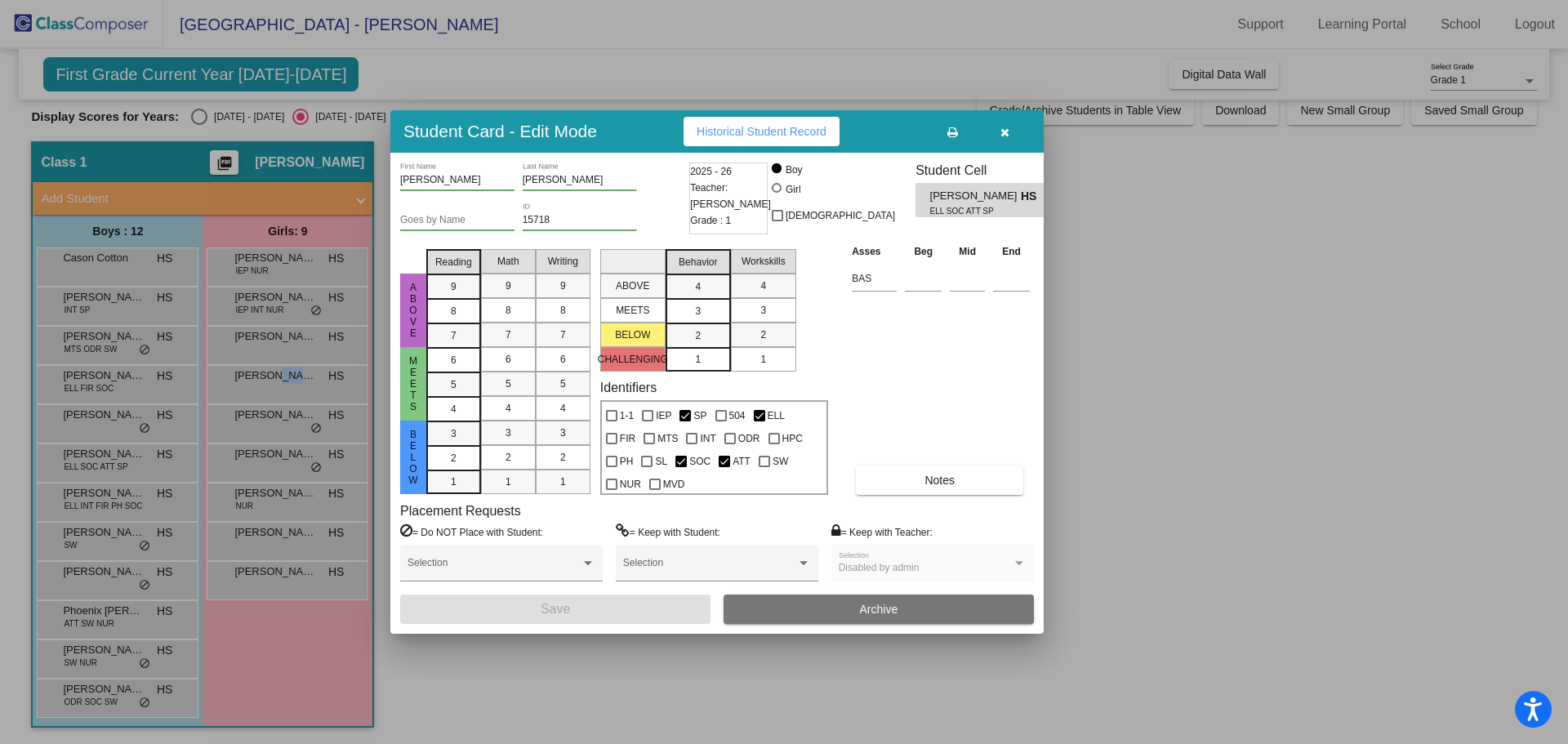
click at [272, 582] on div at bounding box center [784, 372] width 1568 height 744
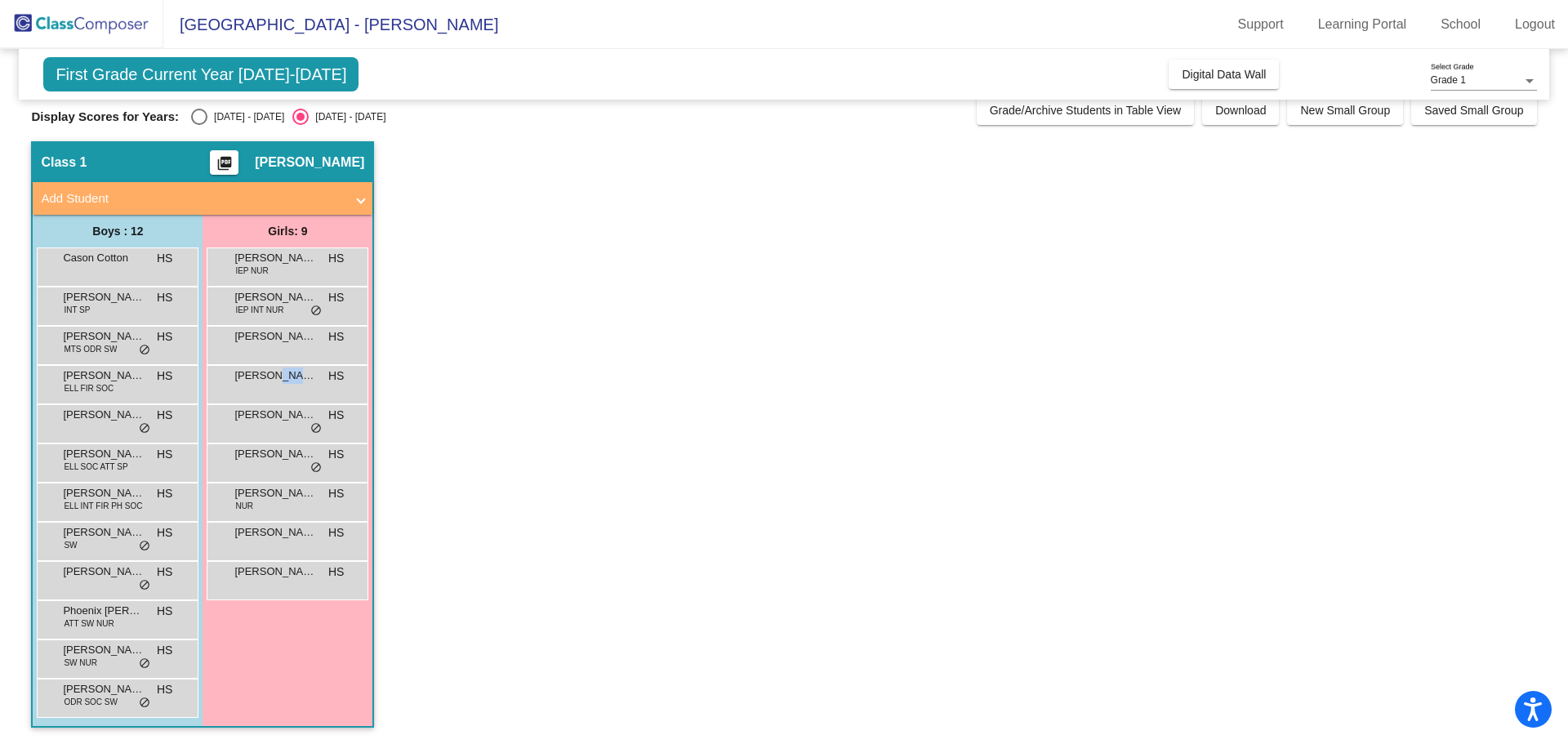
scroll to position [0, 0]
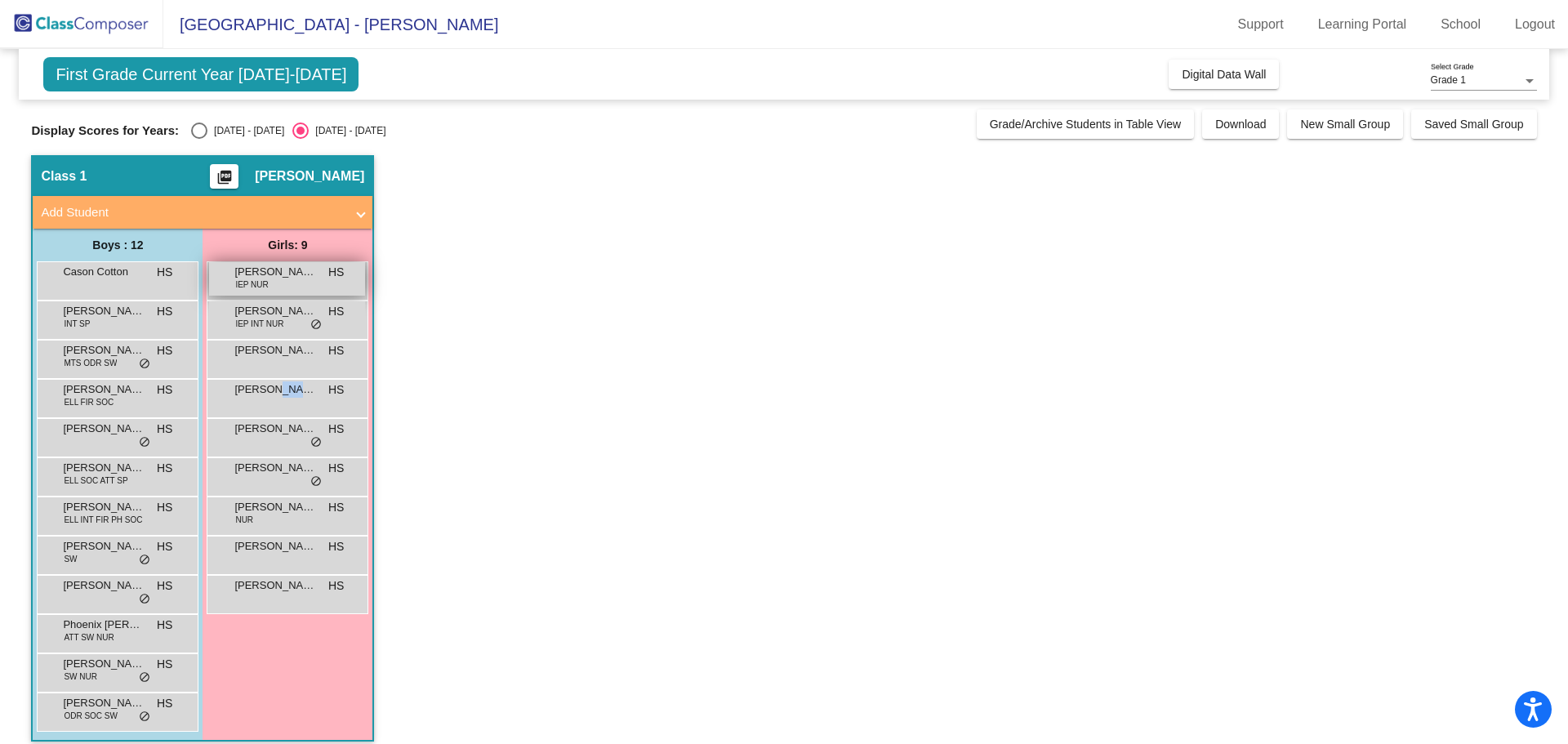
click at [264, 275] on span "[PERSON_NAME]" at bounding box center [274, 271] width 81 height 16
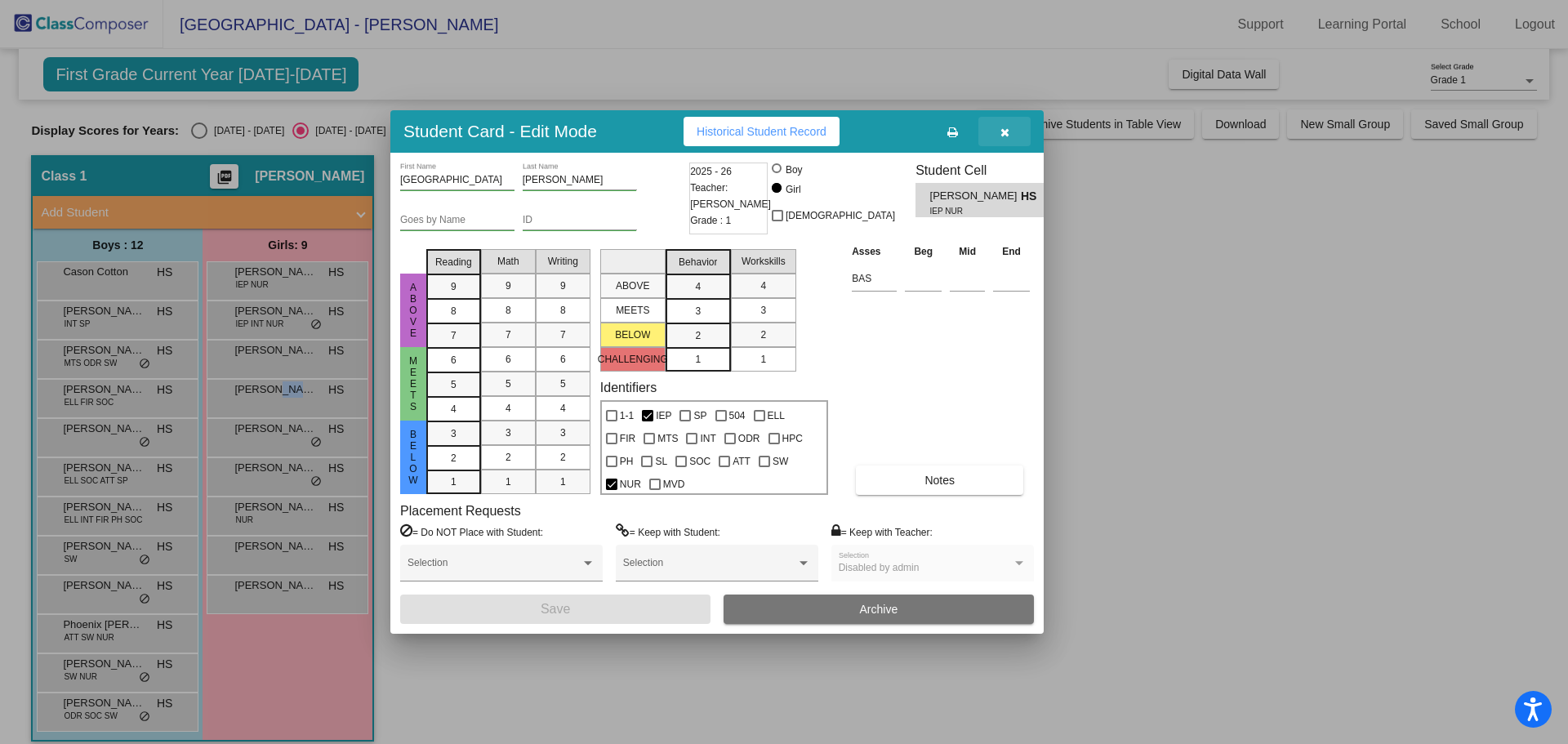
click at [1018, 129] on button "button" at bounding box center [1004, 131] width 53 height 30
